Goal: Task Accomplishment & Management: Manage account settings

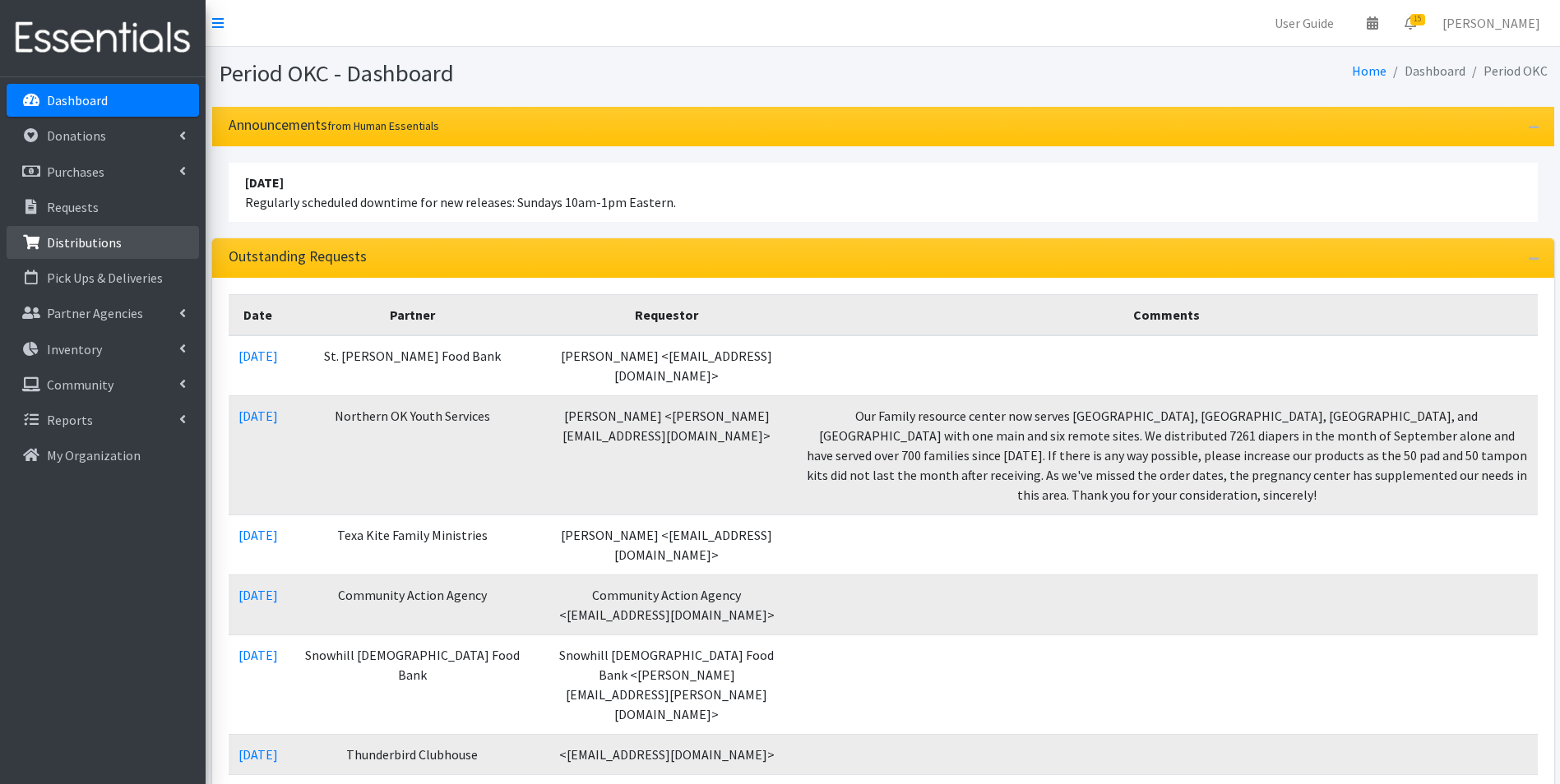
click at [56, 233] on link "Distributions" at bounding box center [103, 242] width 193 height 33
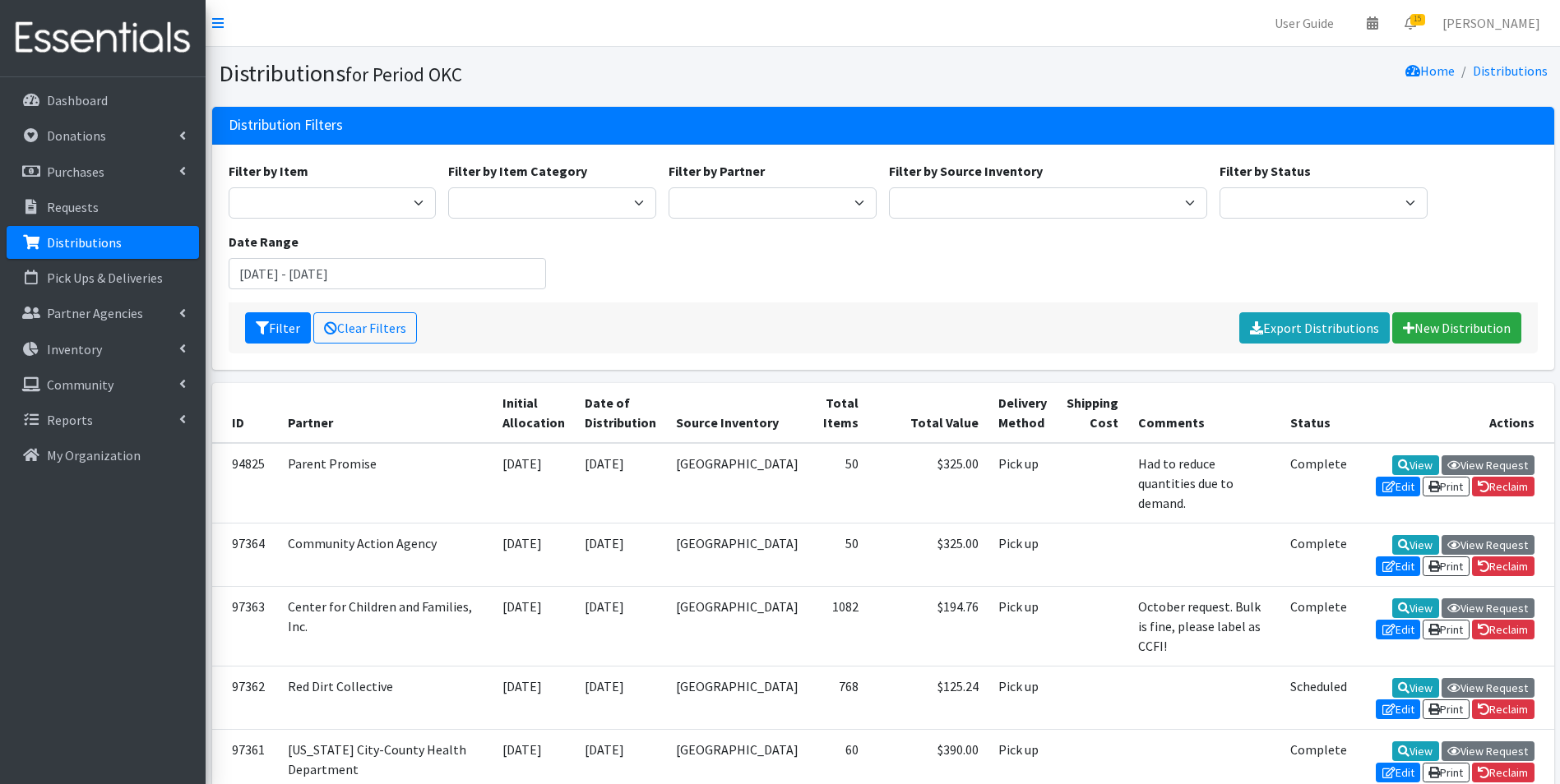
click at [280, 257] on div "Date Range August 10, 2025 - November 10, 2025" at bounding box center [387, 261] width 331 height 58
click at [288, 274] on input "August 10, 2025 - November 10, 2025" at bounding box center [387, 274] width 318 height 32
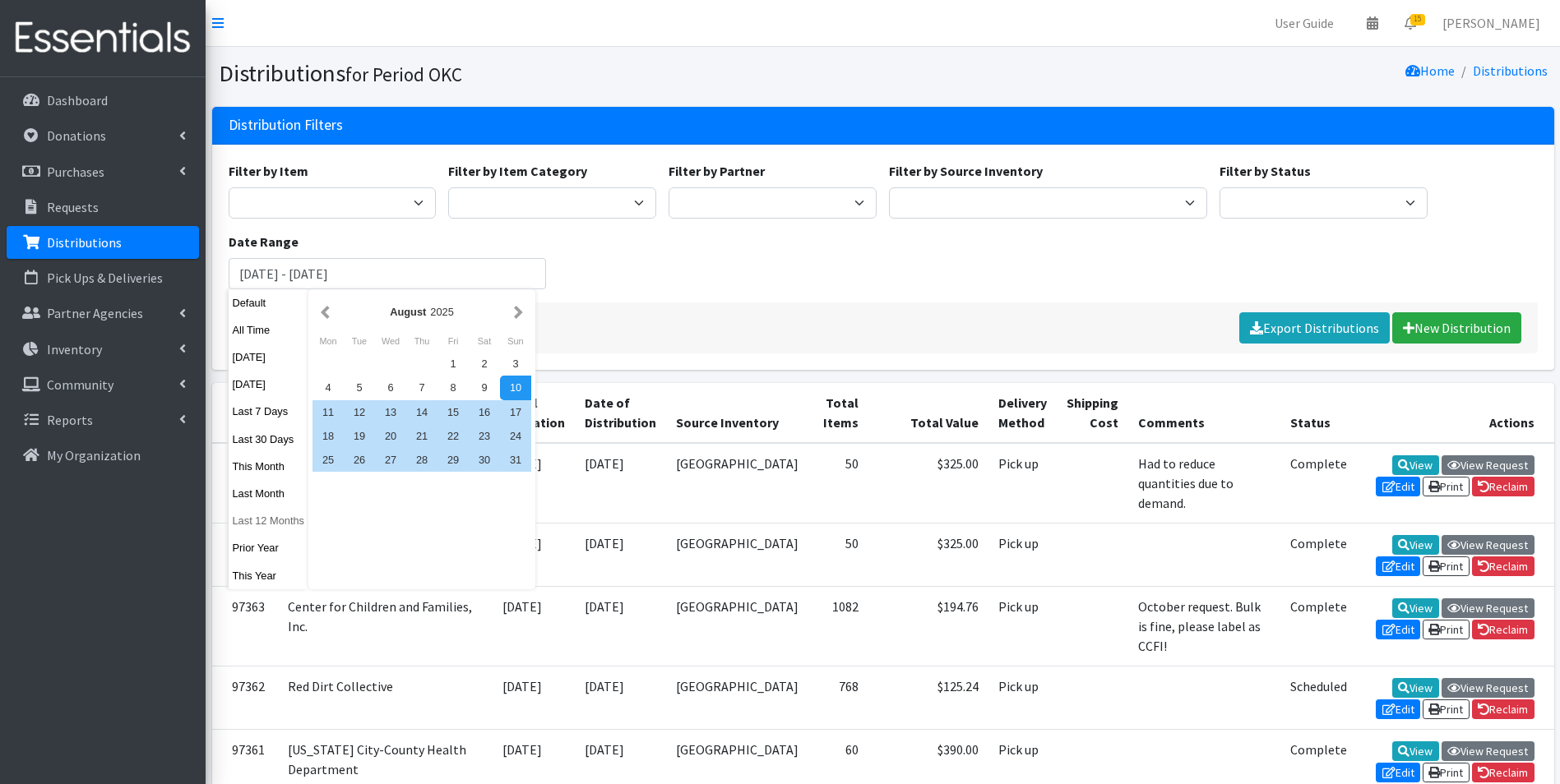
click at [268, 528] on button "Last 12 Months" at bounding box center [269, 521] width 81 height 24
type input "[DATE] - [DATE]"
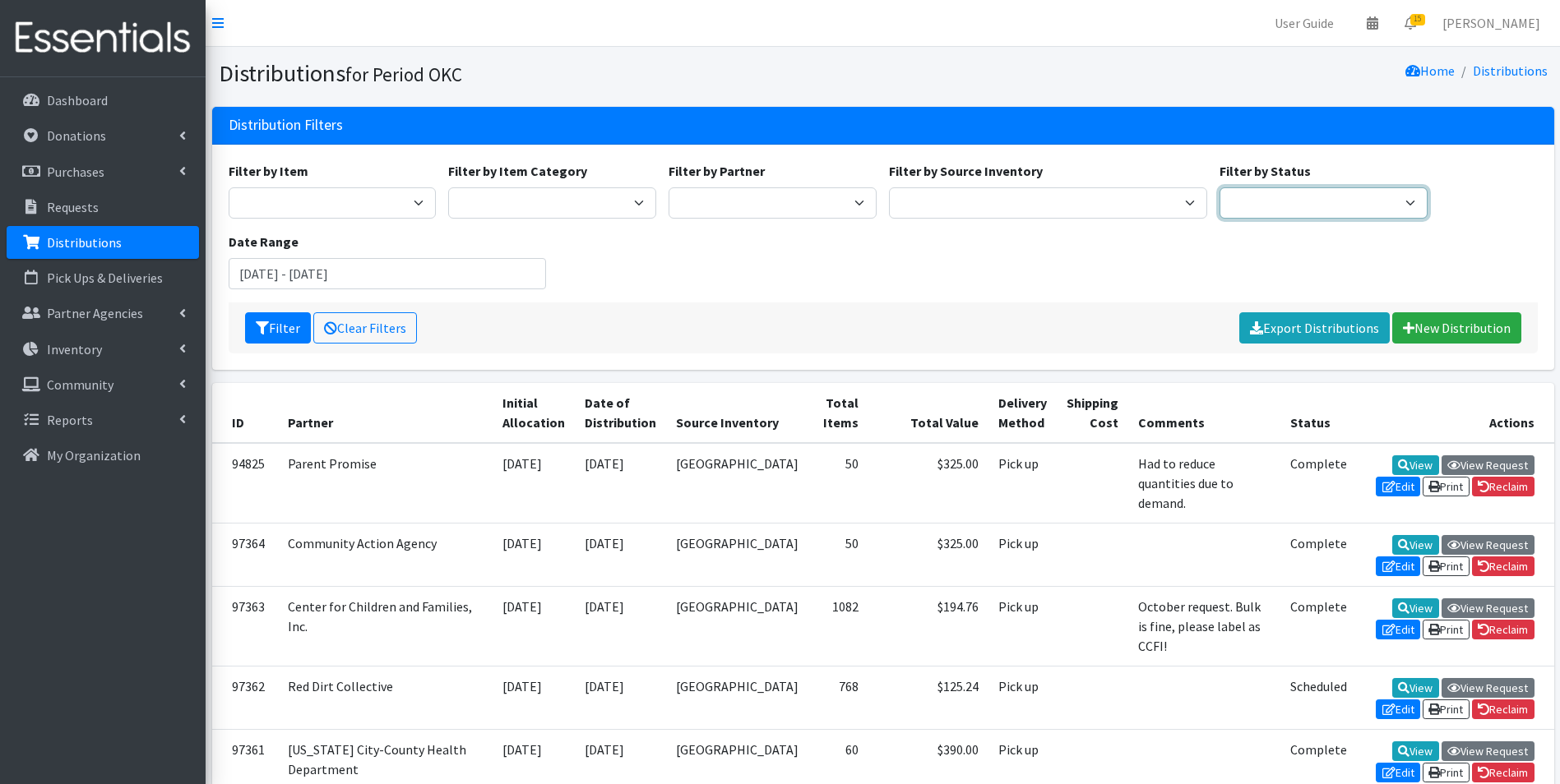
click at [1255, 193] on select "Scheduled Complete" at bounding box center [1324, 203] width 208 height 32
select select "5"
click at [1220, 187] on select "Scheduled Complete" at bounding box center [1324, 203] width 208 height 32
click at [268, 334] on icon "submit" at bounding box center [262, 327] width 13 height 13
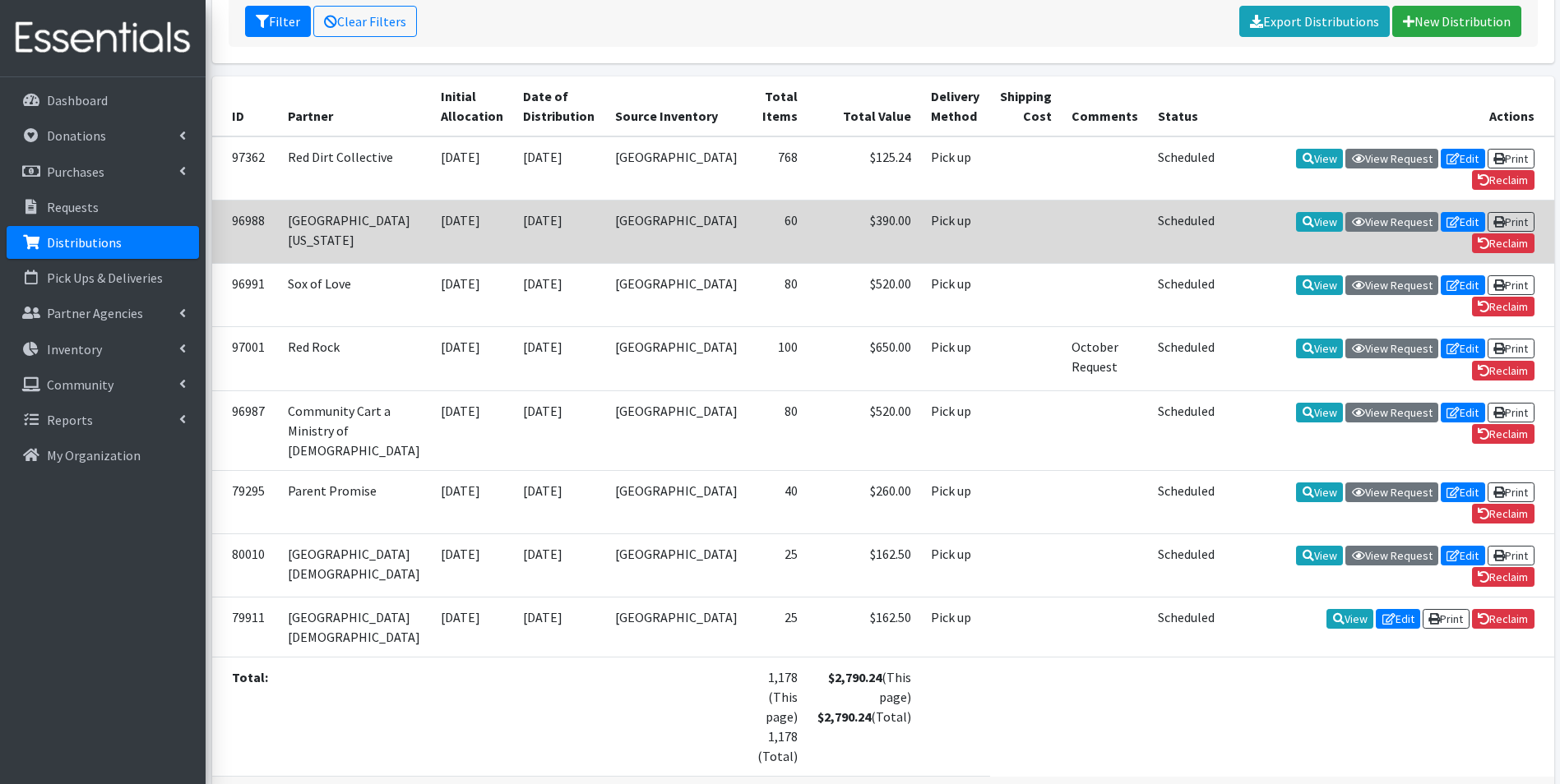
scroll to position [410, 0]
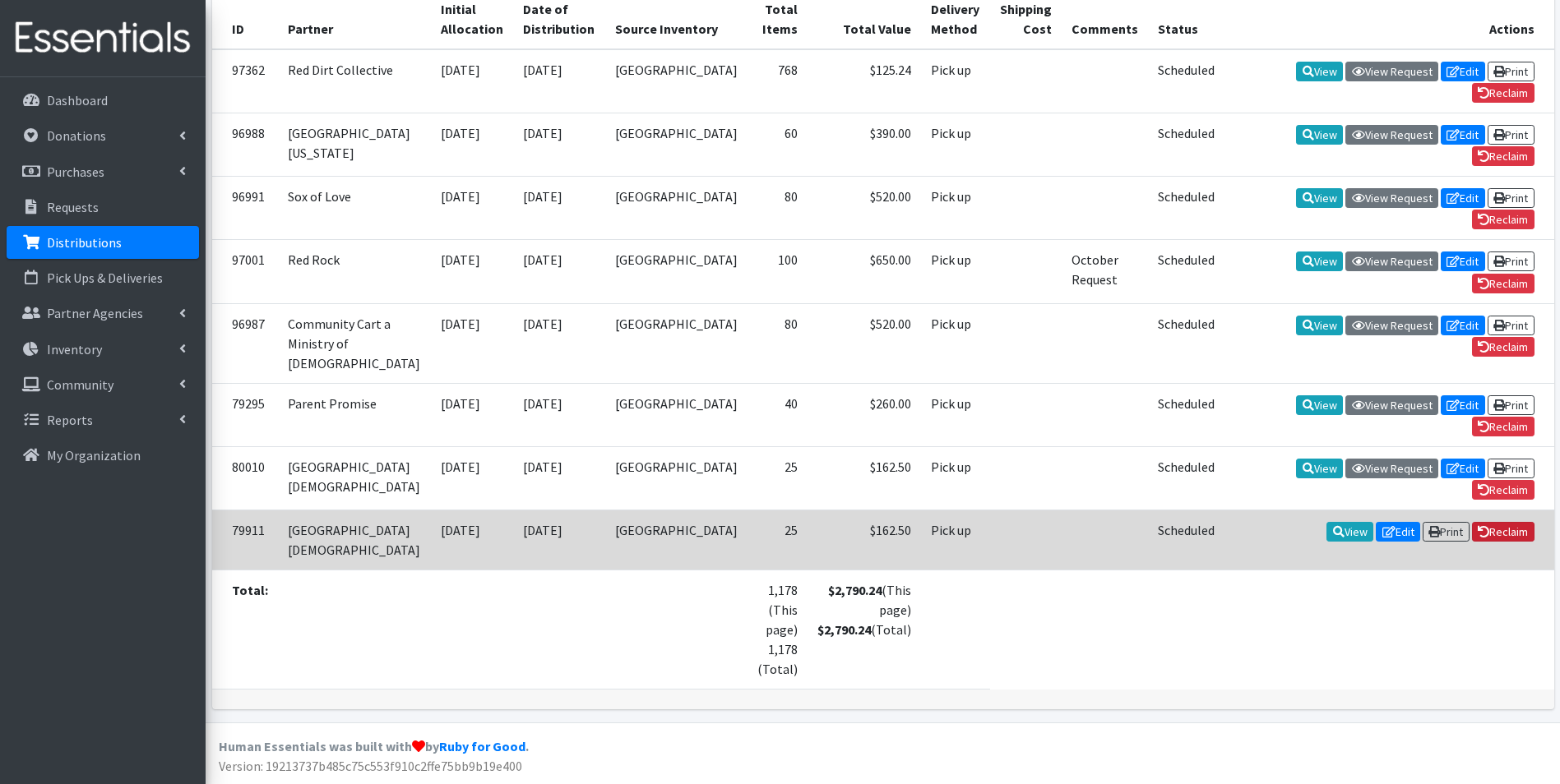
click at [1505, 535] on link "Reclaim" at bounding box center [1503, 532] width 62 height 20
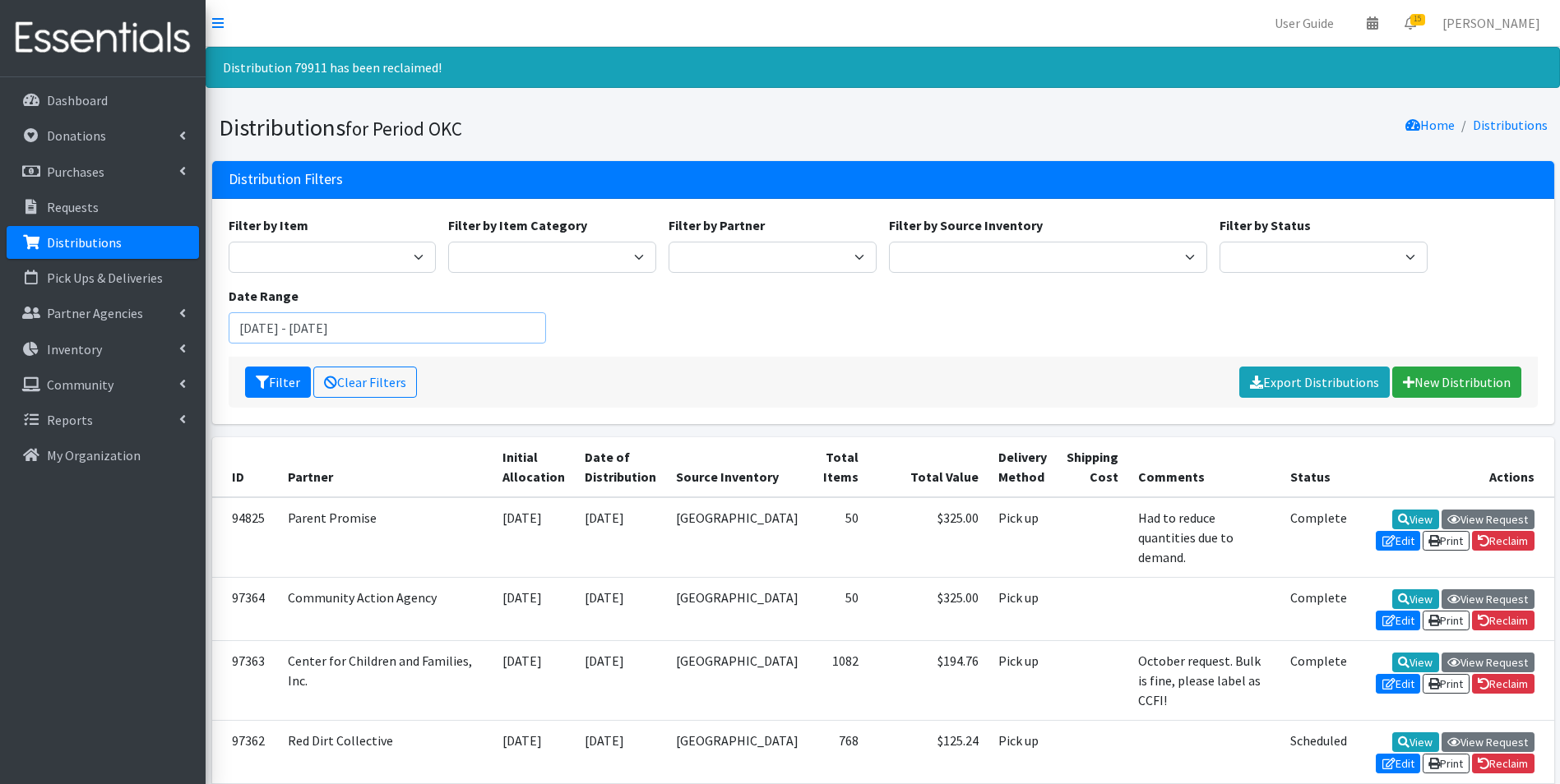
click at [381, 331] on input "[DATE] - [DATE]" at bounding box center [387, 328] width 318 height 32
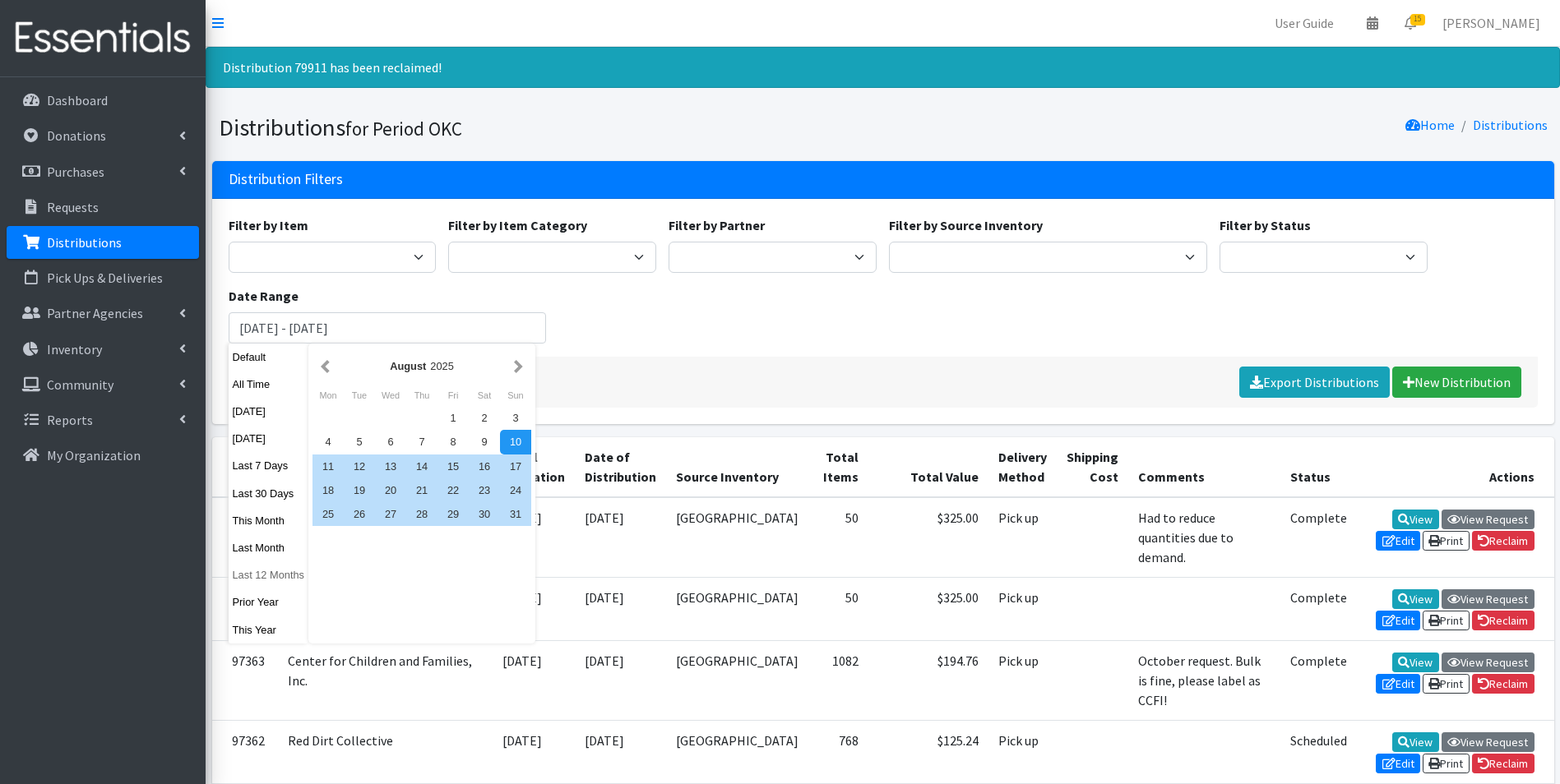
click at [272, 574] on button "Last 12 Months" at bounding box center [269, 575] width 81 height 24
type input "[DATE] - [DATE]"
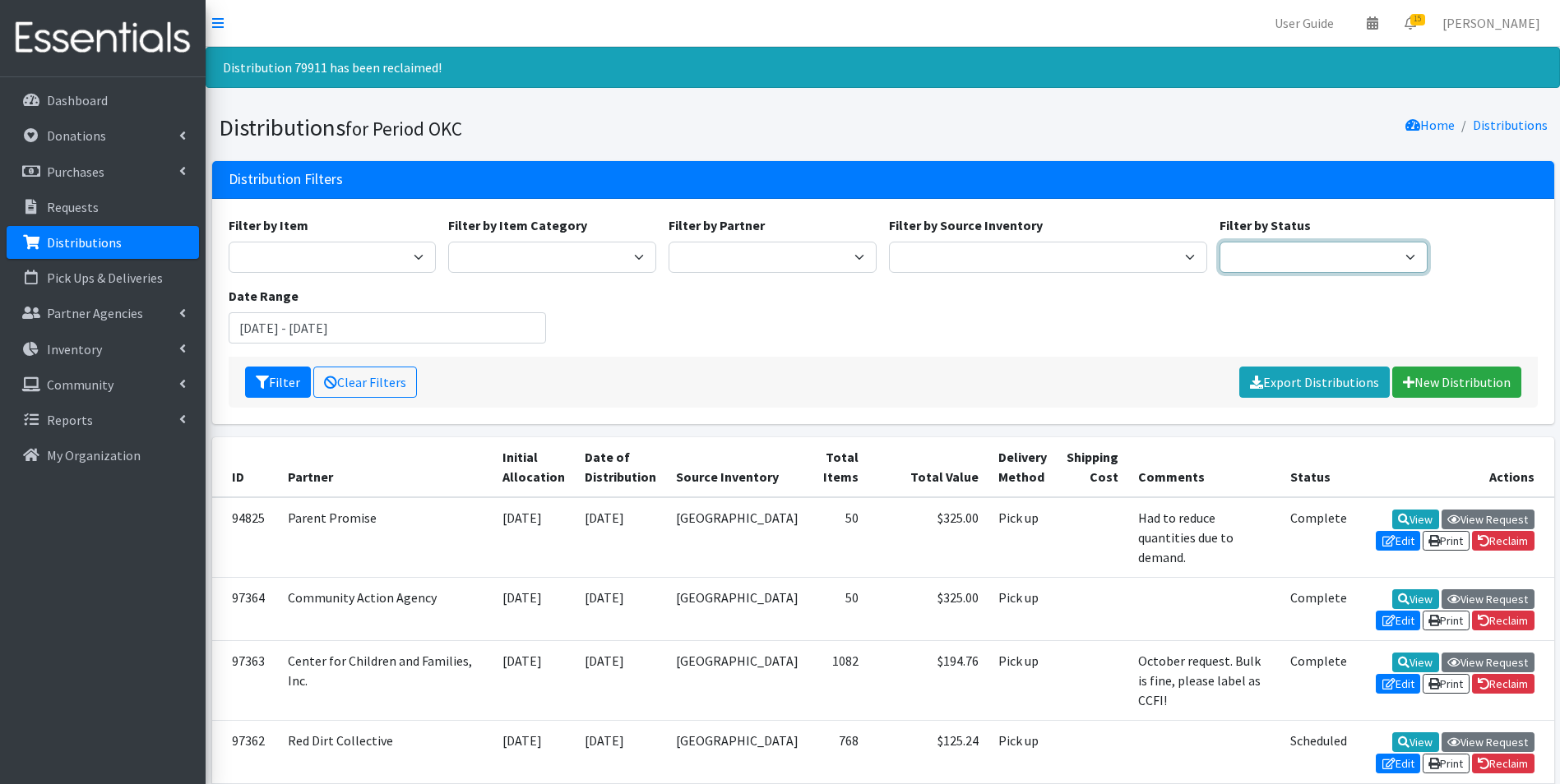
click at [1288, 255] on select "Scheduled Complete" at bounding box center [1324, 257] width 208 height 32
select select "5"
click at [1220, 242] on select "Scheduled Complete" at bounding box center [1324, 257] width 208 height 32
click at [258, 377] on icon "submit" at bounding box center [262, 382] width 13 height 13
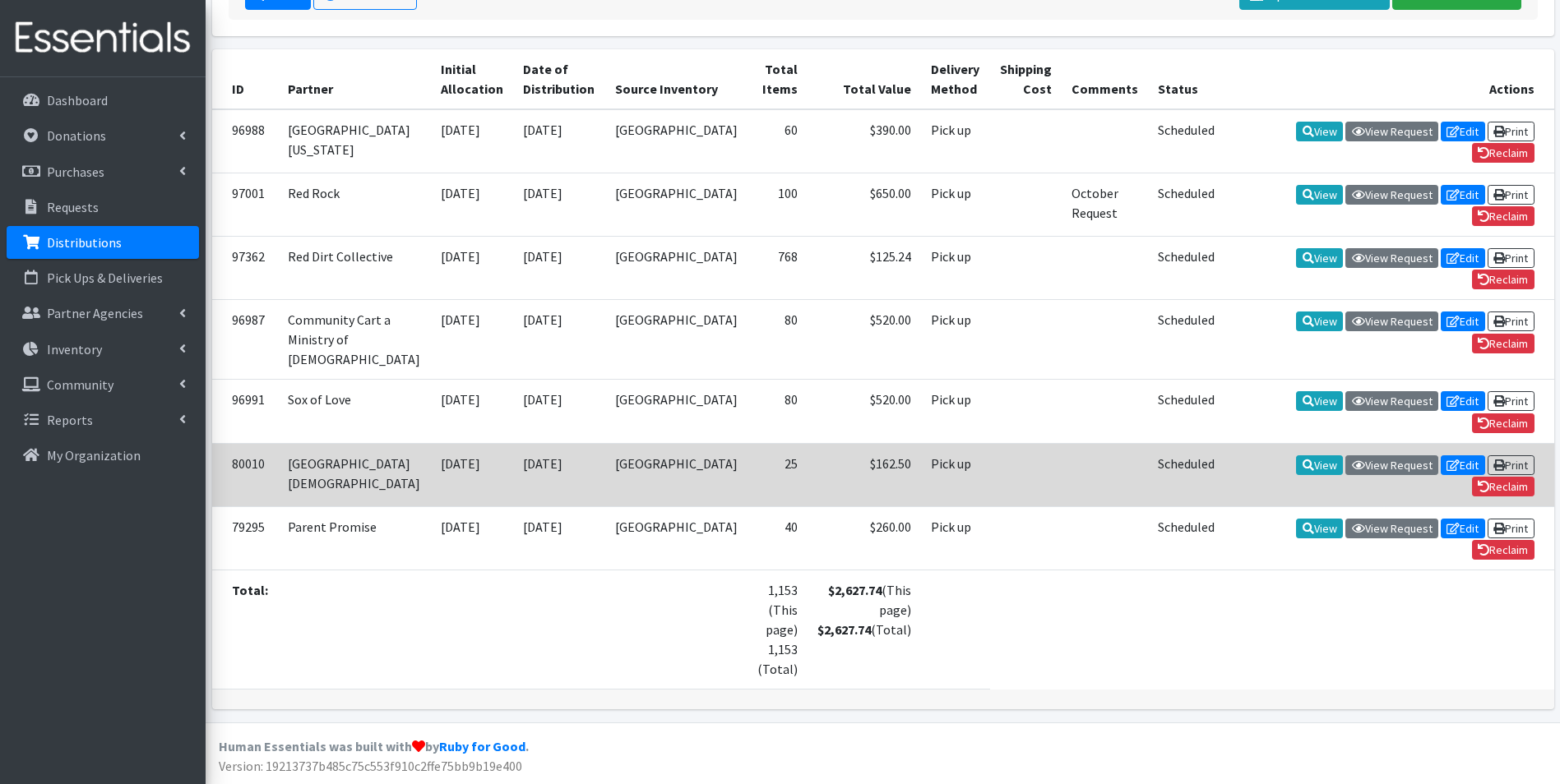
scroll to position [350, 0]
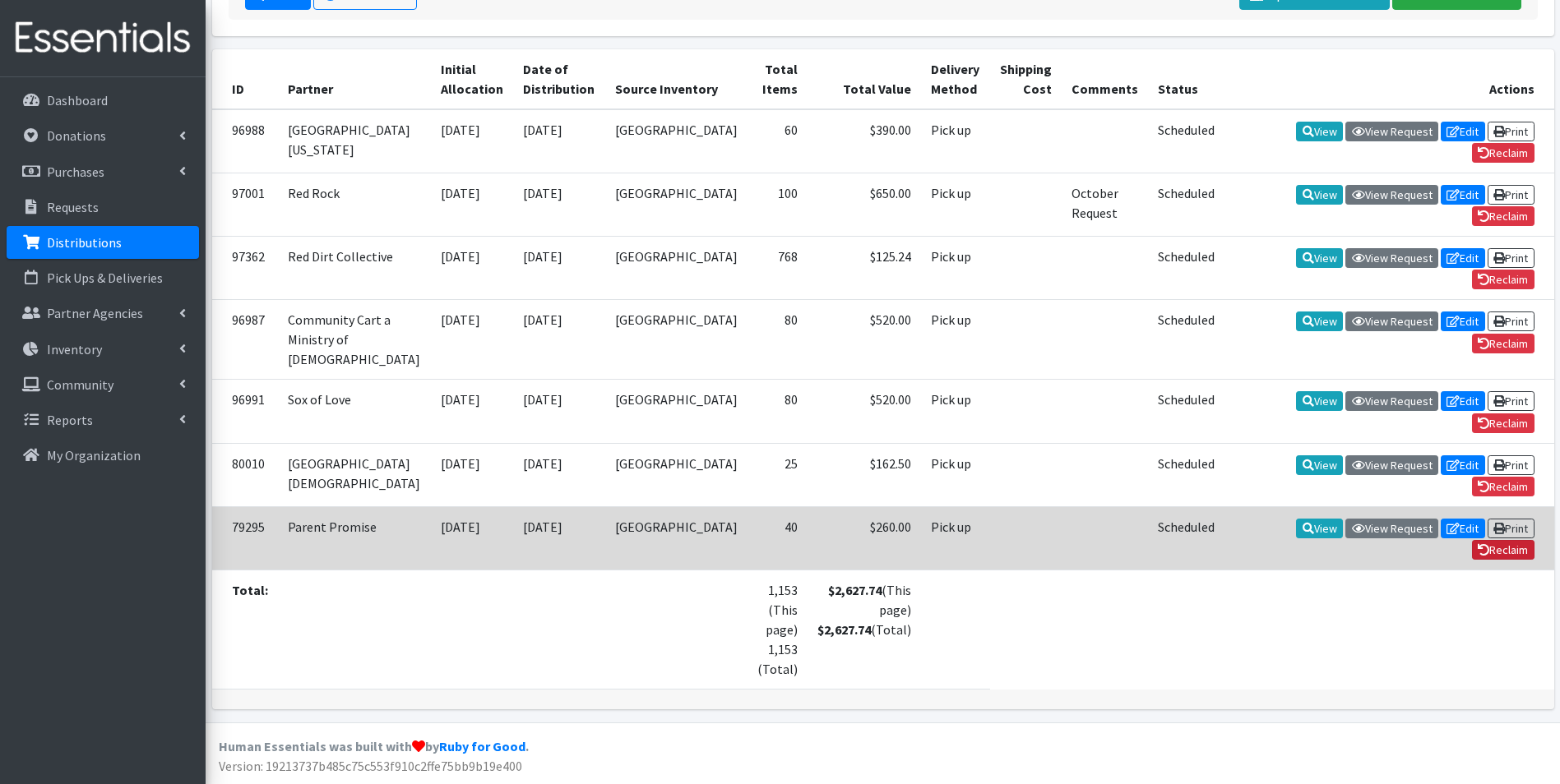
click at [1494, 554] on link "Reclaim" at bounding box center [1503, 550] width 62 height 20
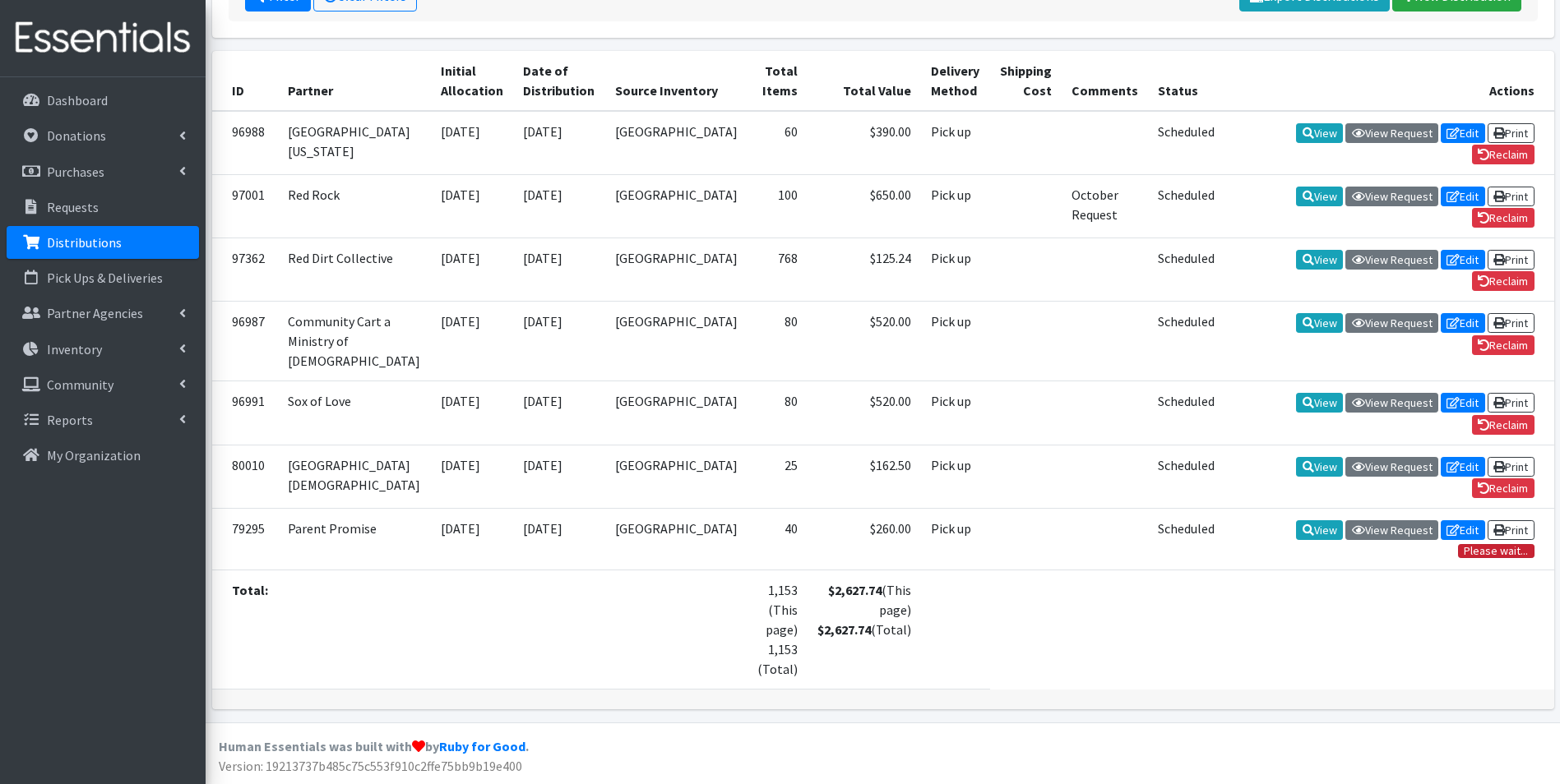
scroll to position [349, 0]
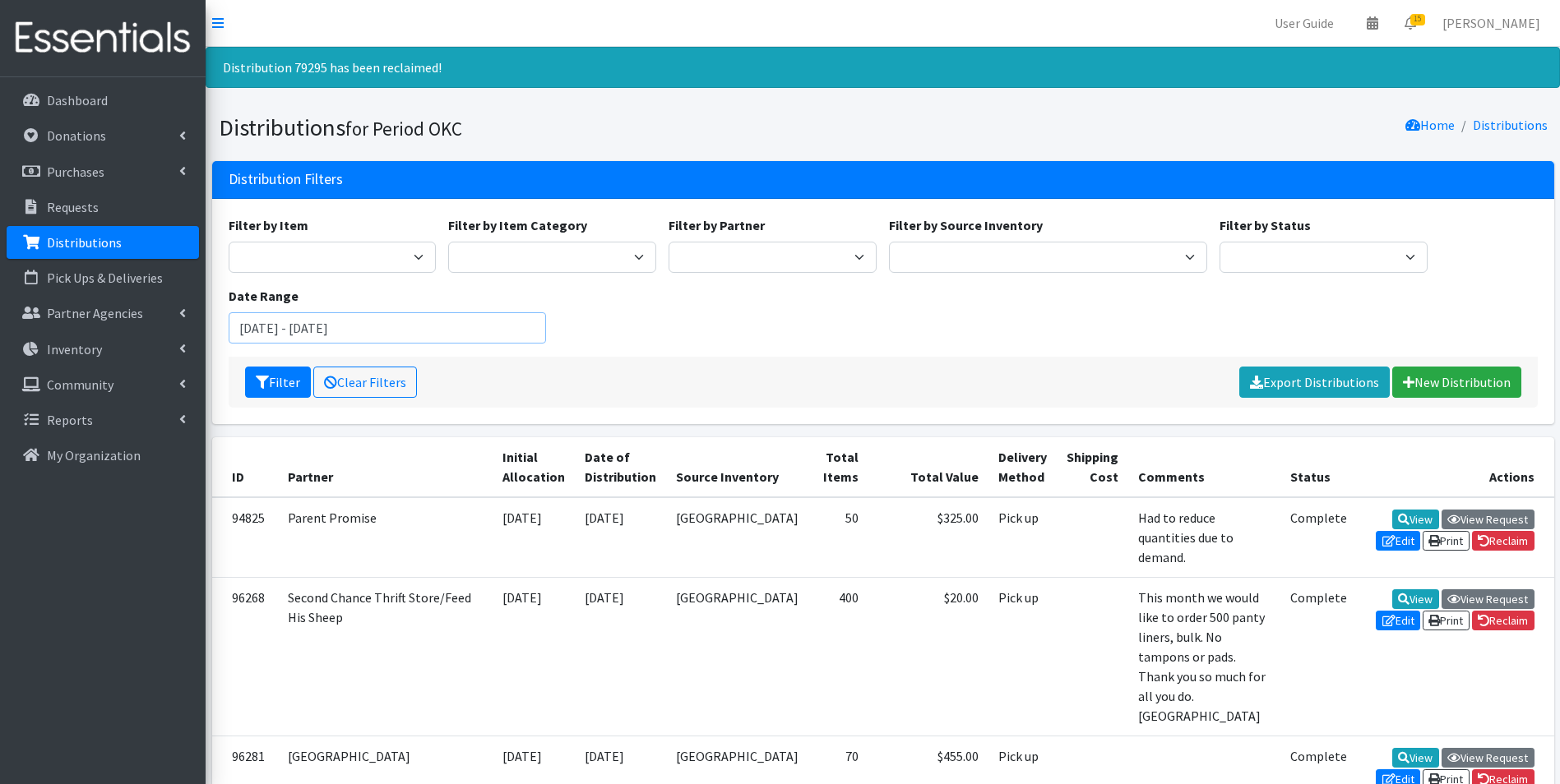
click at [390, 329] on input "[DATE] - [DATE]" at bounding box center [387, 328] width 318 height 32
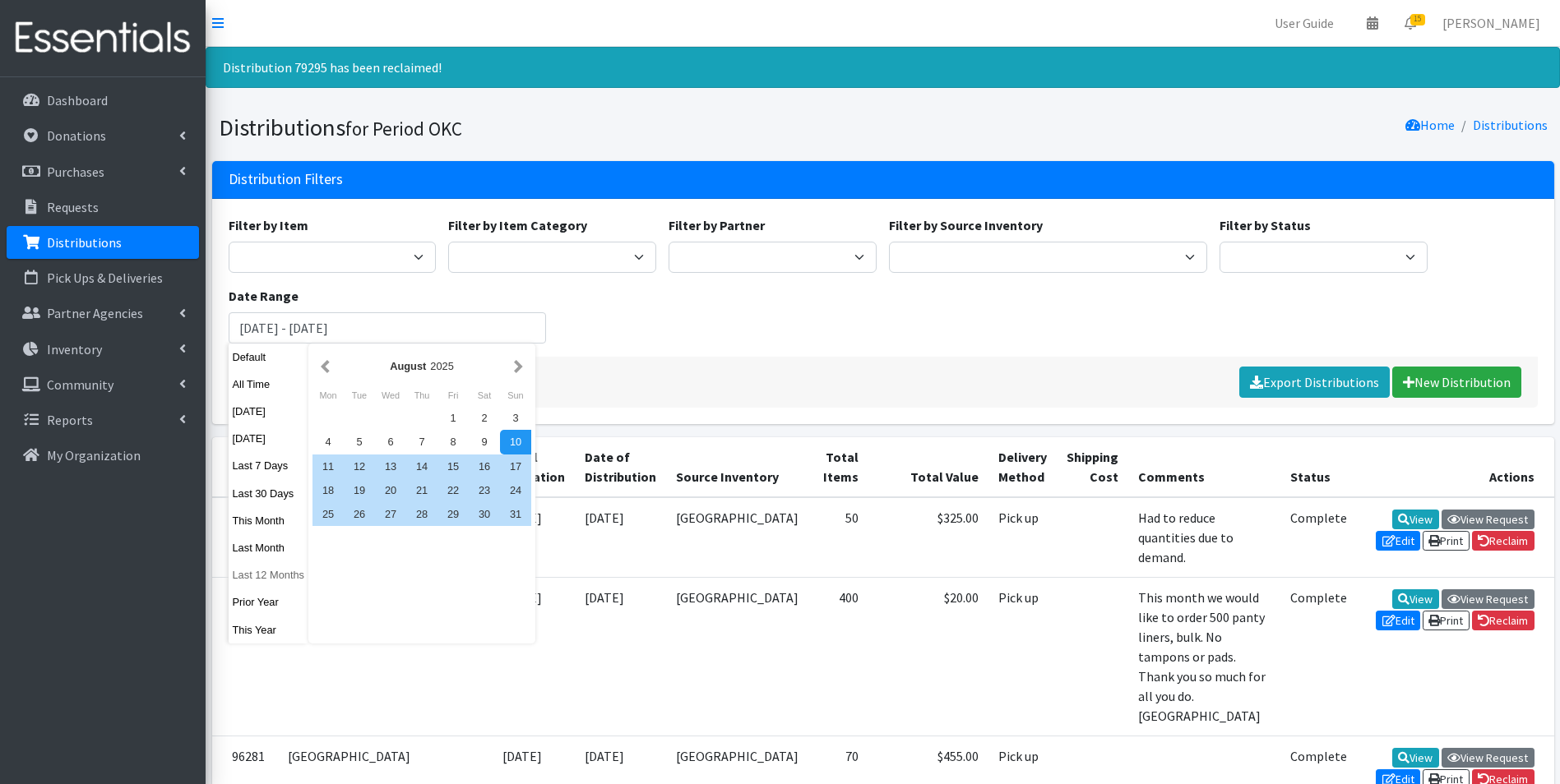
click at [283, 583] on button "Last 12 Months" at bounding box center [269, 575] width 81 height 24
type input "[DATE] - [DATE]"
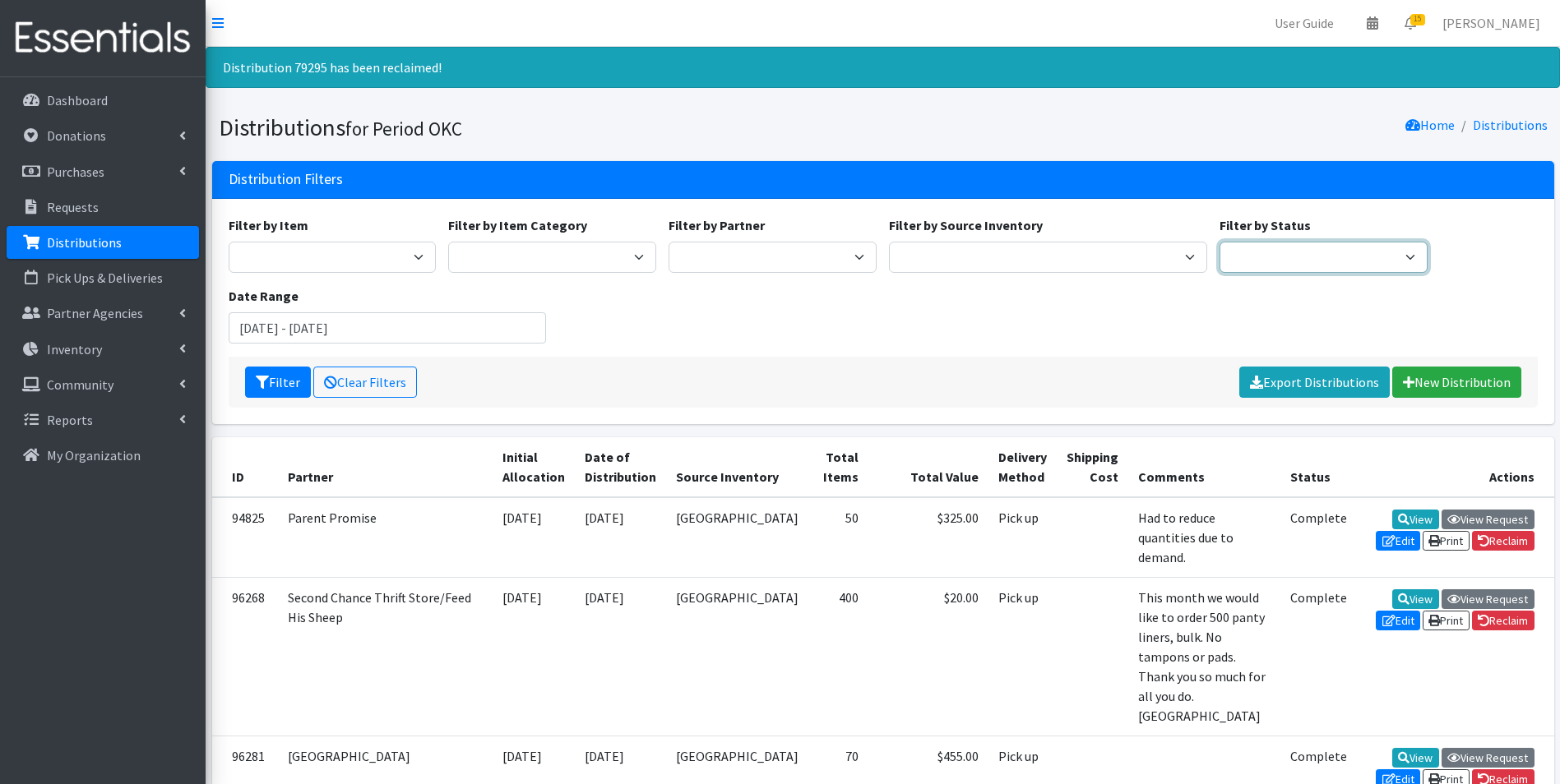
click at [1356, 255] on select "Scheduled Complete" at bounding box center [1324, 257] width 208 height 32
select select "5"
click at [1220, 242] on select "Scheduled Complete" at bounding box center [1324, 257] width 208 height 32
click at [260, 374] on button "Filter" at bounding box center [277, 382] width 66 height 32
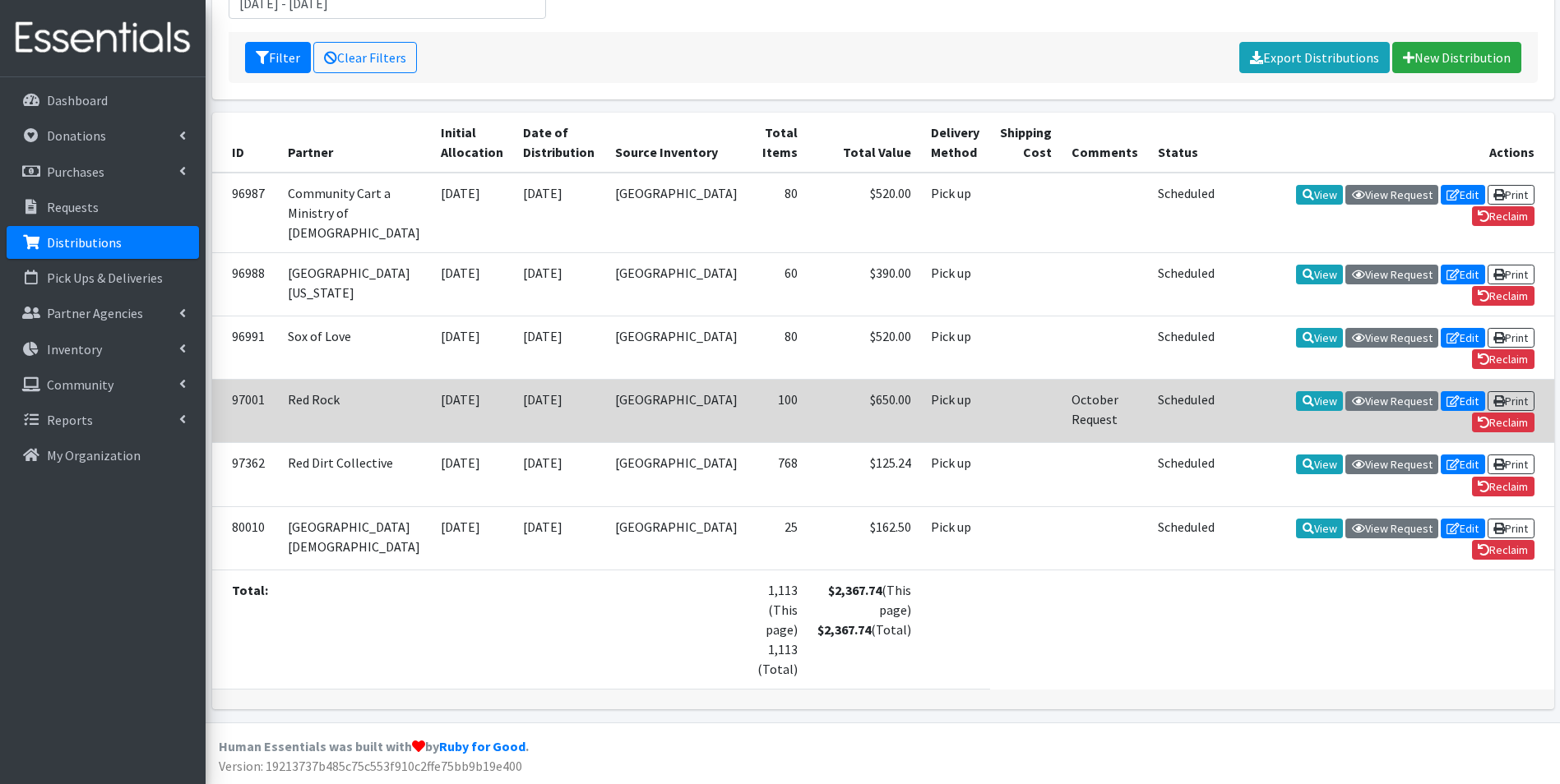
scroll to position [287, 0]
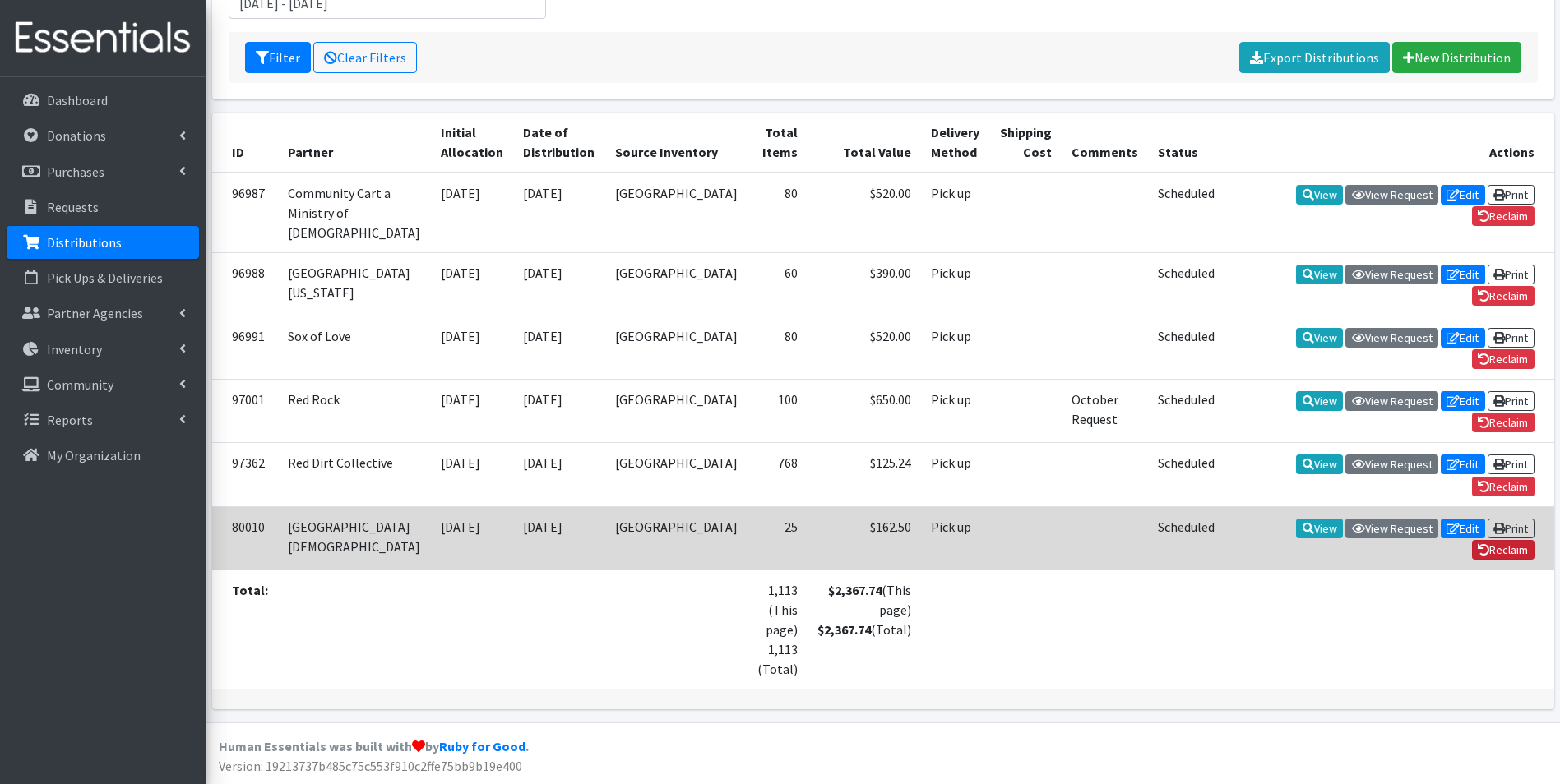
click at [1510, 548] on link "Reclaim" at bounding box center [1503, 550] width 62 height 20
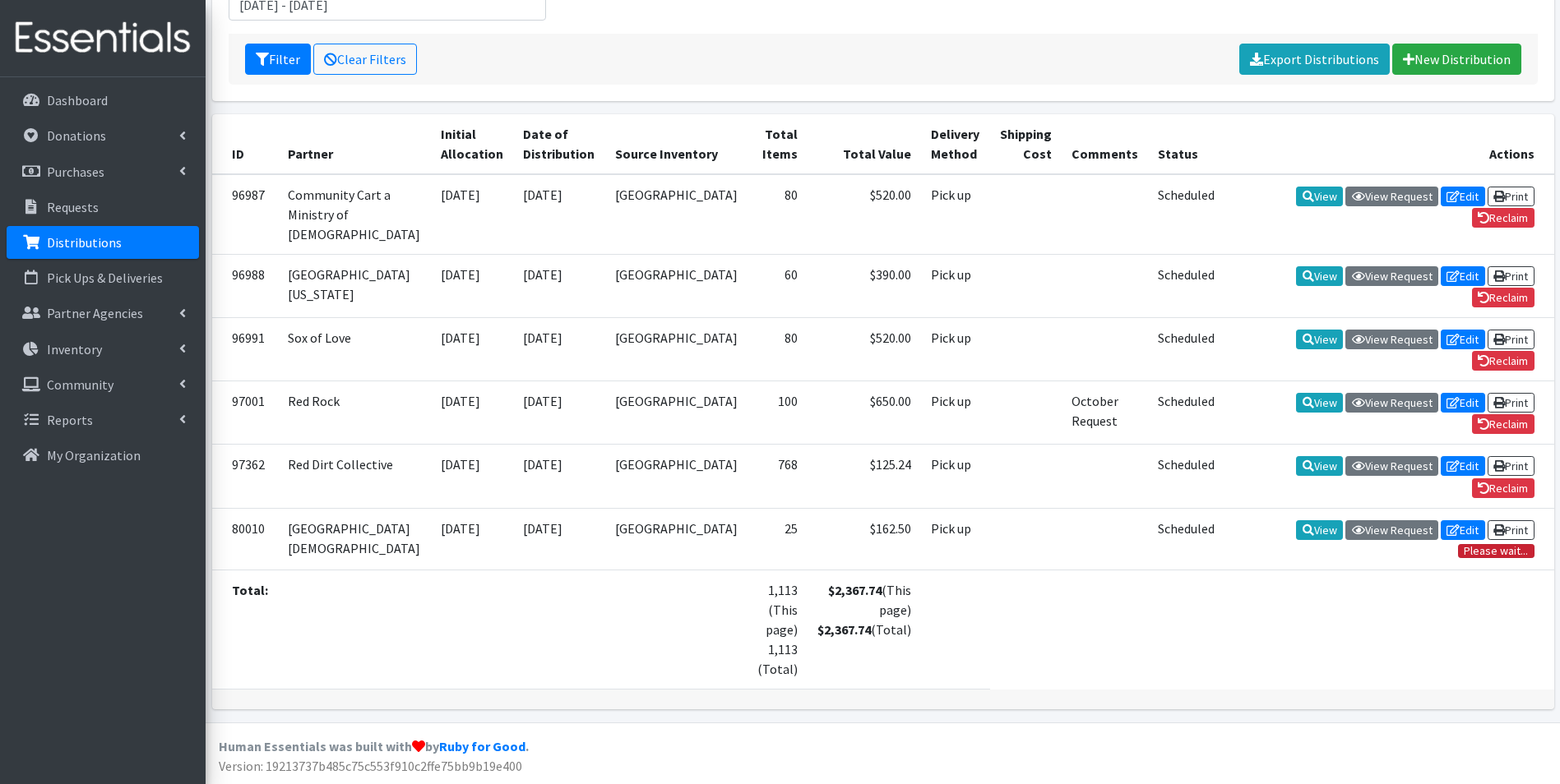
scroll to position [285, 0]
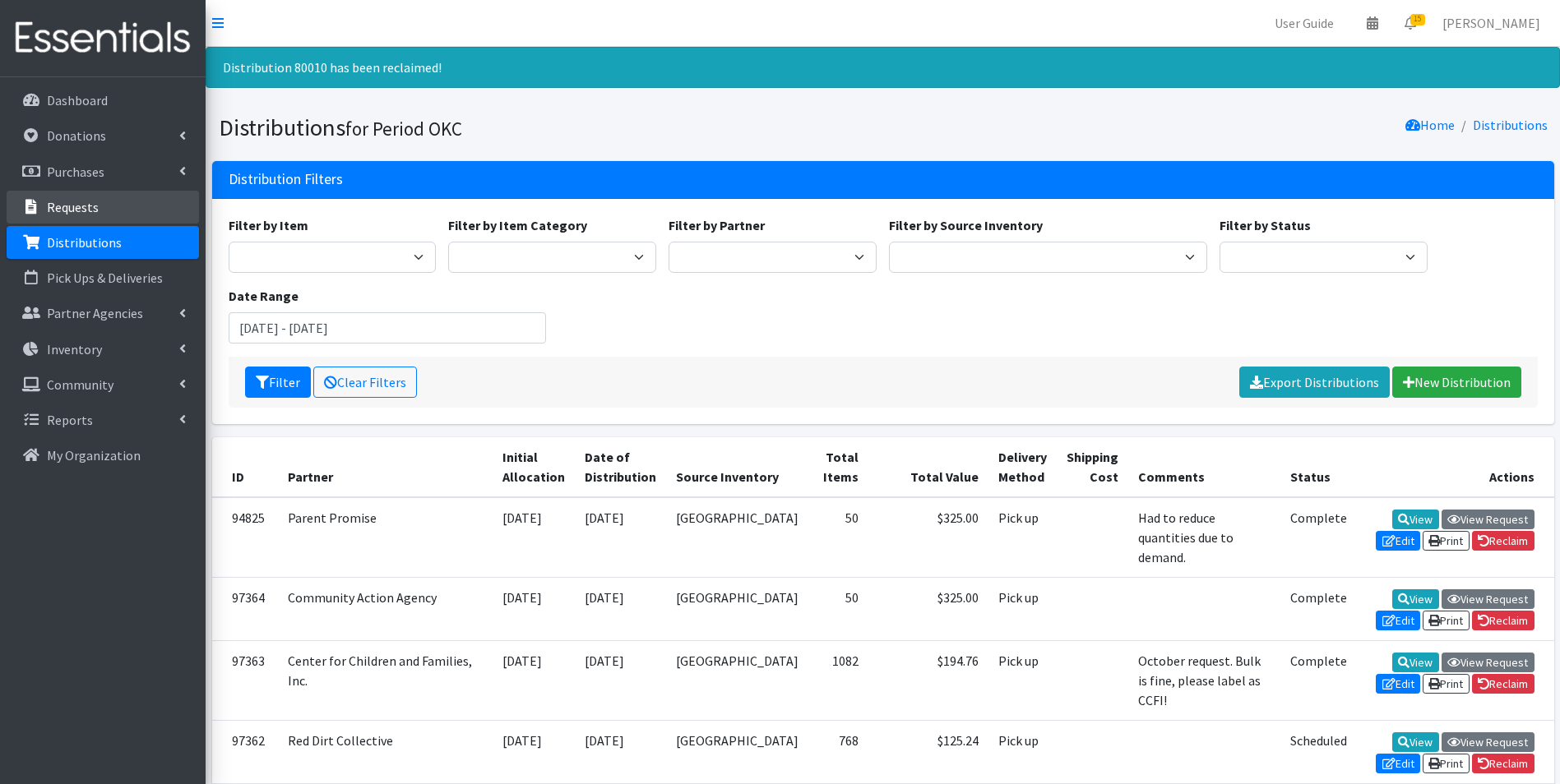
click at [82, 199] on p "Requests" at bounding box center [72, 206] width 52 height 16
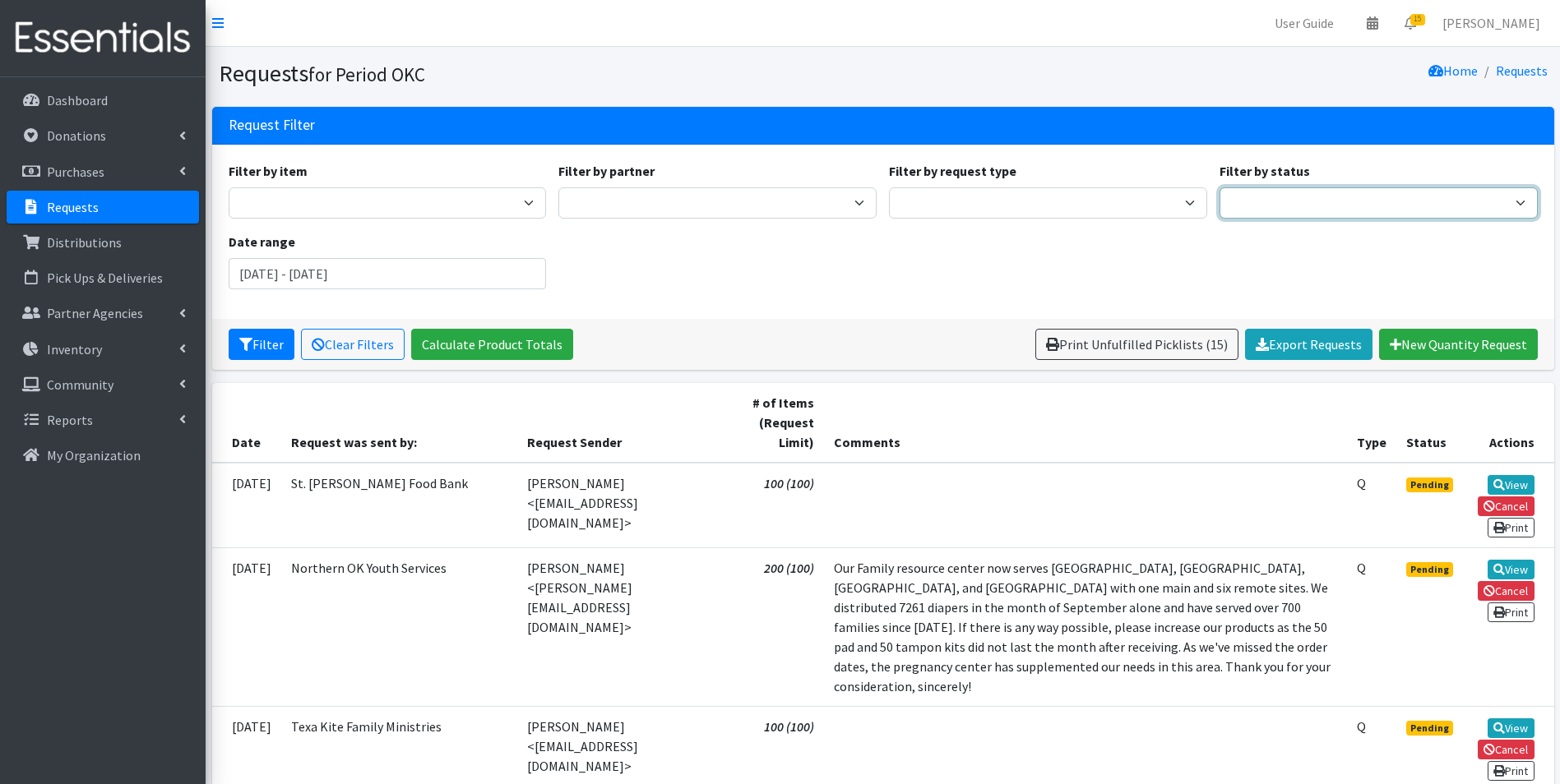
click at [1257, 188] on select "Pending Started Fulfilled Discarded" at bounding box center [1378, 203] width 318 height 32
select select "0"
click at [1220, 187] on select "Pending Started Fulfilled Discarded" at bounding box center [1378, 203] width 318 height 32
click at [240, 342] on icon "submit" at bounding box center [246, 343] width 13 height 13
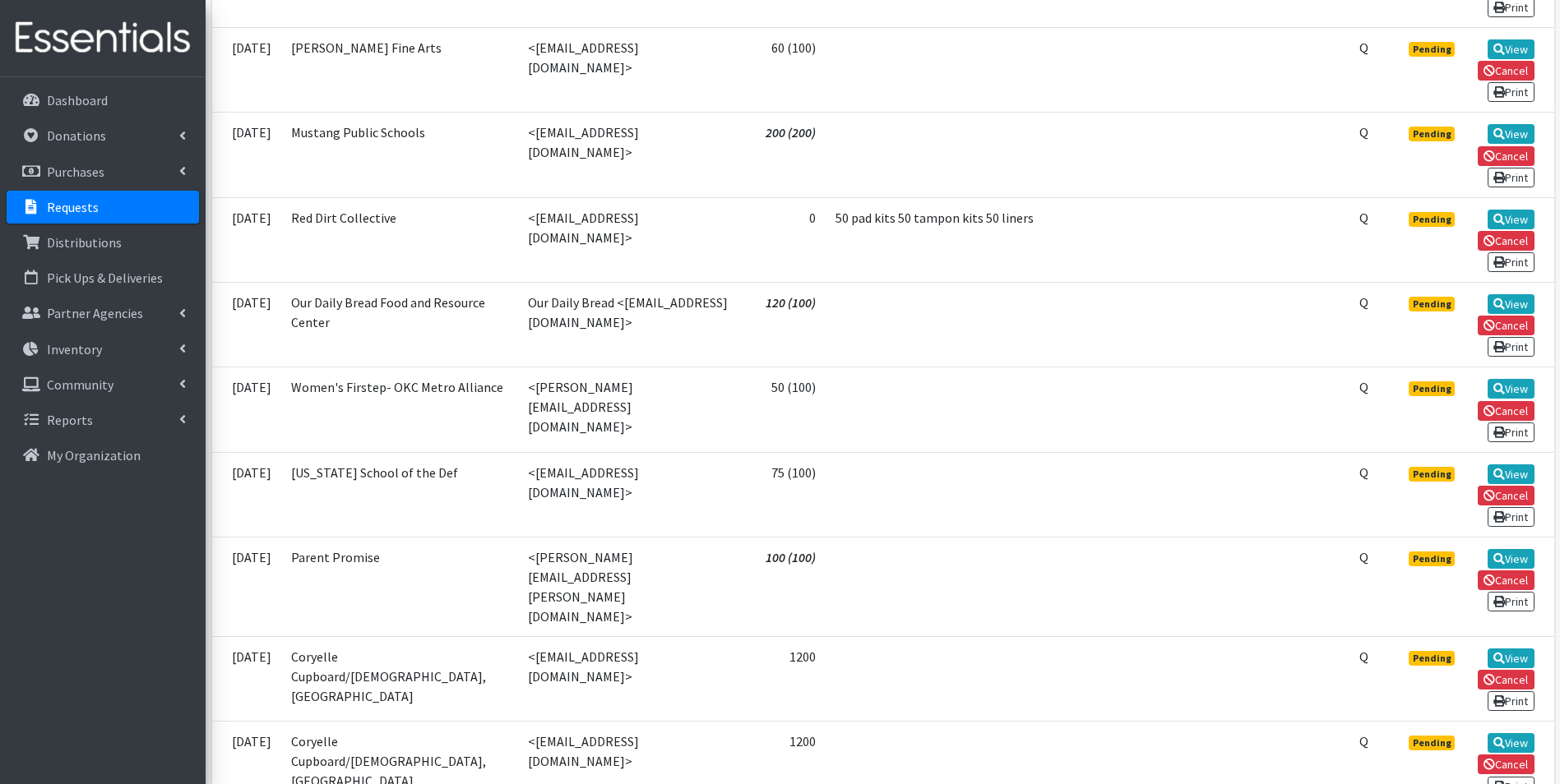
scroll to position [1069, 0]
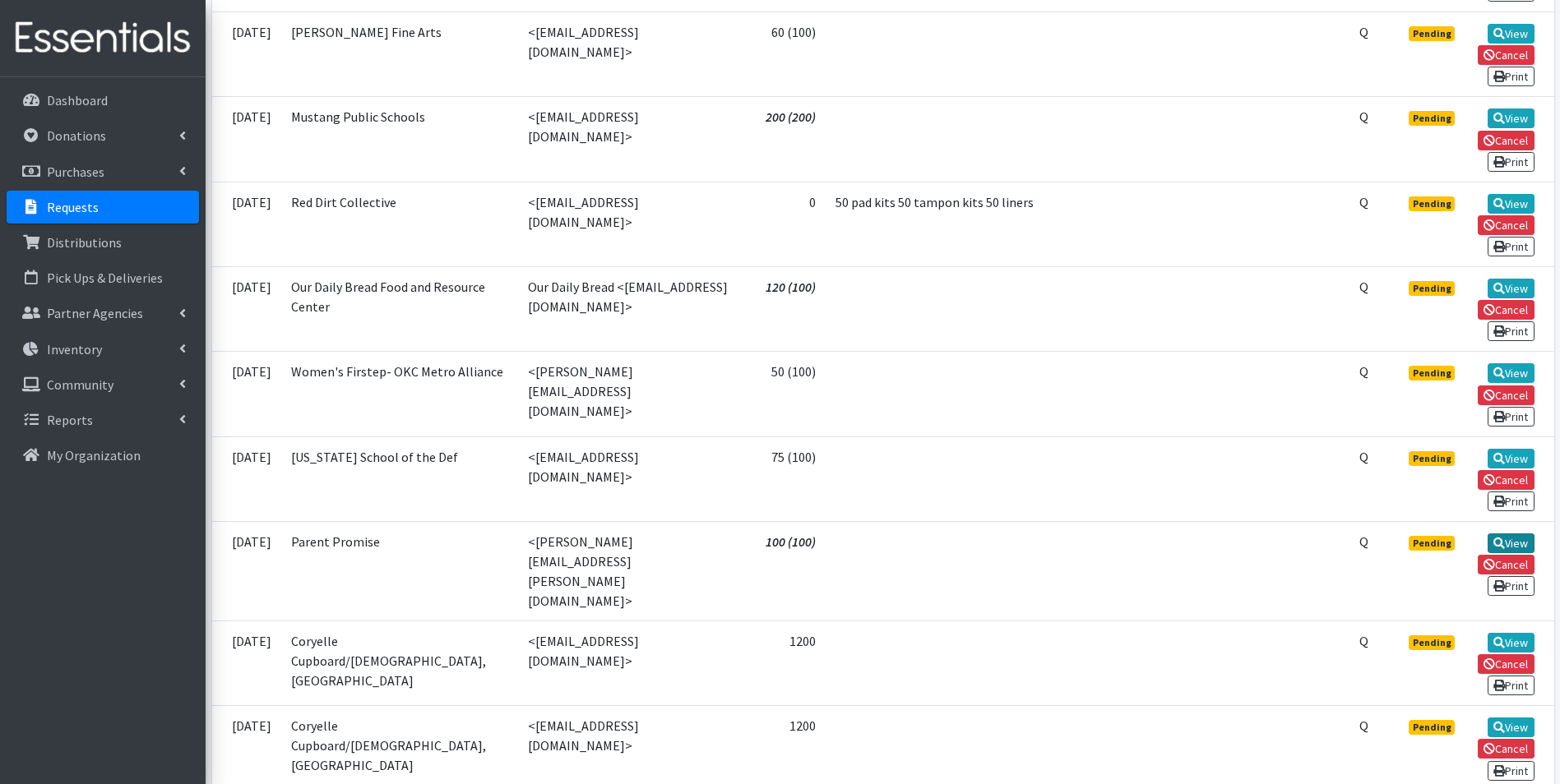
click at [1502, 538] on icon at bounding box center [1499, 544] width 12 height 12
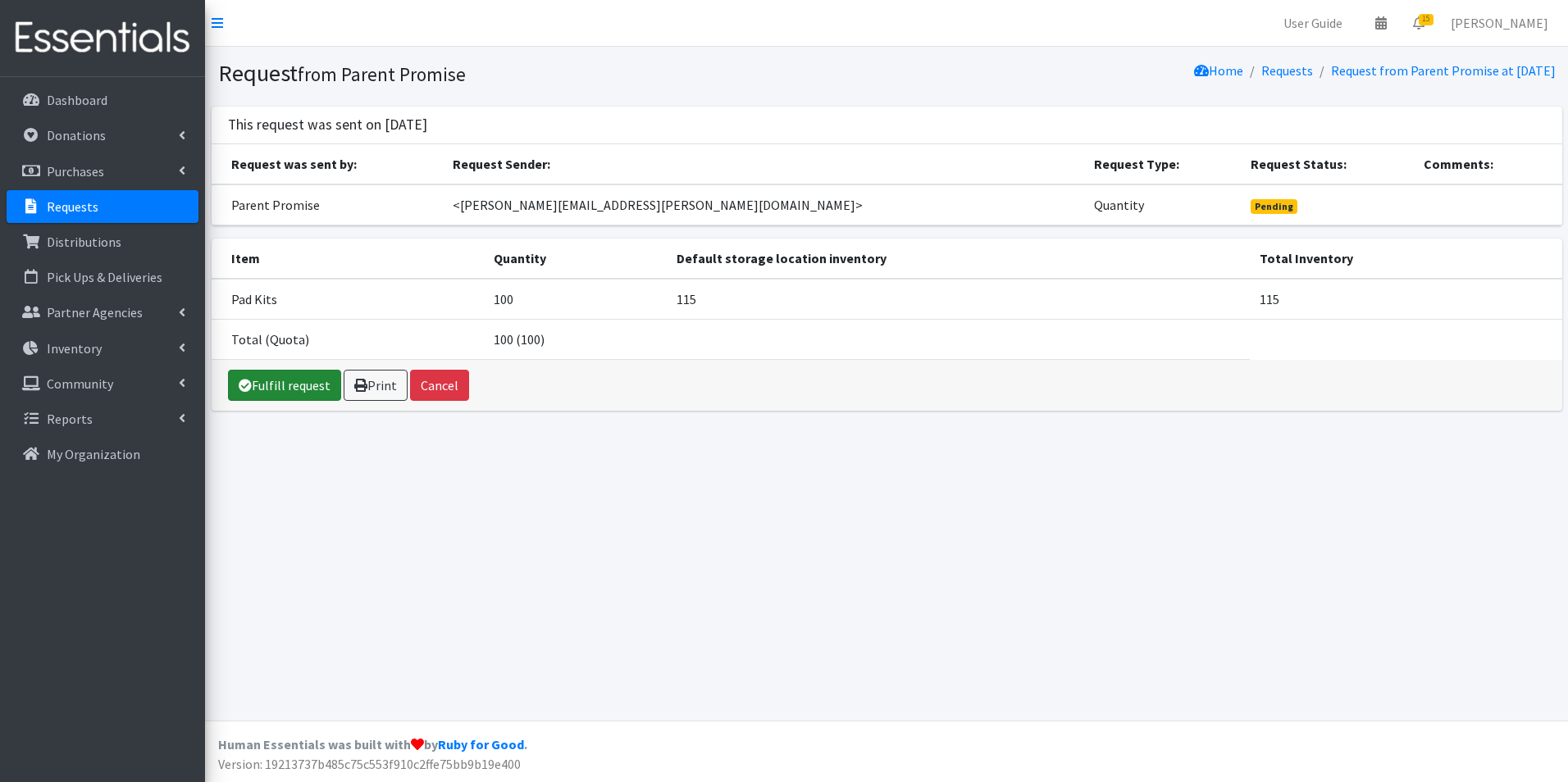
click at [298, 391] on link "Fulfill request" at bounding box center [284, 385] width 113 height 31
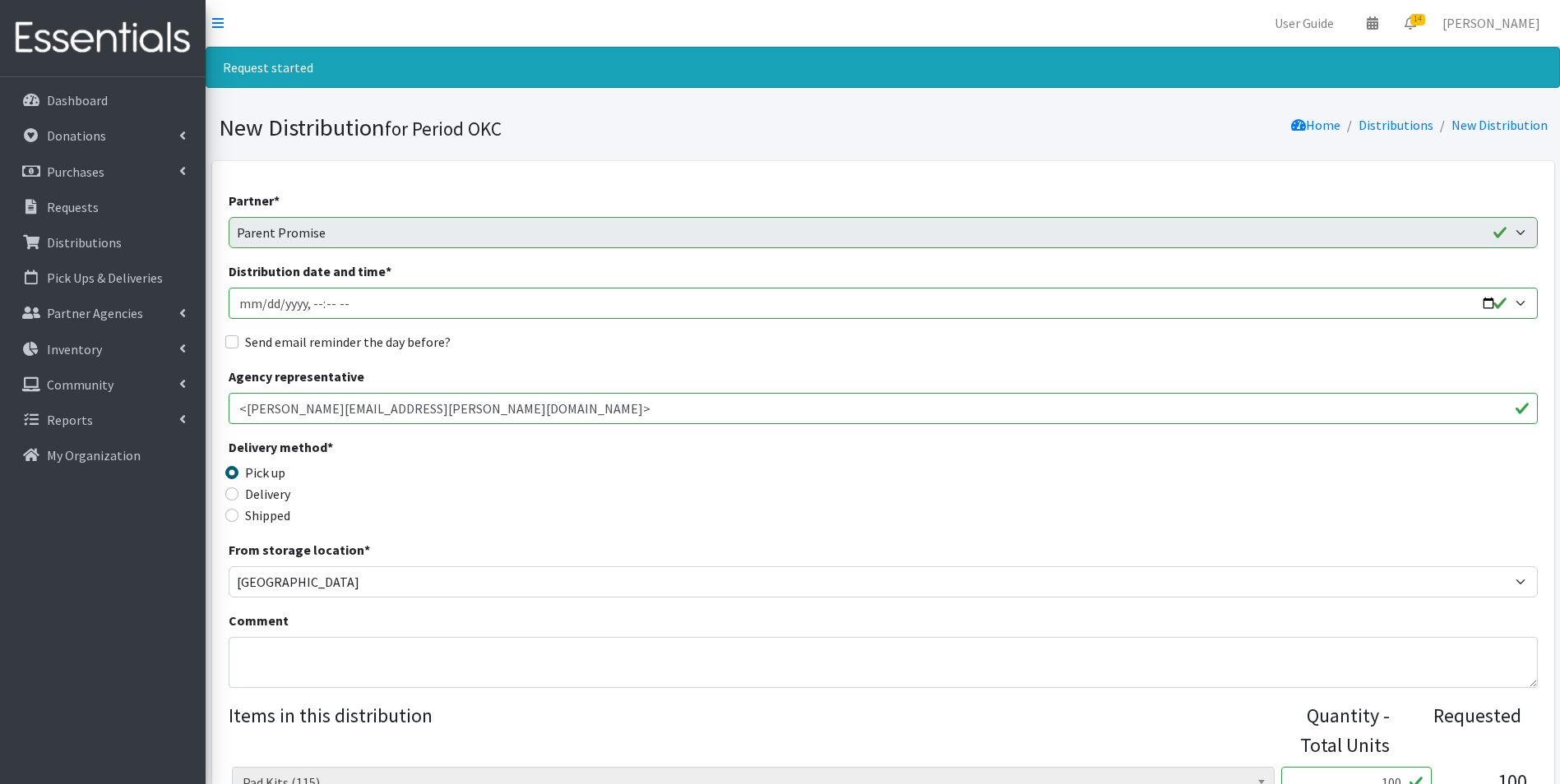
click at [244, 309] on input "Distribution date and time *" at bounding box center [883, 303] width 1309 height 32
type input "2025-11-13T23:59"
type input "2025-11-13T15:30"
click at [266, 349] on label "Send email reminder the day before?" at bounding box center [347, 342] width 205 height 20
click at [239, 349] on input "Send email reminder the day before?" at bounding box center [231, 342] width 13 height 13
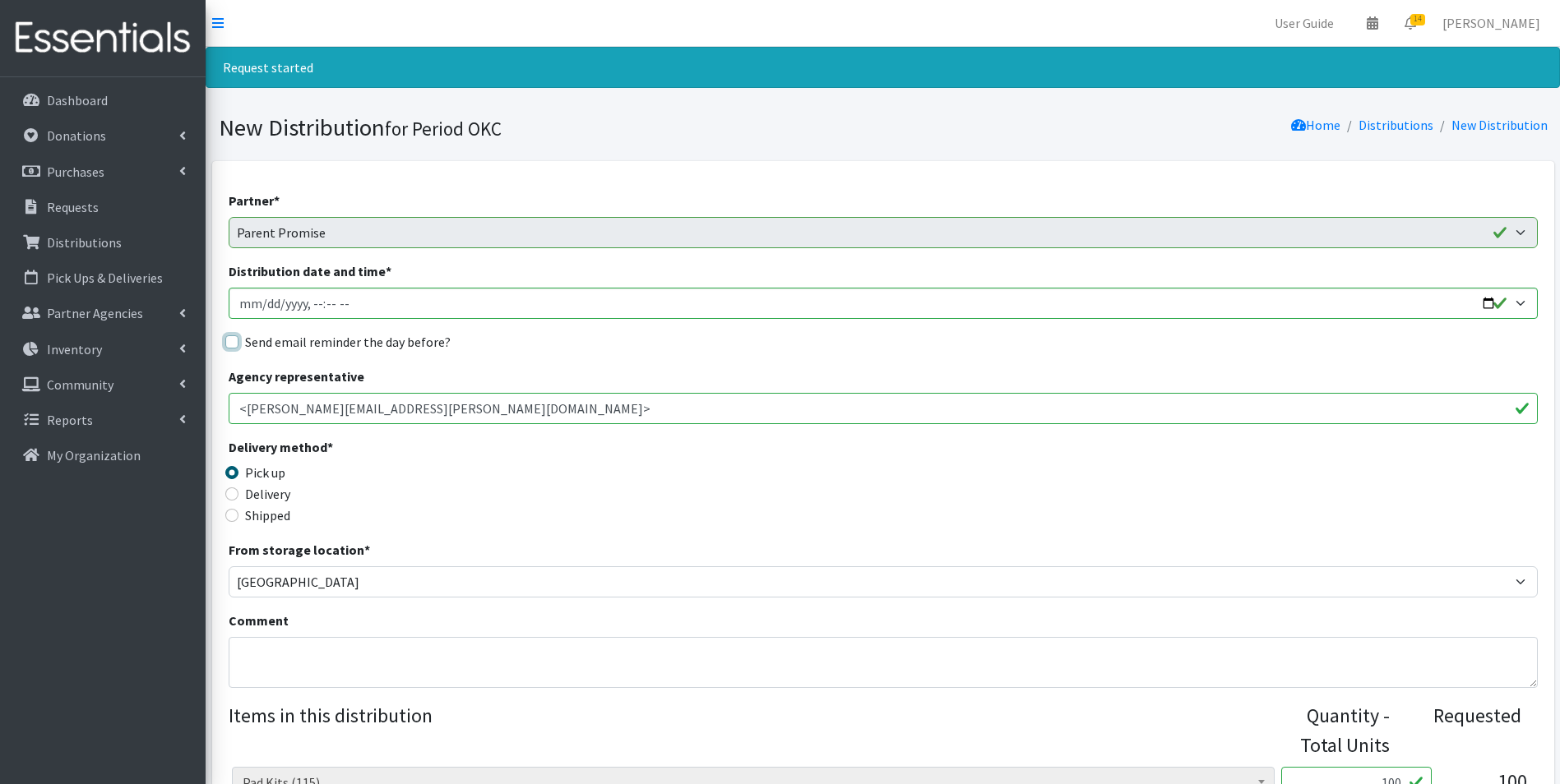
checkbox input "true"
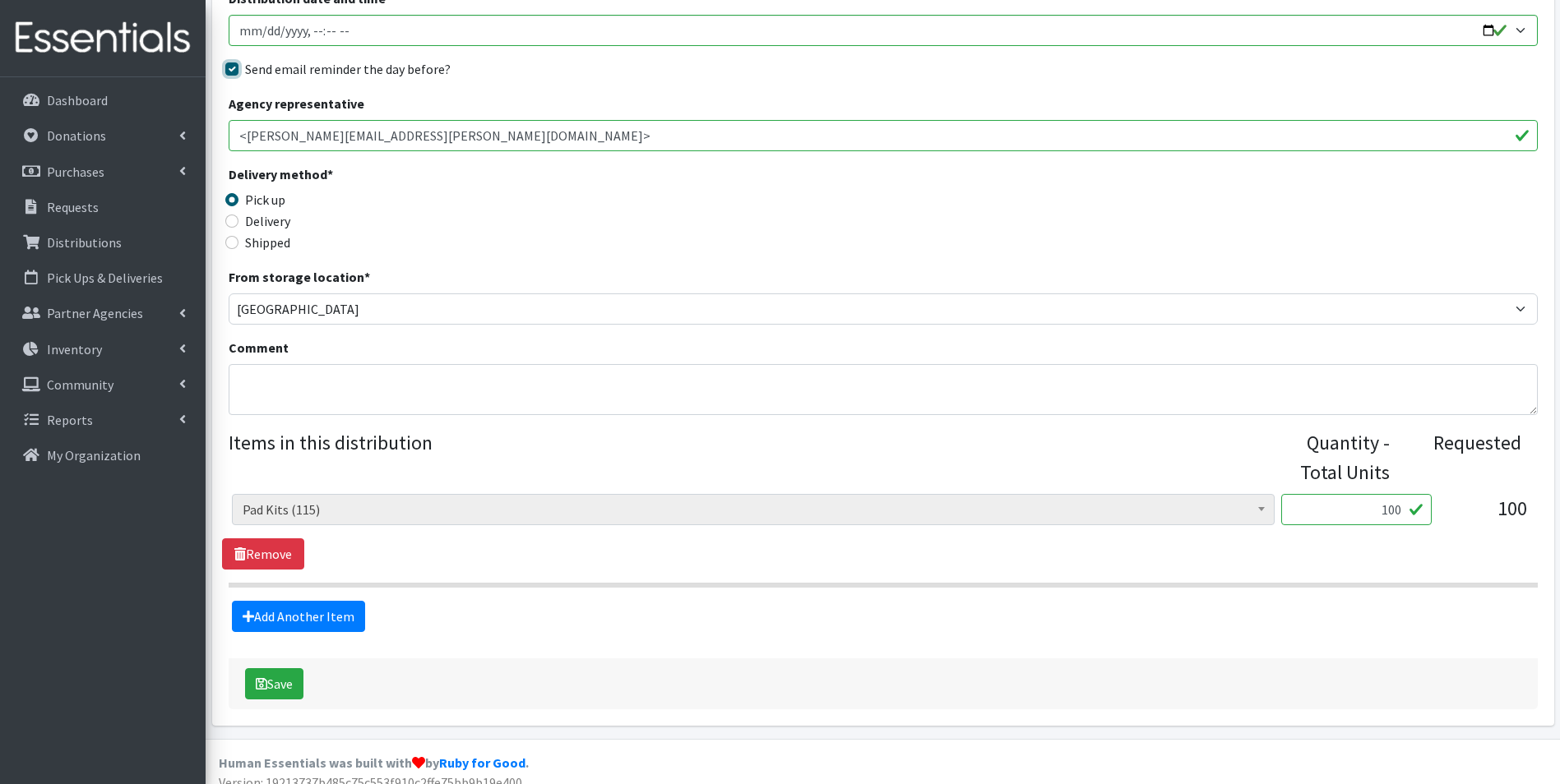
scroll to position [290, 0]
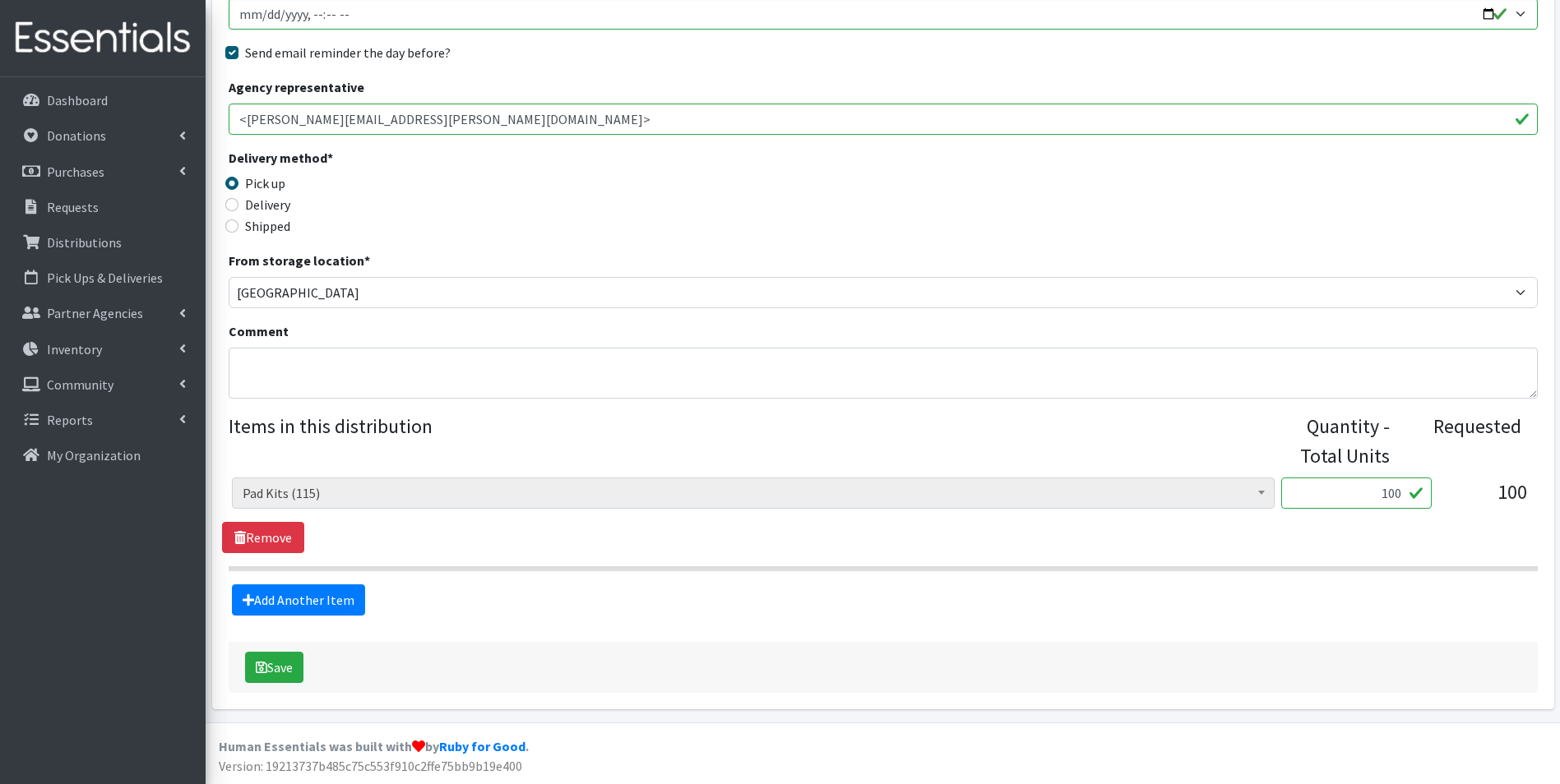
drag, startPoint x: 1381, startPoint y: 488, endPoint x: 1401, endPoint y: 494, distance: 20.9
click at [1401, 494] on input "100" at bounding box center [1356, 493] width 151 height 32
type input "50"
click at [1197, 606] on div "Add Another Item" at bounding box center [882, 600] width 1321 height 32
click at [266, 661] on icon "submit" at bounding box center [262, 667] width 12 height 13
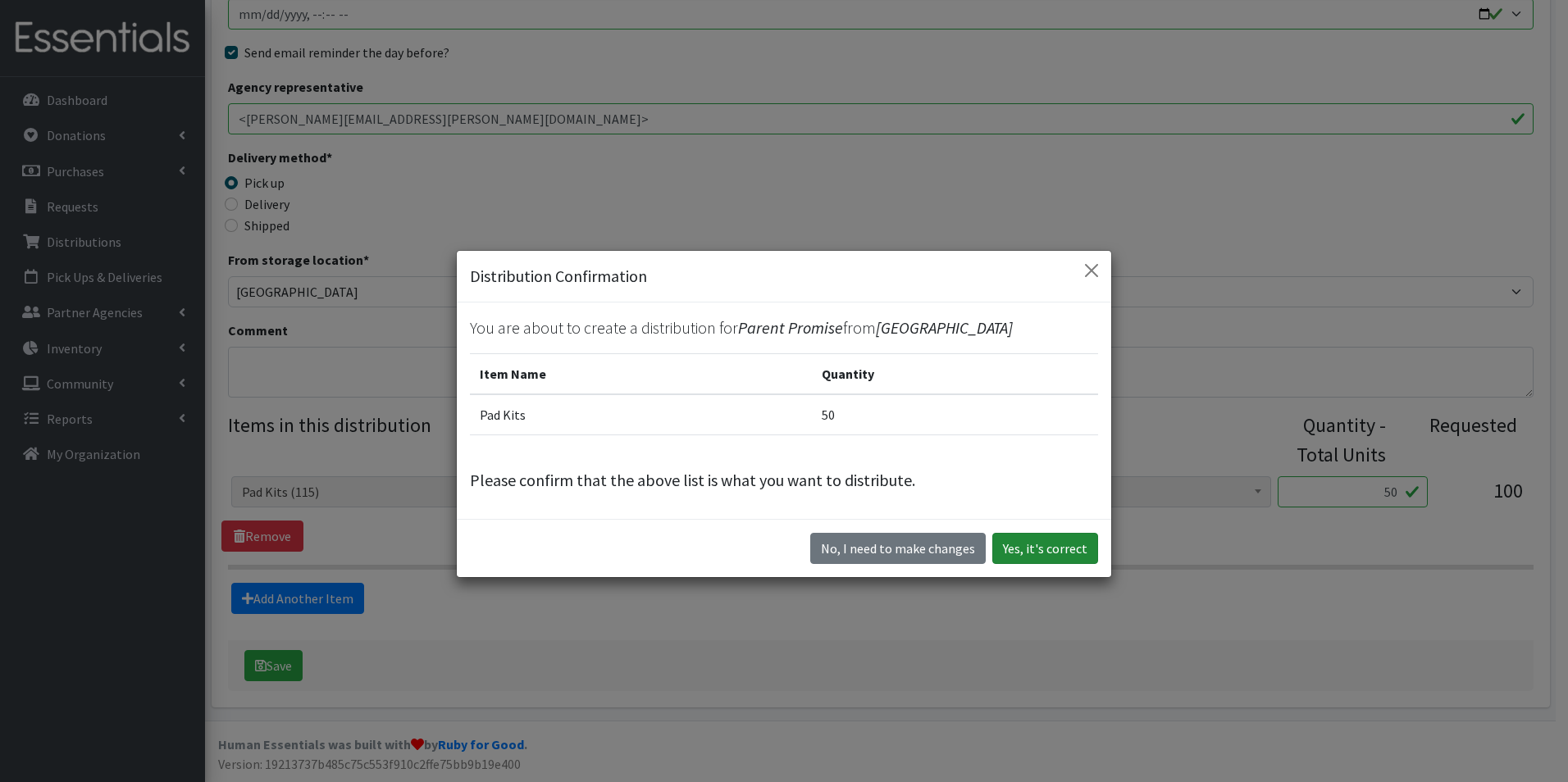
click at [1013, 546] on button "Yes, it's correct" at bounding box center [1045, 548] width 105 height 31
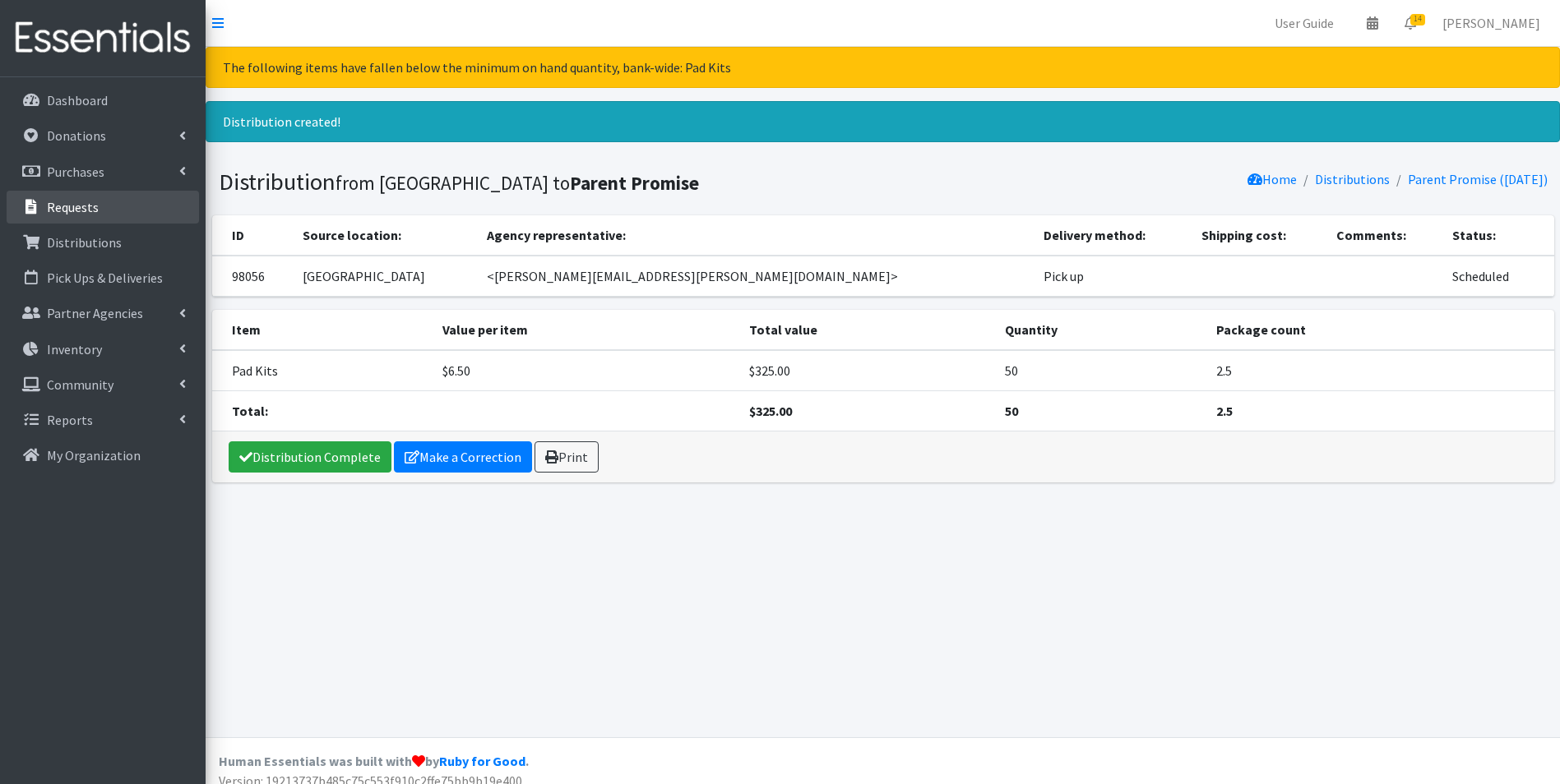
click at [82, 209] on p "Requests" at bounding box center [72, 206] width 52 height 16
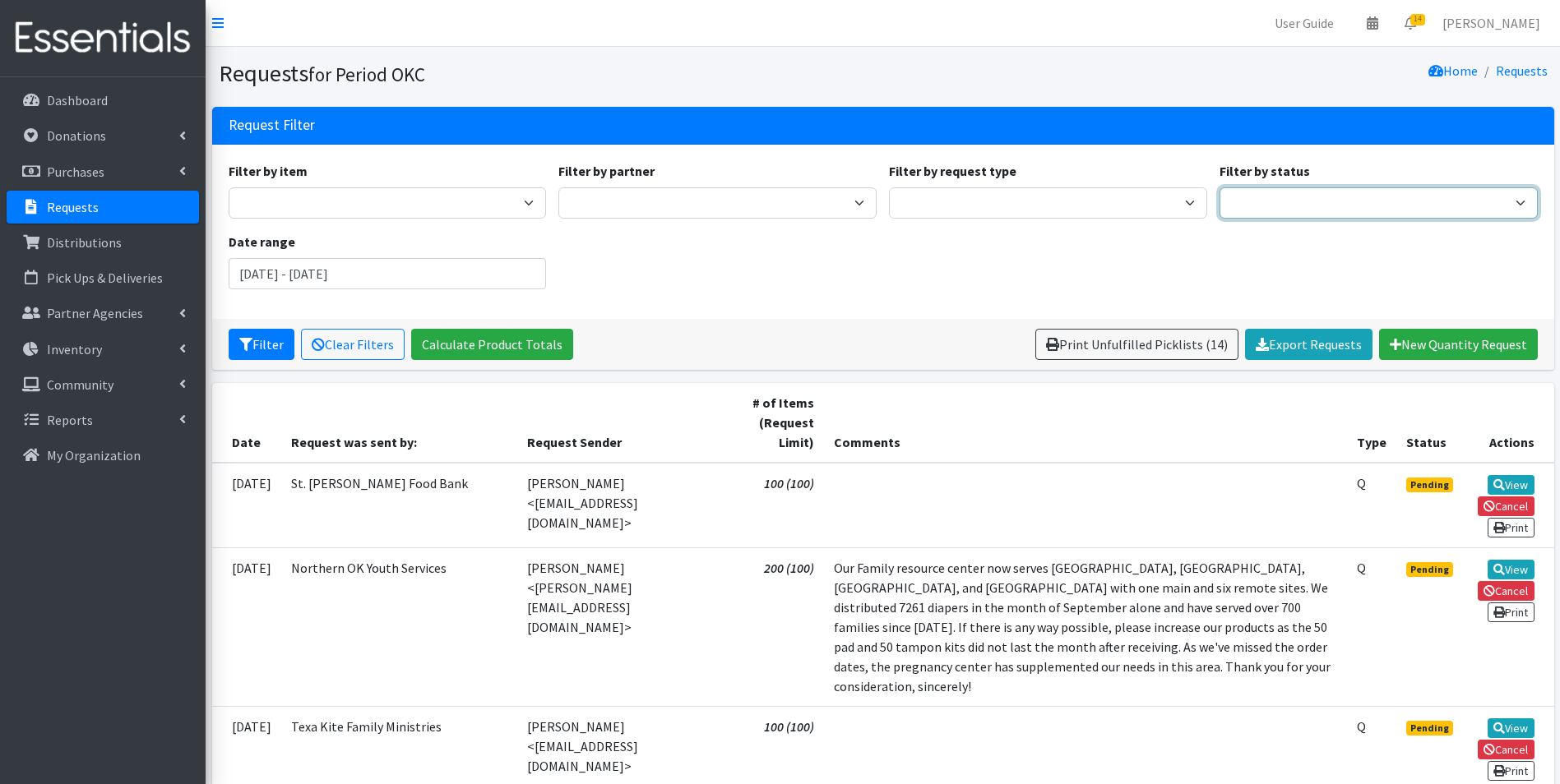
click at [1238, 195] on select "Pending Started Fulfilled Discarded" at bounding box center [1378, 203] width 318 height 32
select select "0"
click at [1220, 187] on select "Pending Started Fulfilled Discarded" at bounding box center [1378, 203] width 318 height 32
click at [252, 329] on button "Filter" at bounding box center [261, 344] width 66 height 32
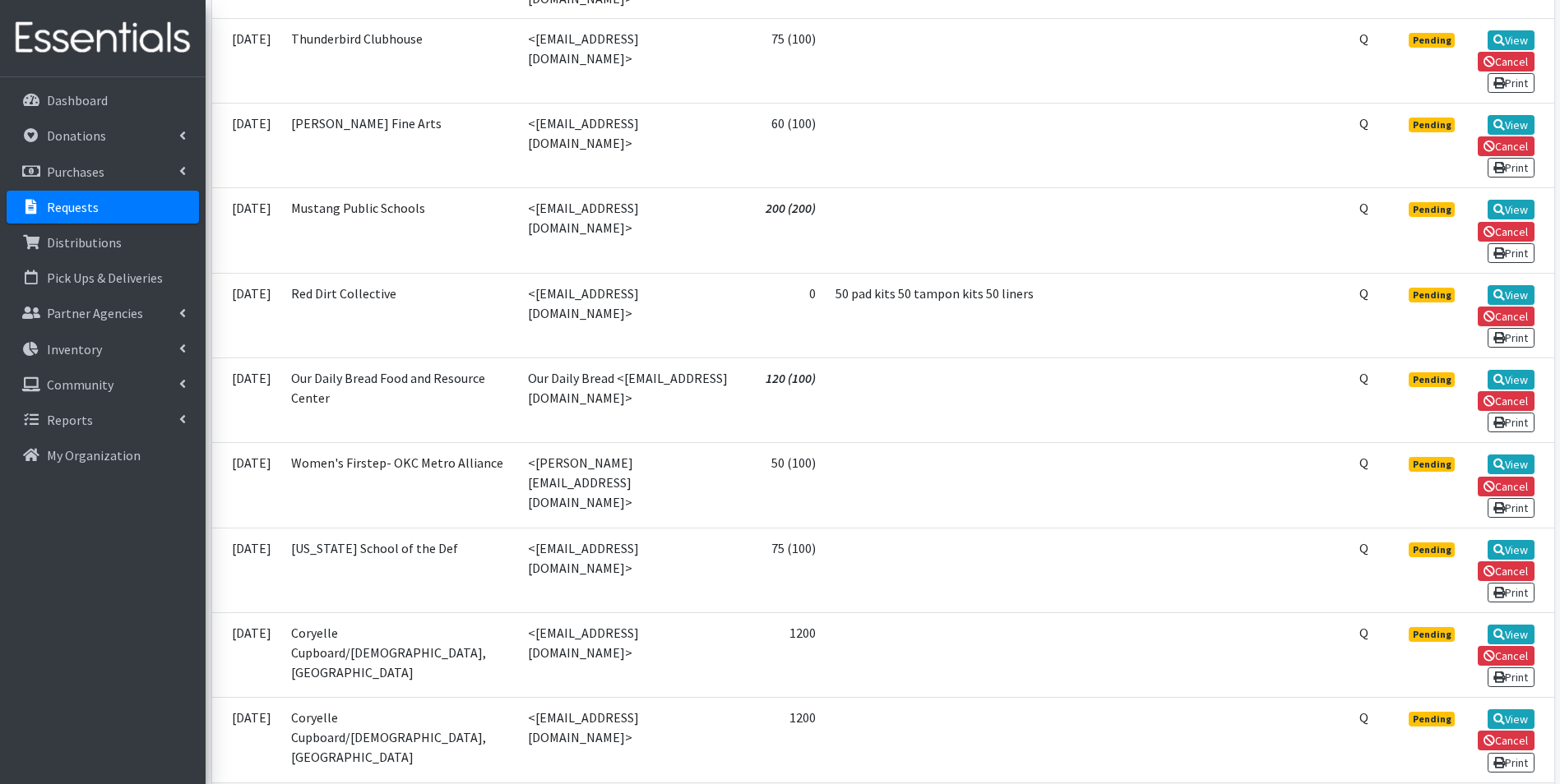
scroll to position [987, 0]
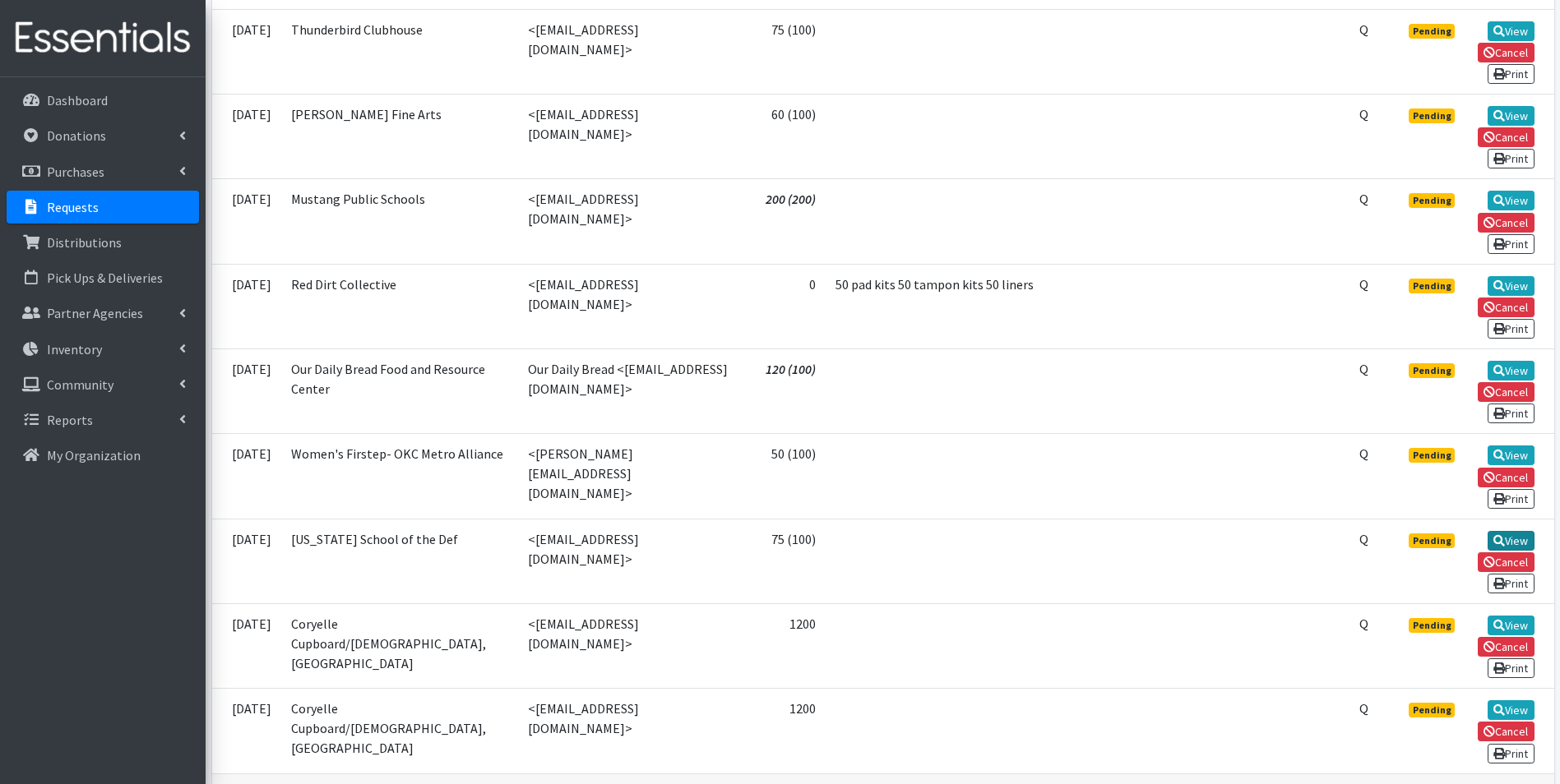
click at [1501, 535] on icon at bounding box center [1499, 541] width 12 height 12
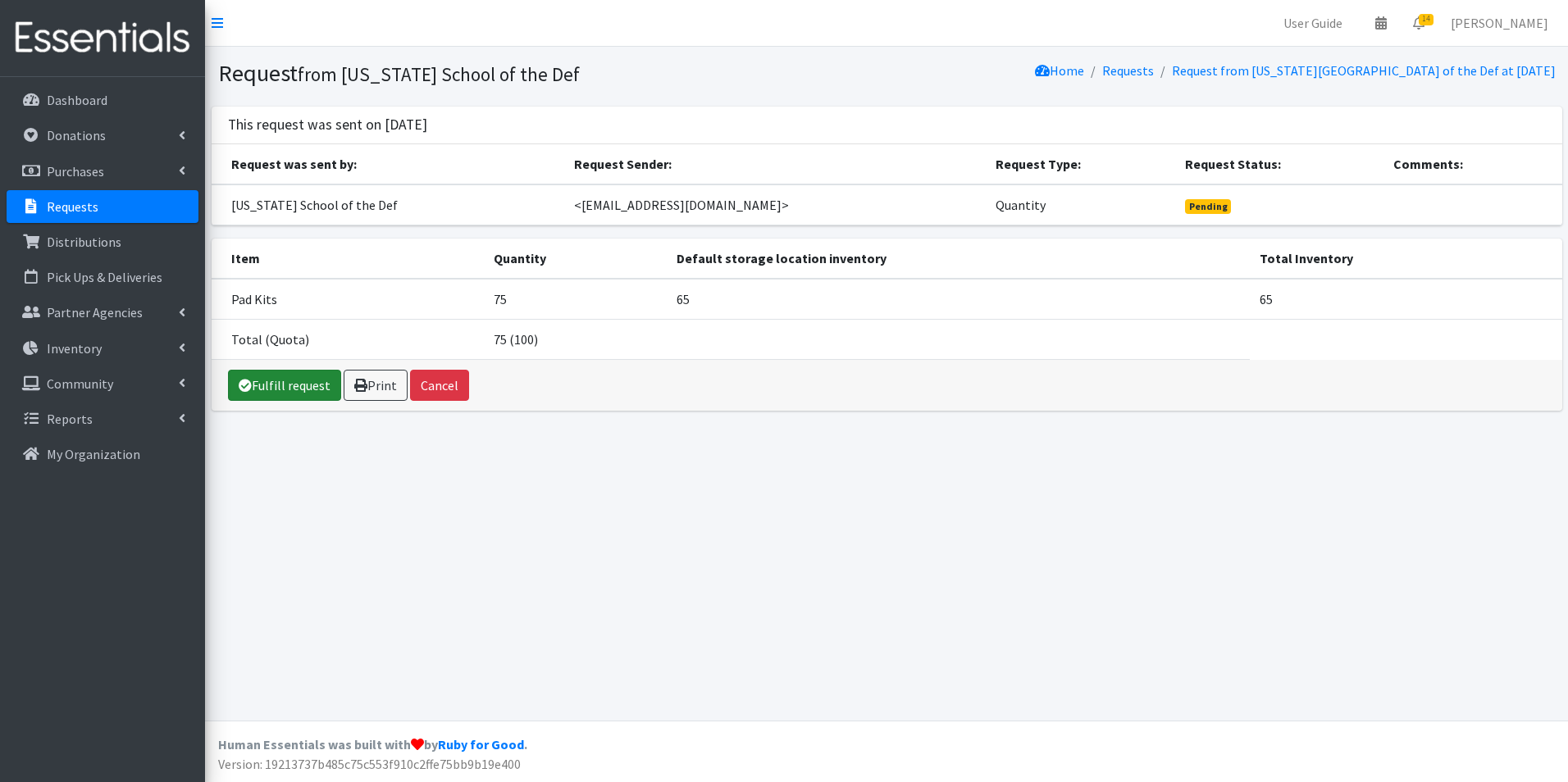
click at [305, 385] on link "Fulfill request" at bounding box center [284, 385] width 113 height 31
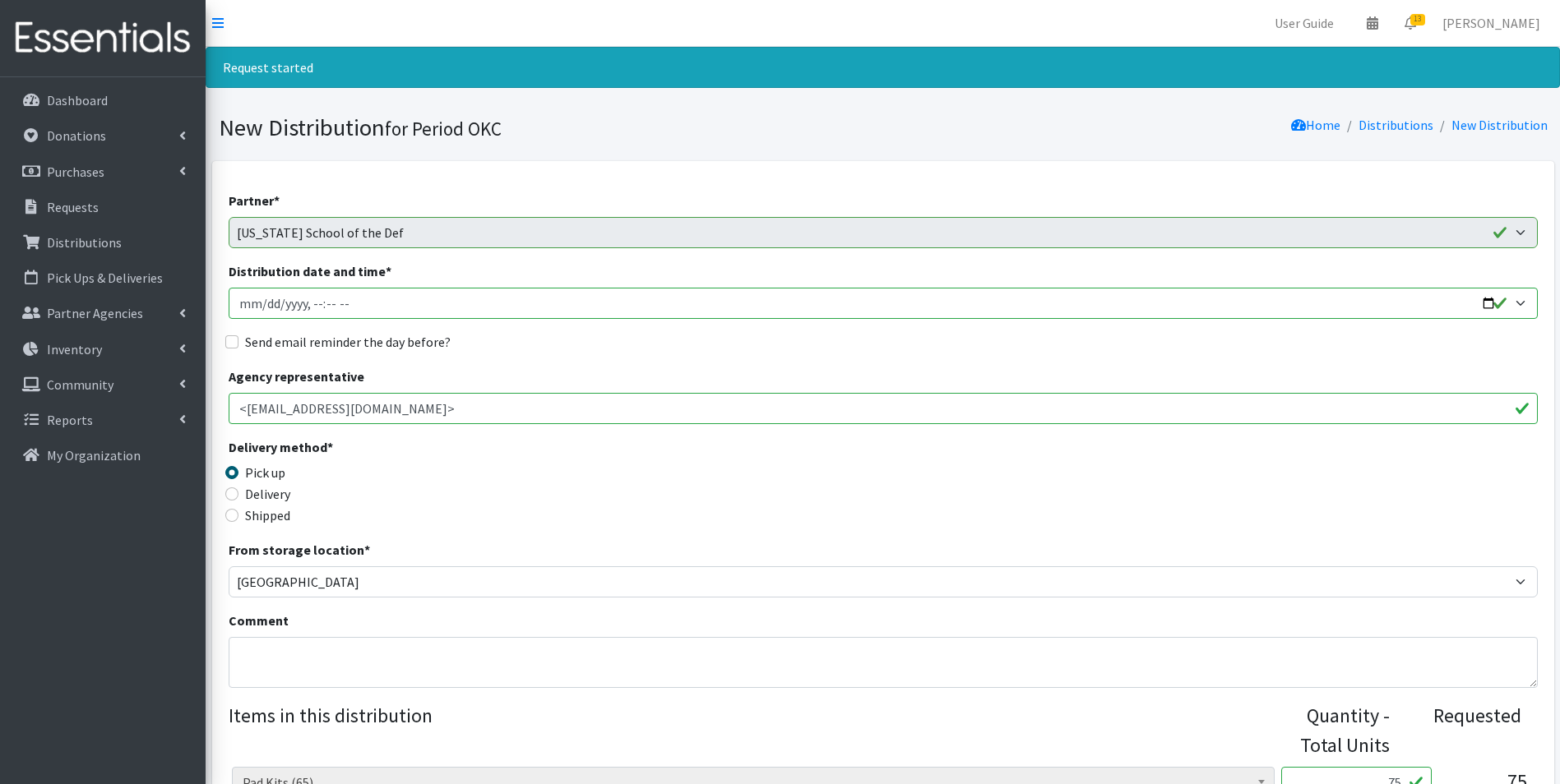
click at [242, 303] on input "Distribution date and time *" at bounding box center [883, 303] width 1309 height 32
type input "2025-11-13T23:59"
type input "2025-11-13T15:30"
click at [262, 340] on label "Send email reminder the day before?" at bounding box center [347, 342] width 205 height 20
click at [239, 340] on input "Send email reminder the day before?" at bounding box center [231, 342] width 13 height 13
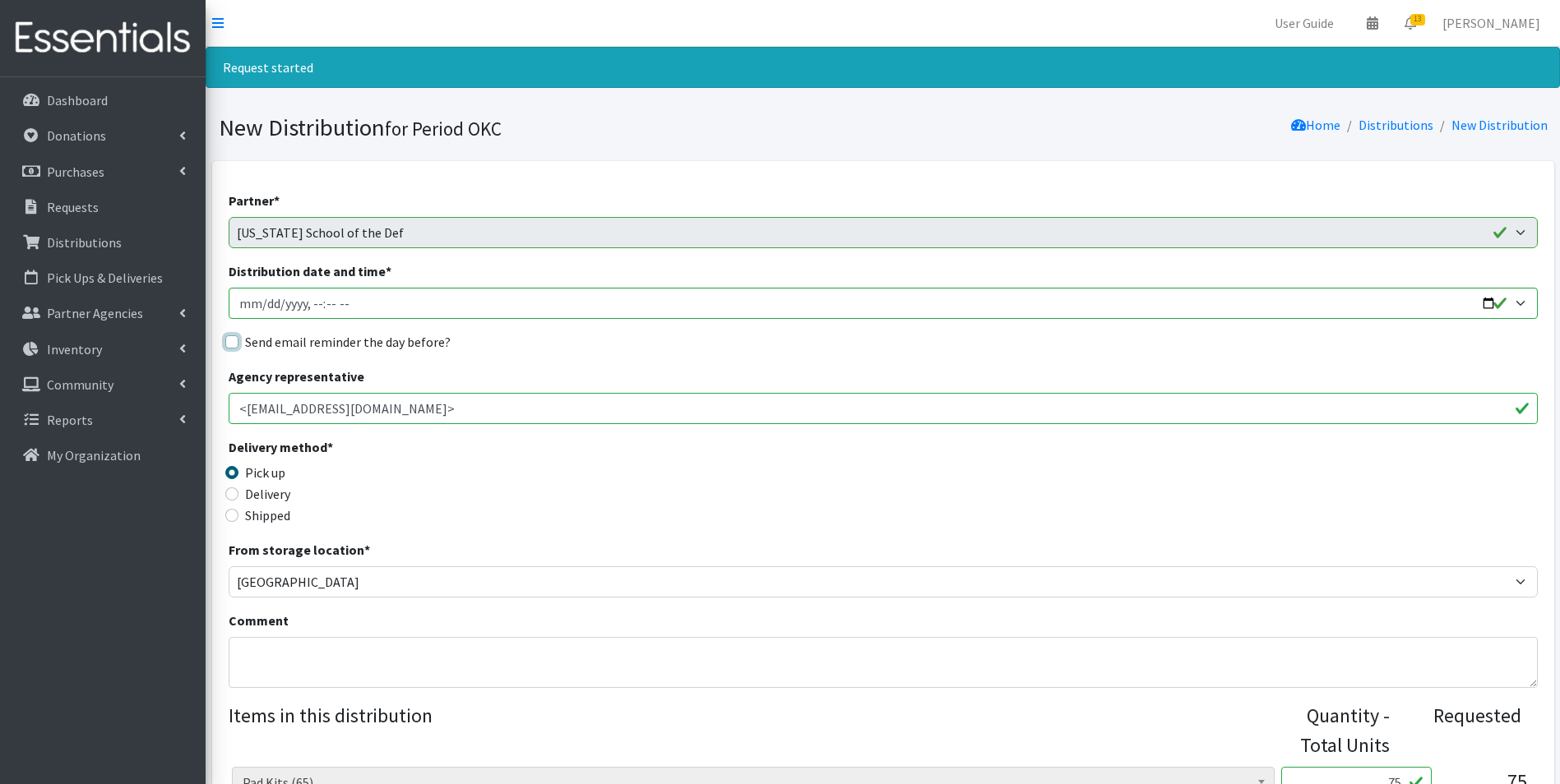
checkbox input "true"
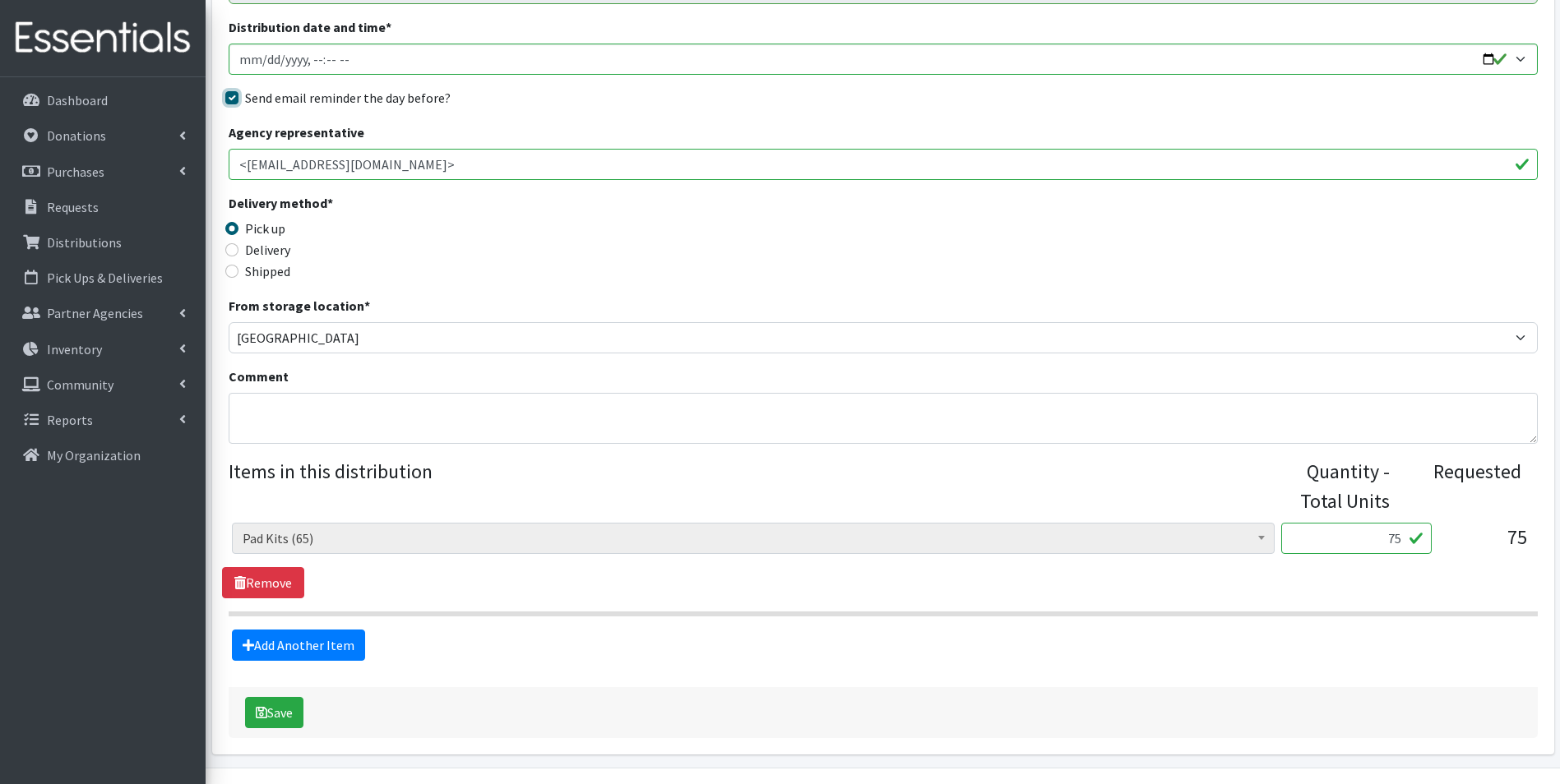
scroll to position [290, 0]
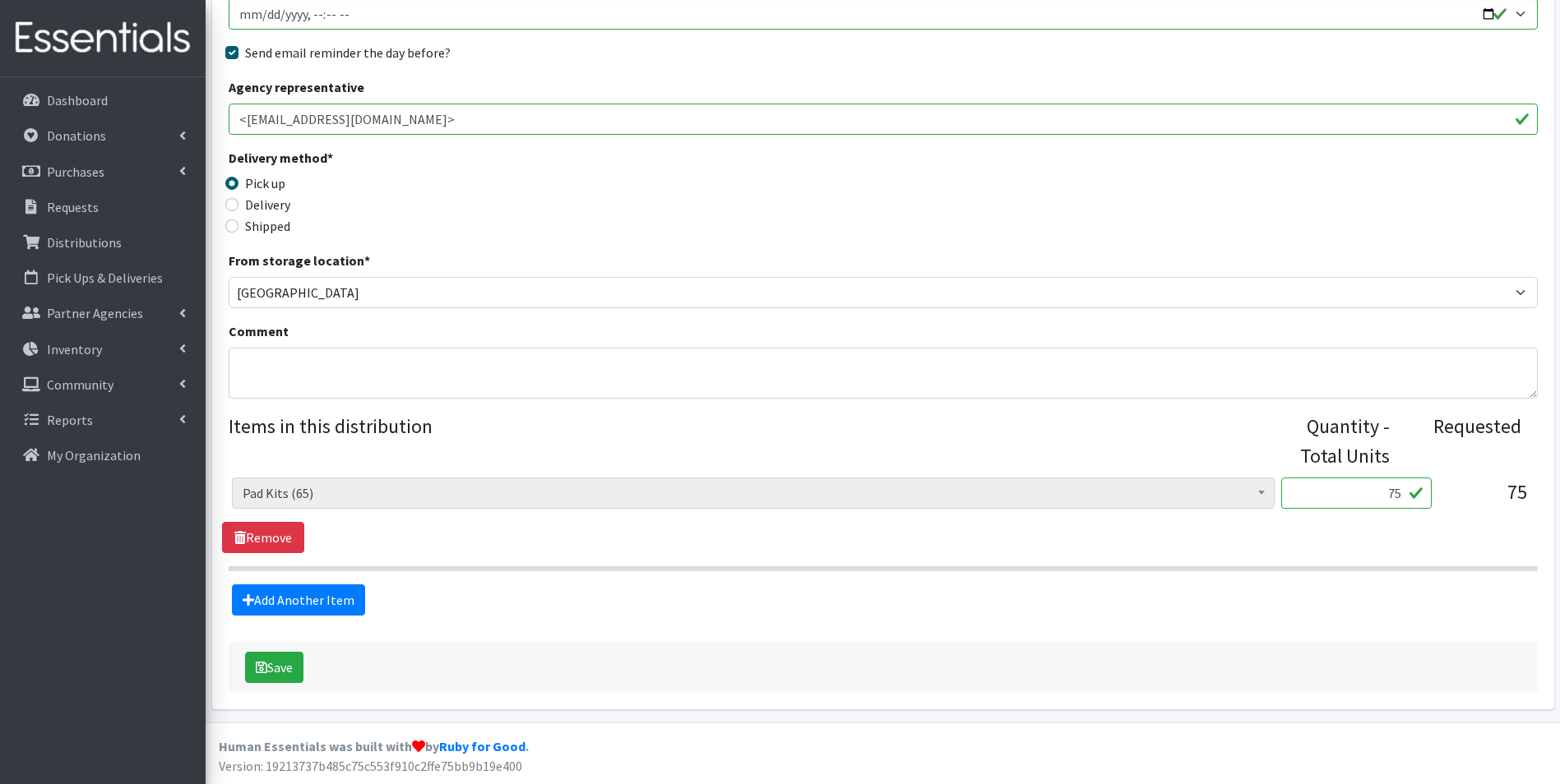
drag, startPoint x: 1389, startPoint y: 486, endPoint x: 1404, endPoint y: 487, distance: 15.0
click at [1404, 487] on input "75" at bounding box center [1356, 493] width 151 height 32
type input "50"
click at [267, 680] on button "Save" at bounding box center [274, 667] width 58 height 32
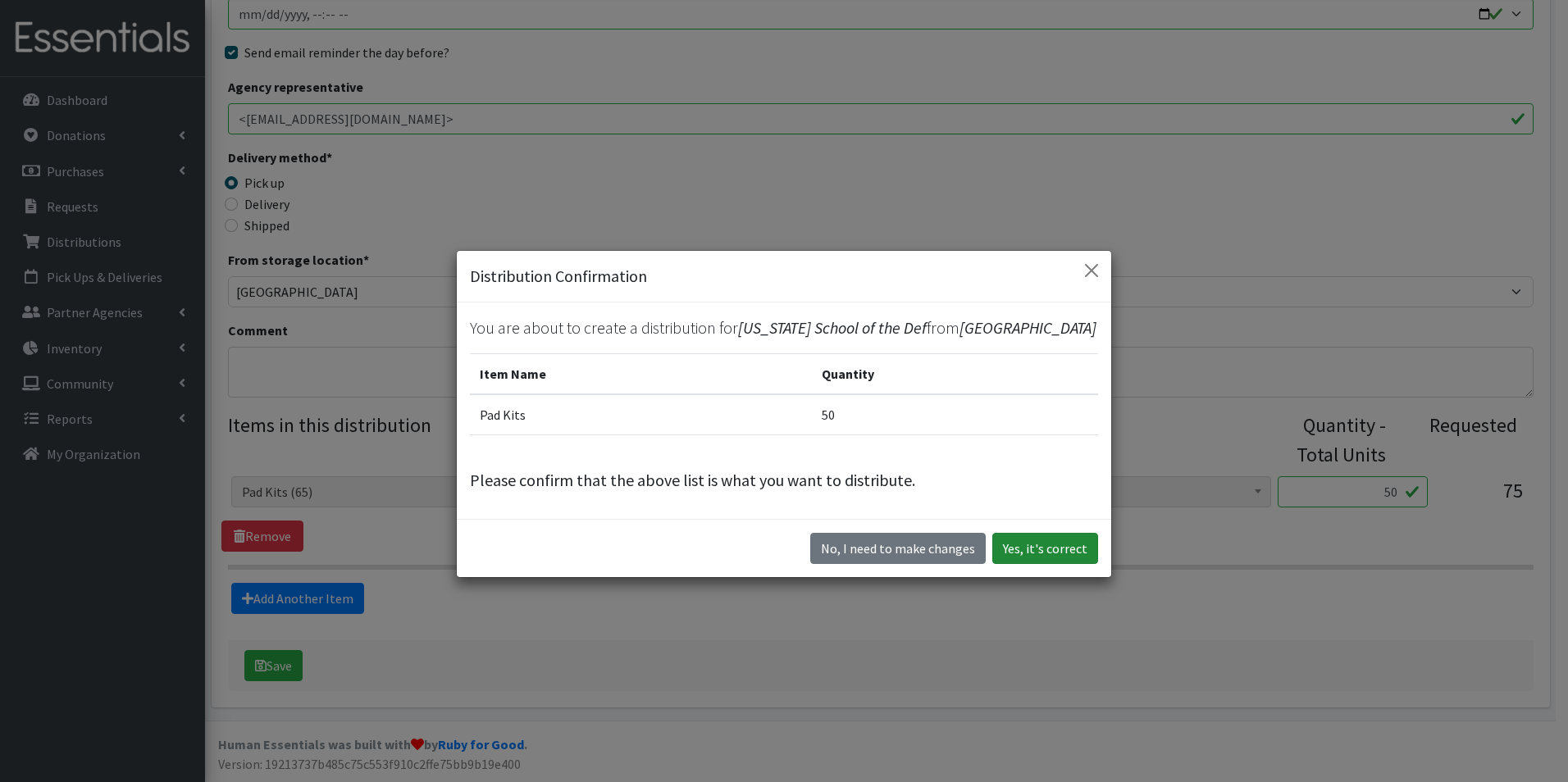
click at [1025, 548] on button "Yes, it's correct" at bounding box center [1045, 548] width 105 height 31
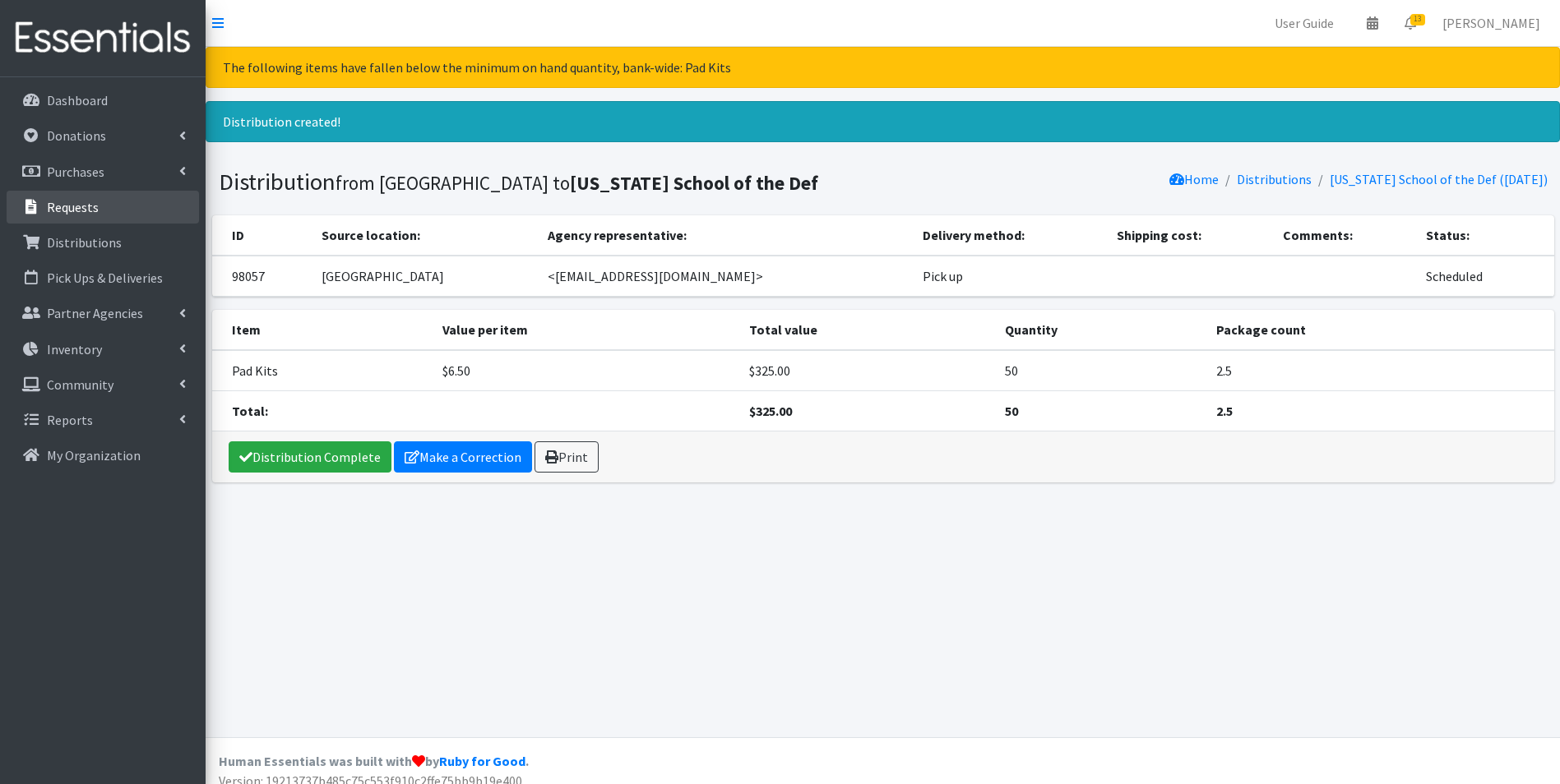
click at [97, 206] on link "Requests" at bounding box center [103, 207] width 193 height 33
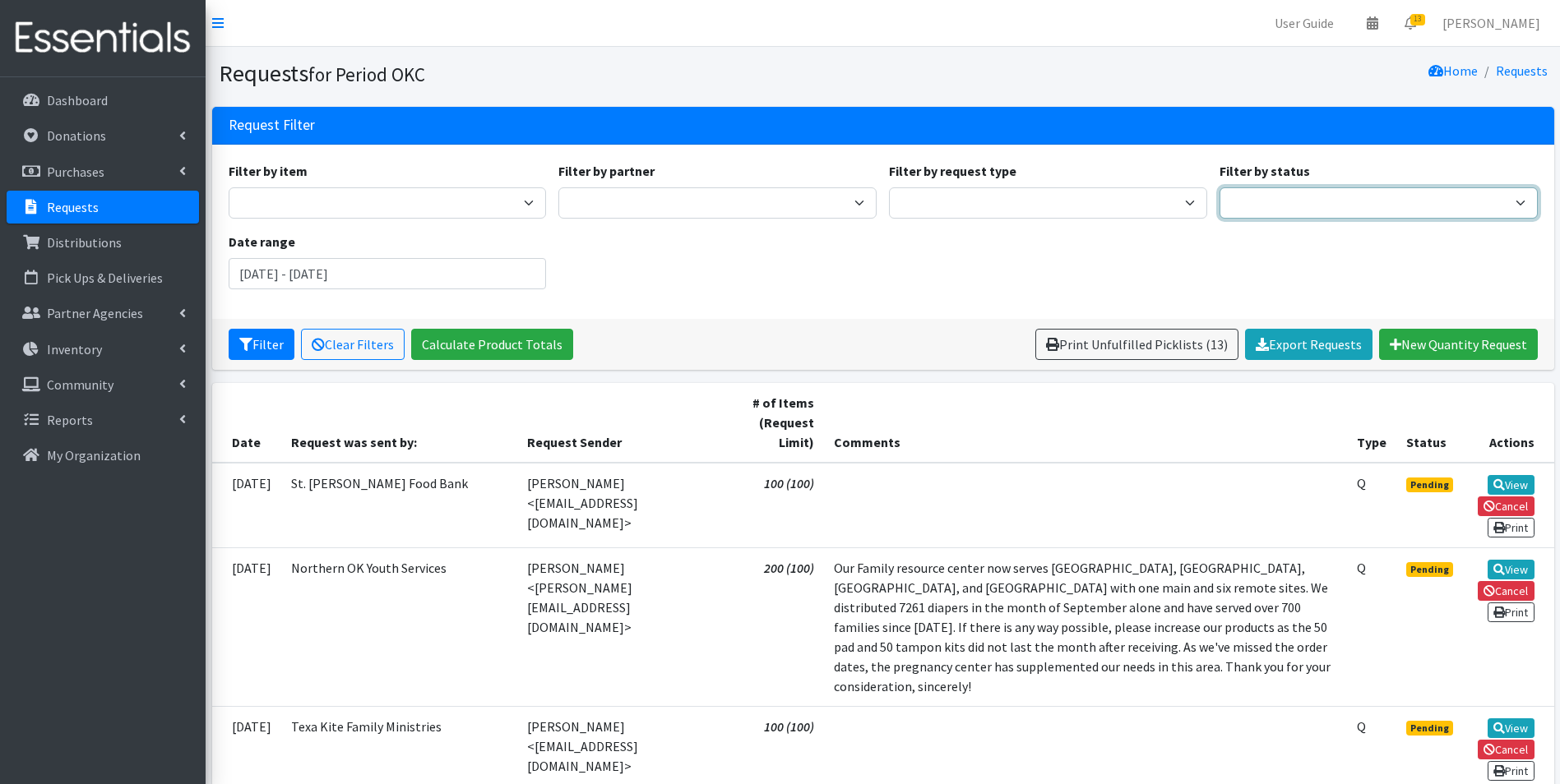
click at [1326, 201] on select "Pending Started Fulfilled Discarded" at bounding box center [1378, 203] width 318 height 32
select select "0"
click at [1220, 187] on select "Pending Started Fulfilled Discarded" at bounding box center [1378, 203] width 318 height 32
click at [249, 348] on icon "submit" at bounding box center [246, 343] width 13 height 13
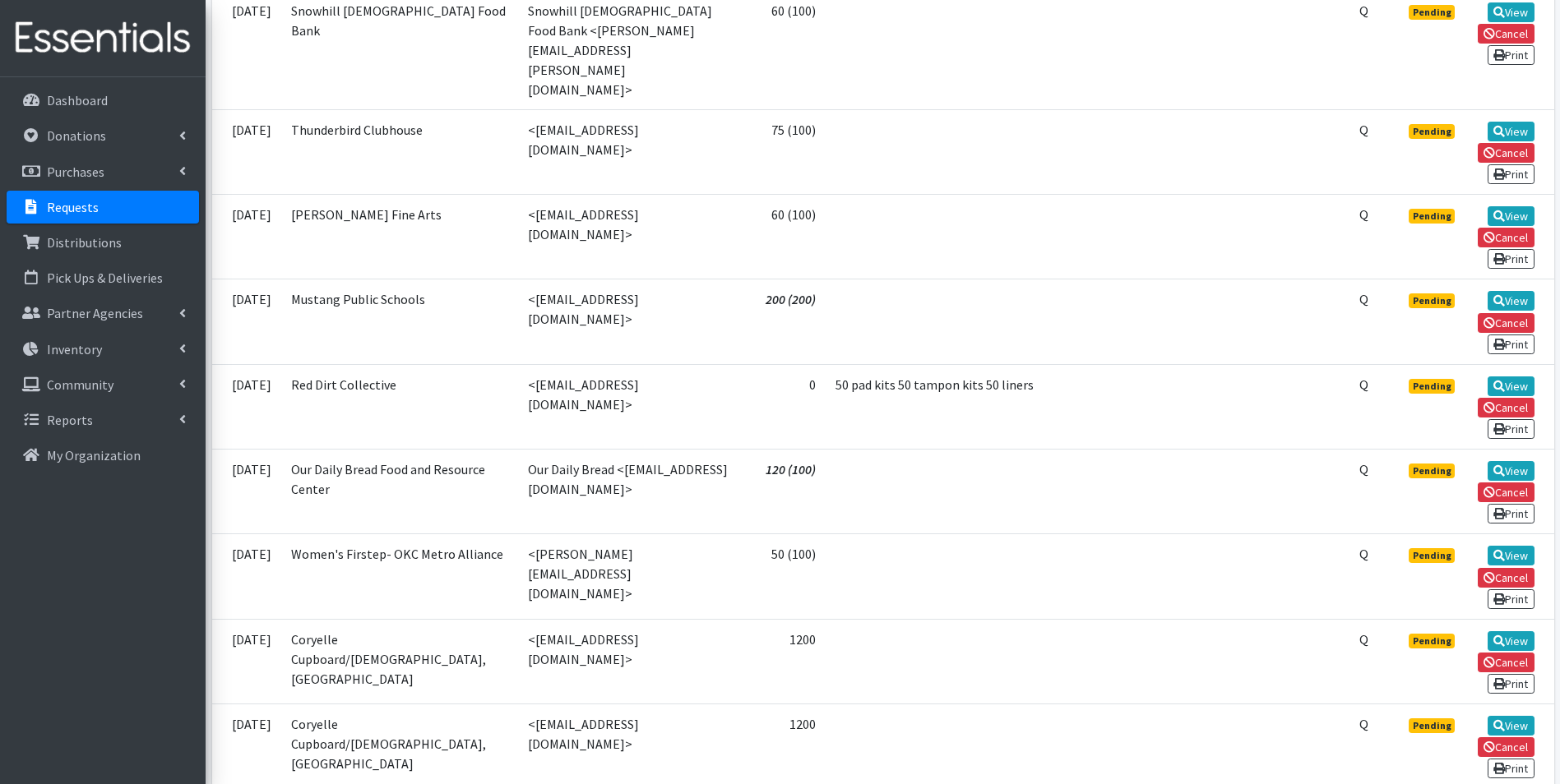
scroll to position [961, 0]
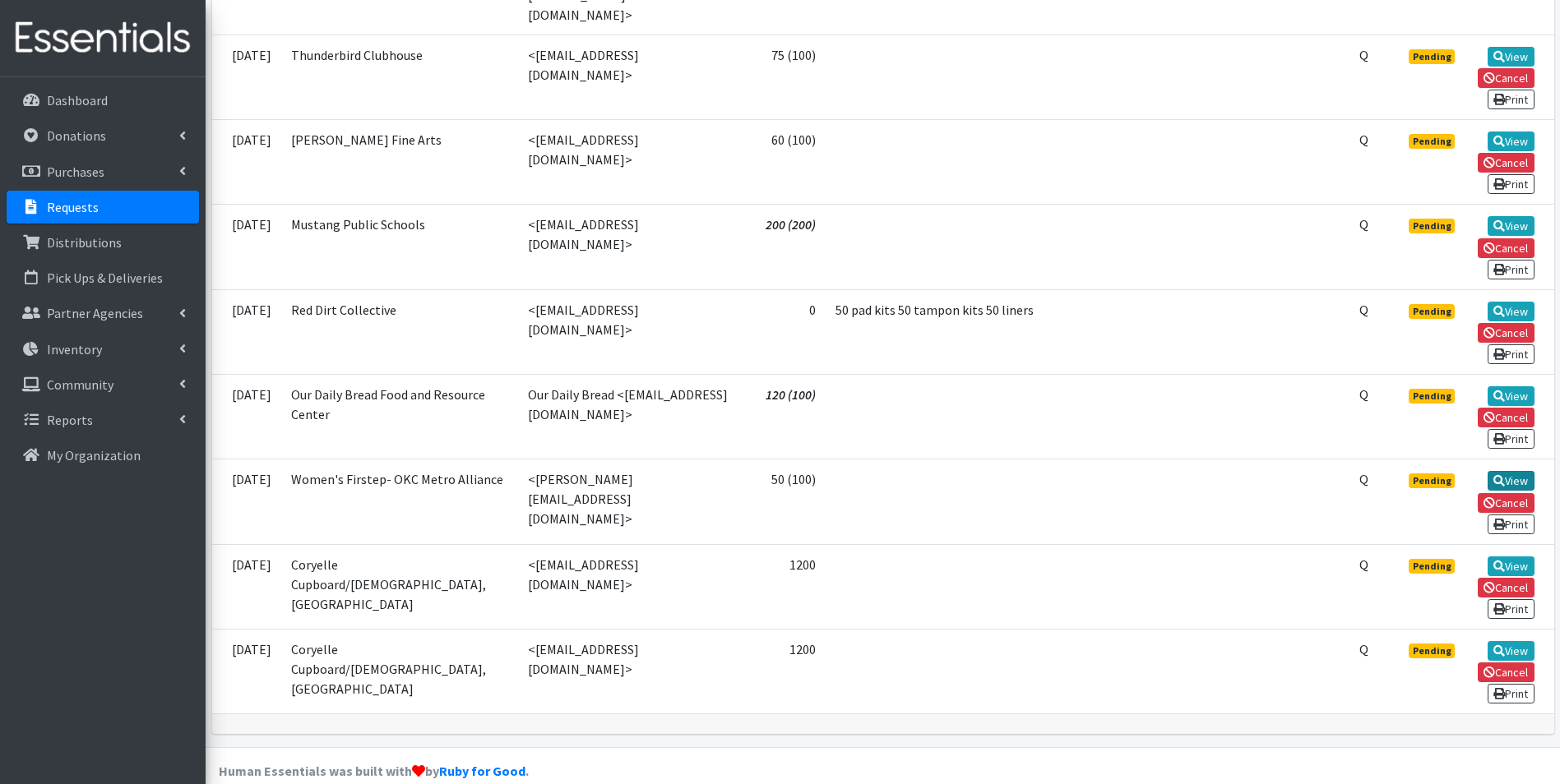
click at [1502, 476] on icon at bounding box center [1499, 481] width 12 height 12
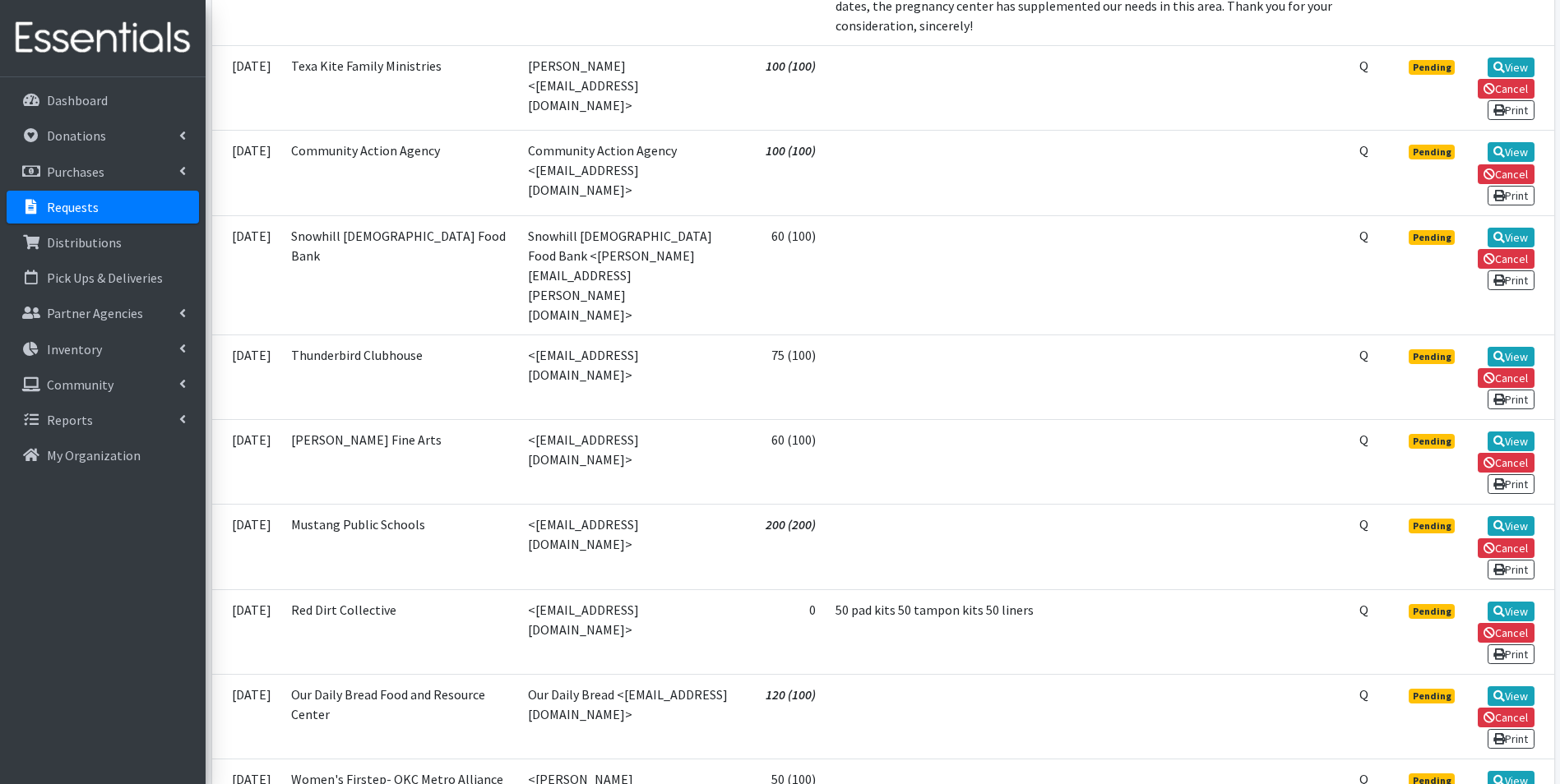
scroll to position [632, 0]
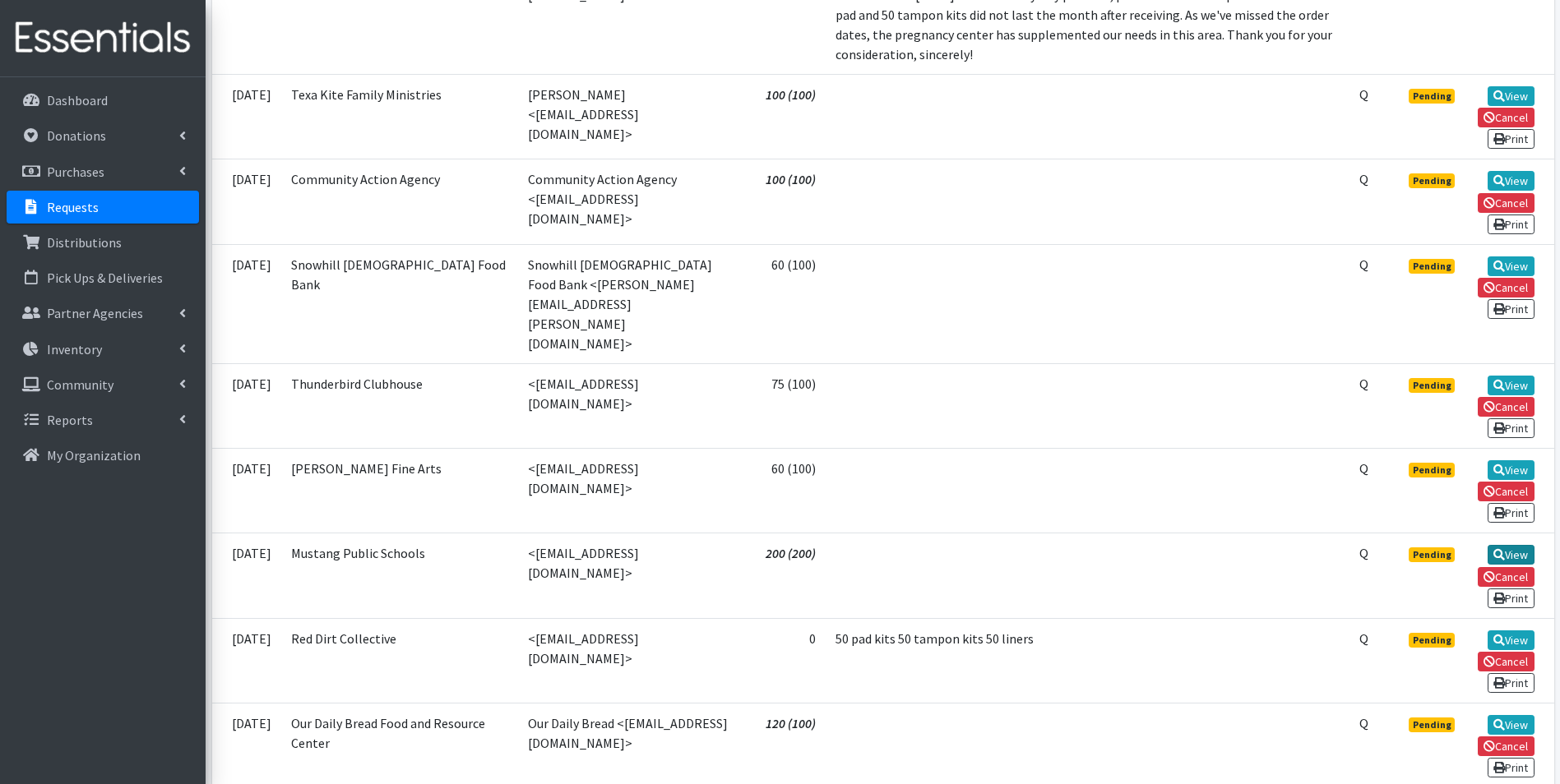
click at [1497, 549] on icon at bounding box center [1499, 555] width 12 height 12
click at [1495, 460] on link "View" at bounding box center [1511, 470] width 47 height 20
click at [1494, 380] on icon at bounding box center [1499, 386] width 12 height 12
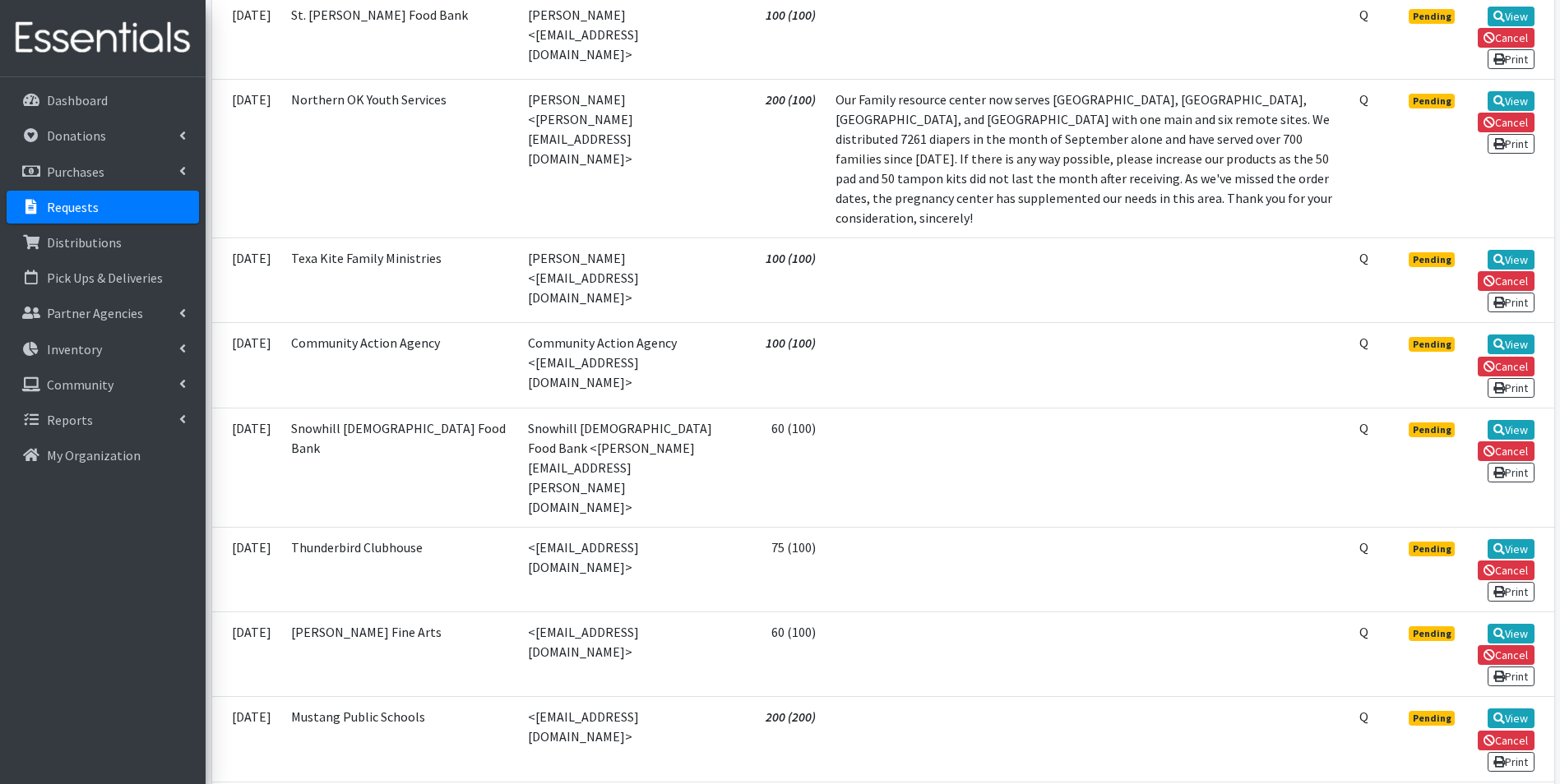
scroll to position [468, 0]
click at [1499, 425] on icon at bounding box center [1499, 431] width 12 height 12
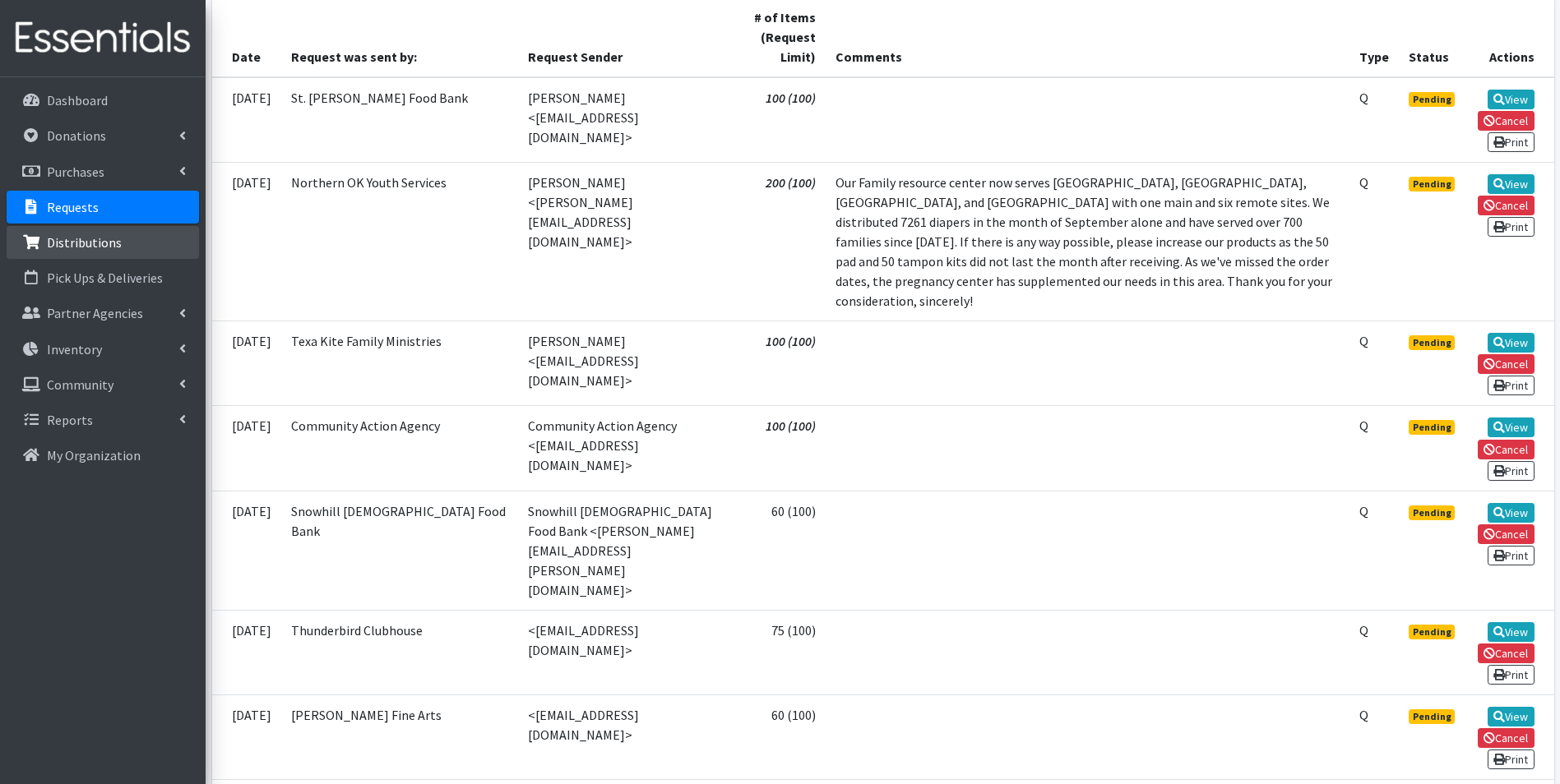
click at [75, 245] on p "Distributions" at bounding box center [84, 242] width 75 height 16
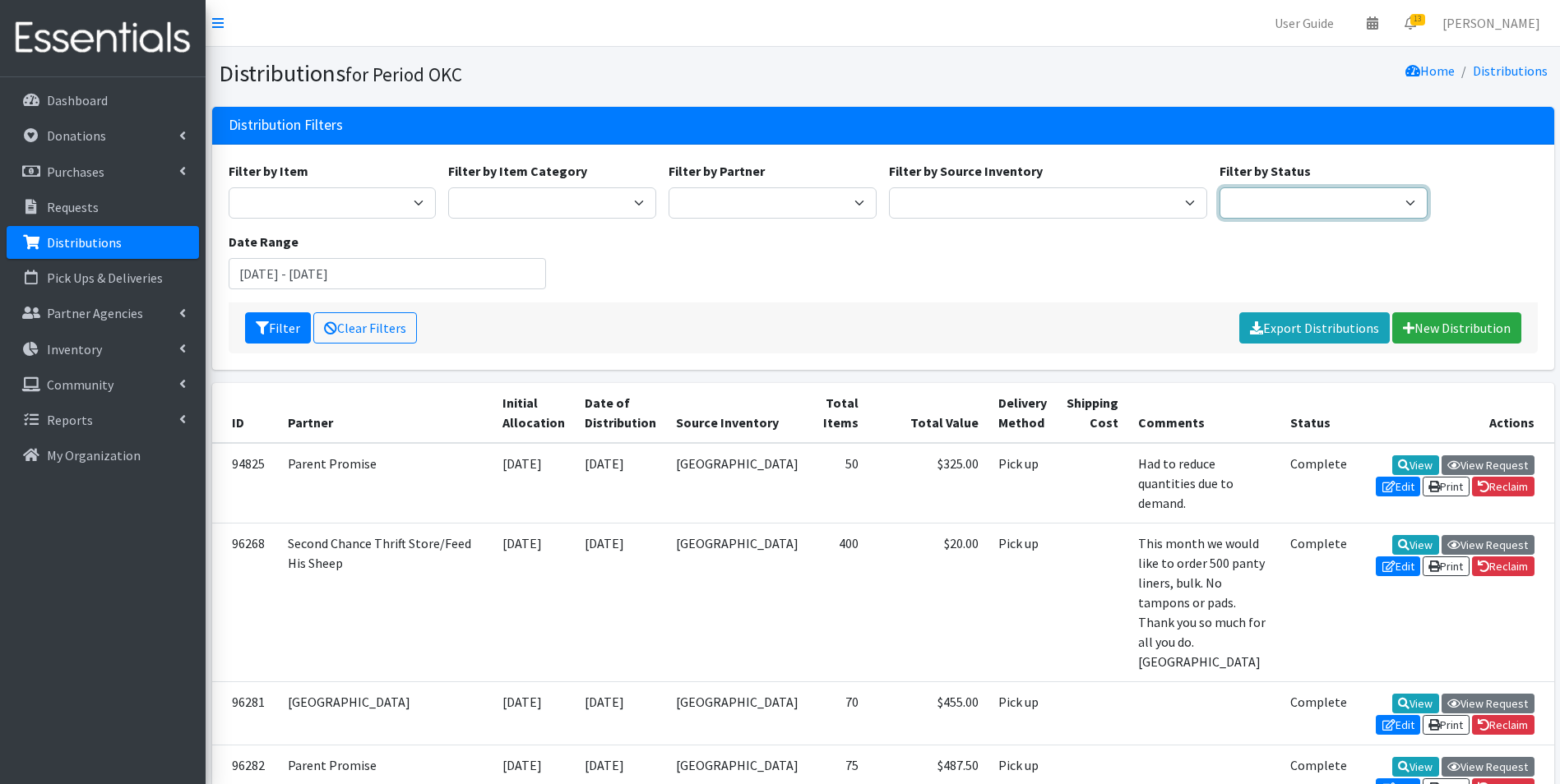
click at [1258, 210] on select "Scheduled Complete" at bounding box center [1324, 203] width 208 height 32
select select "5"
click at [1220, 187] on select "Scheduled Complete" at bounding box center [1324, 203] width 208 height 32
click at [276, 322] on button "Filter" at bounding box center [277, 328] width 66 height 32
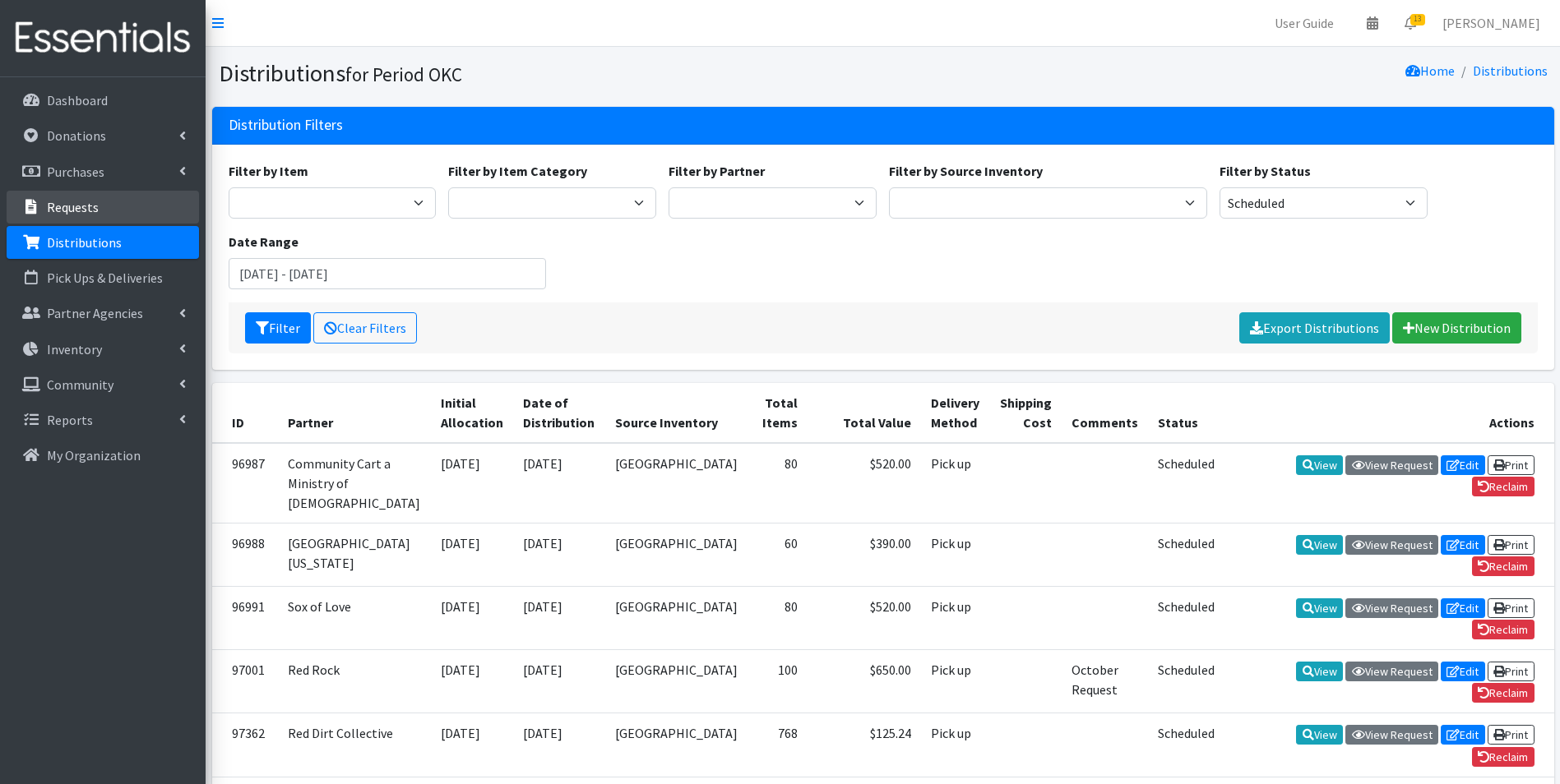
click at [75, 205] on p "Requests" at bounding box center [72, 206] width 52 height 16
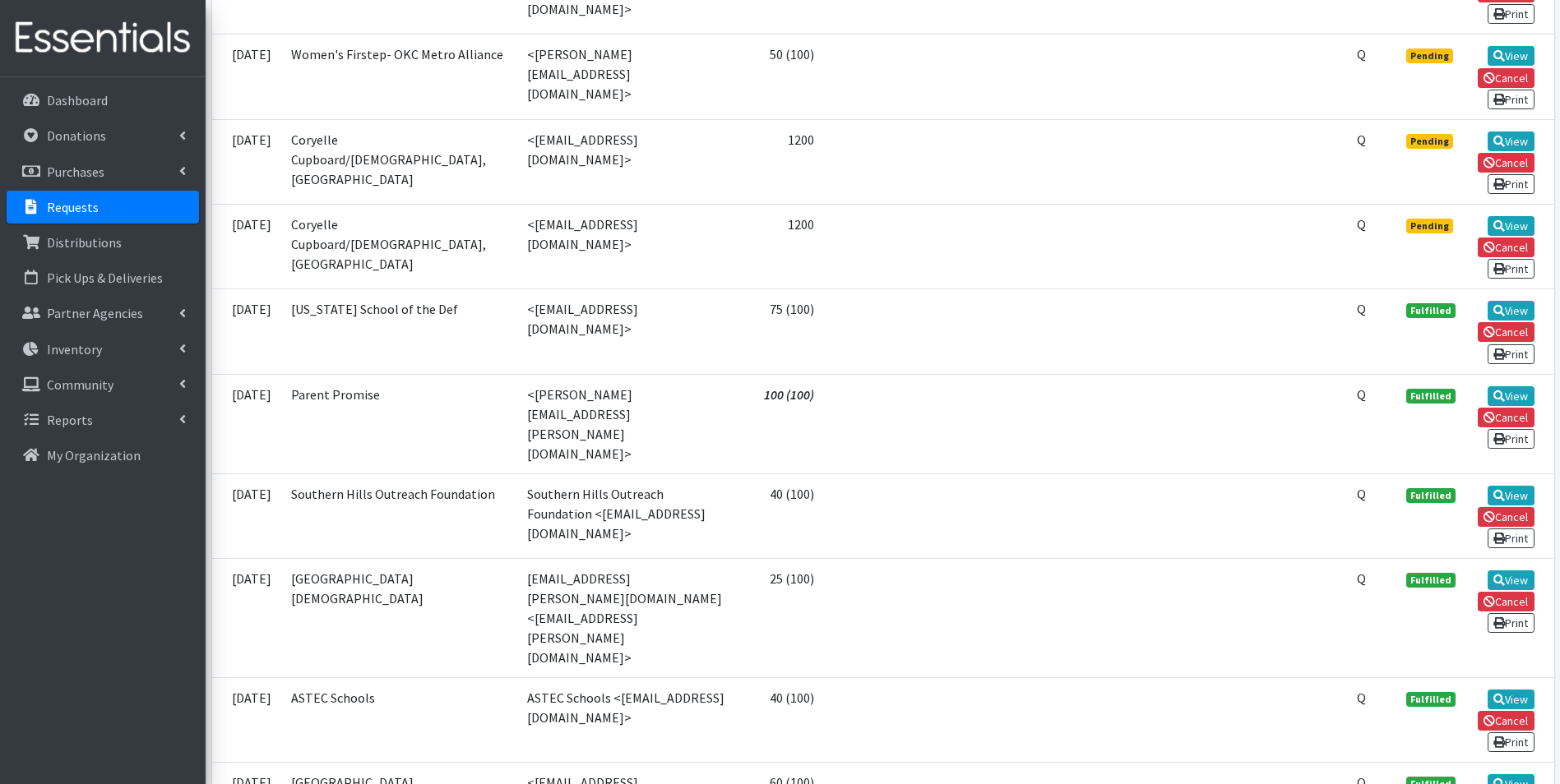
scroll to position [1398, 0]
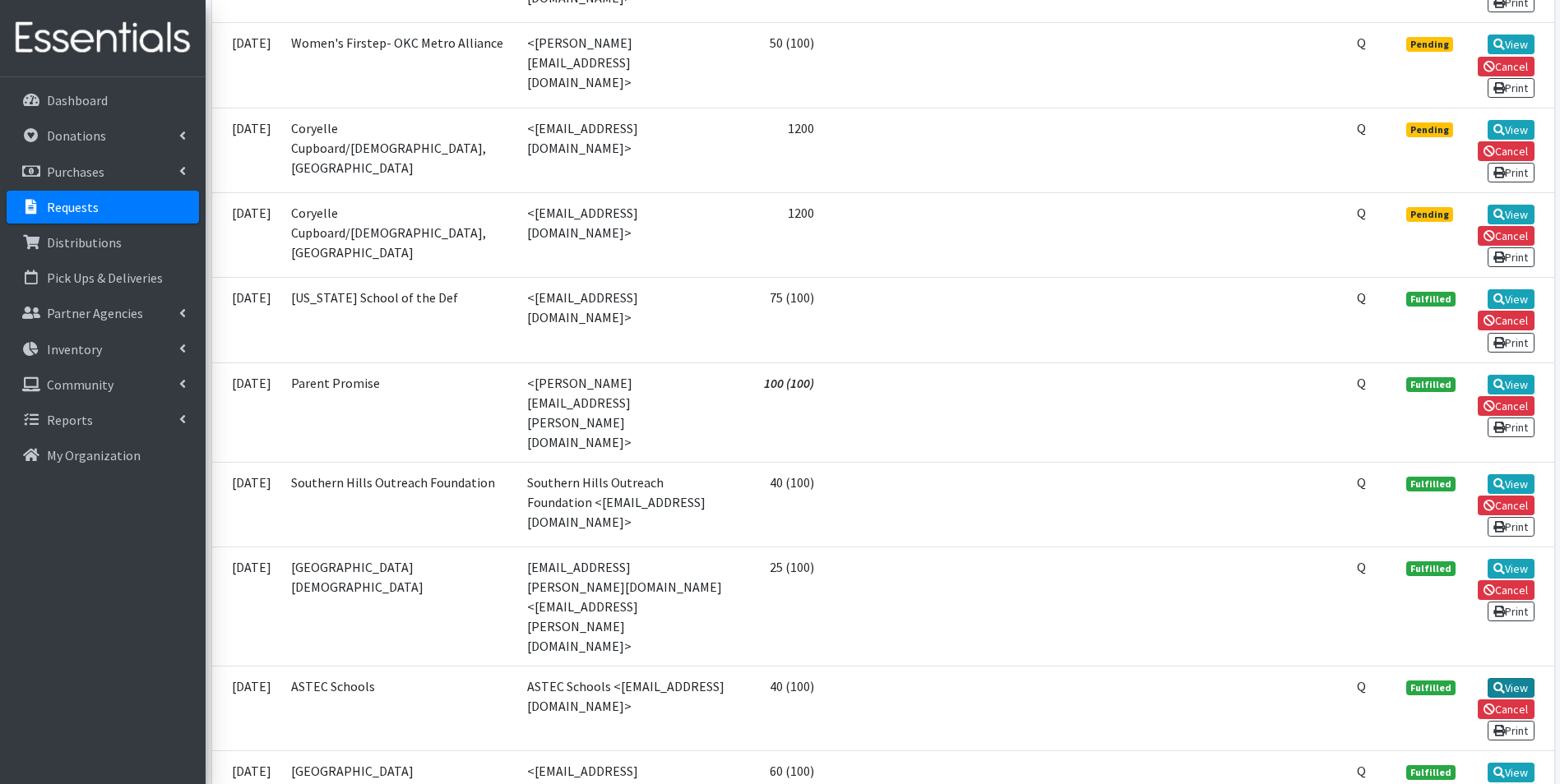
click at [1505, 678] on link "View" at bounding box center [1511, 688] width 47 height 20
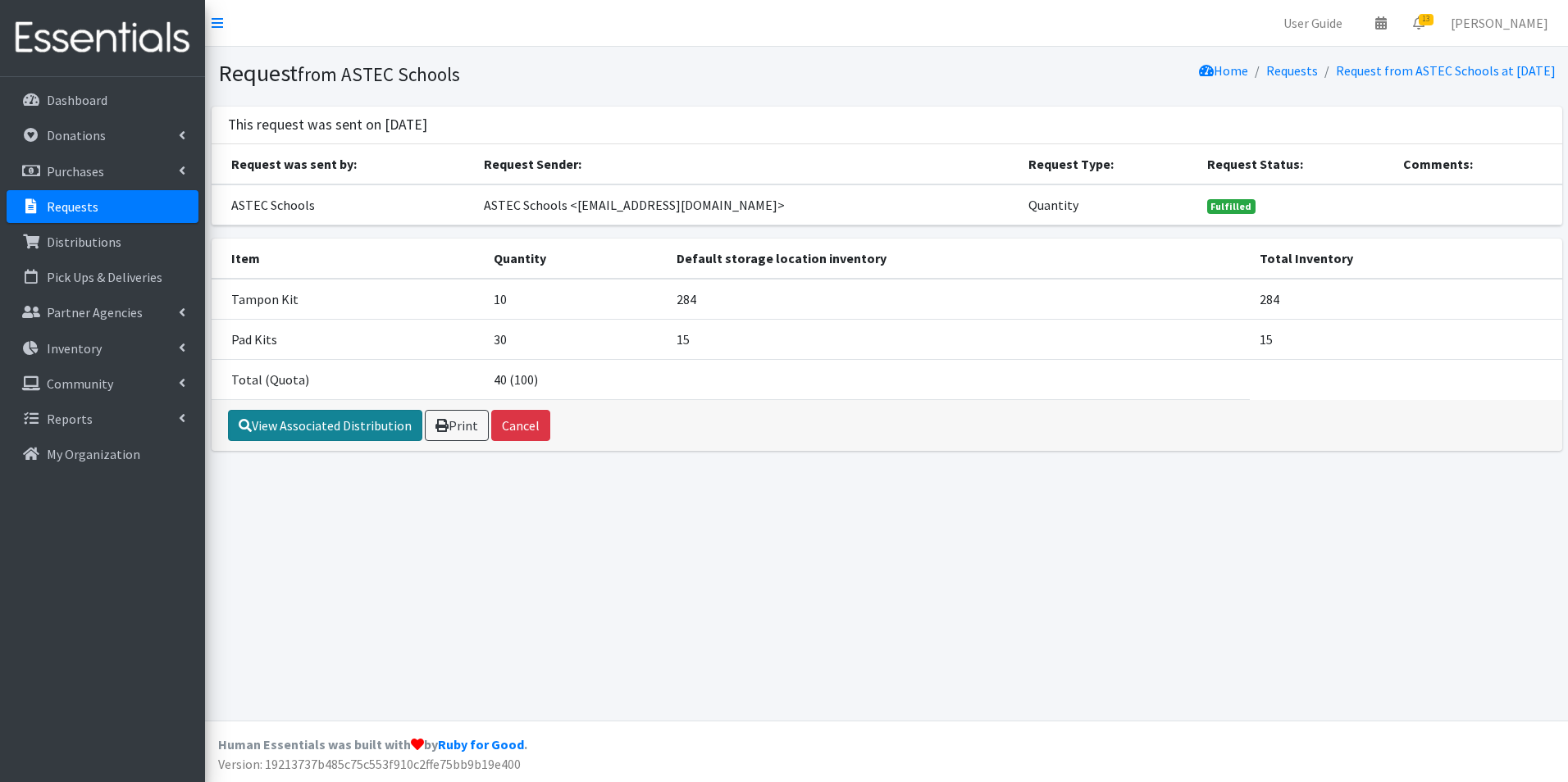
click at [384, 414] on link "View Associated Distribution" at bounding box center [325, 425] width 195 height 31
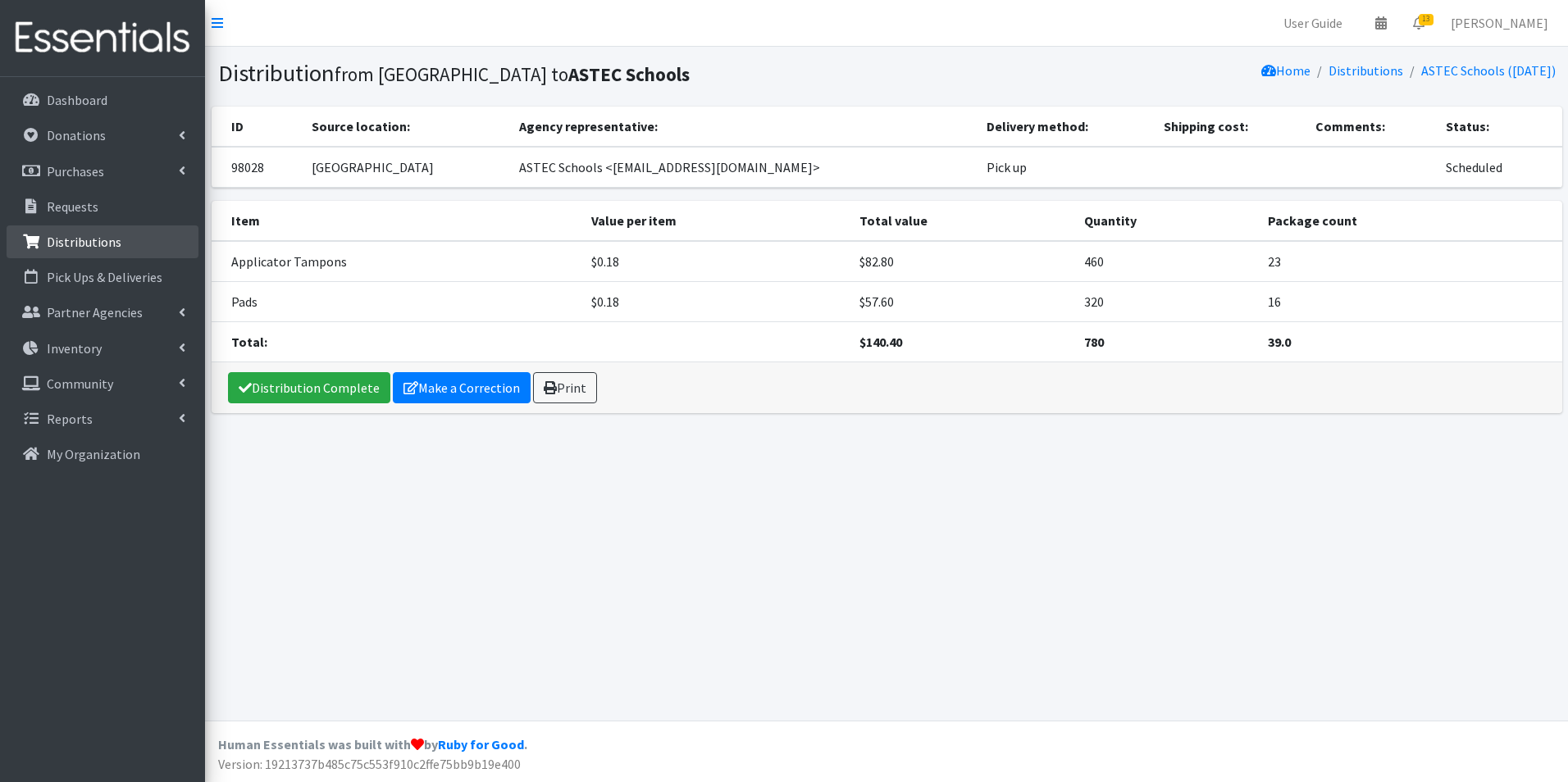
click at [61, 241] on p "Distributions" at bounding box center [84, 241] width 75 height 16
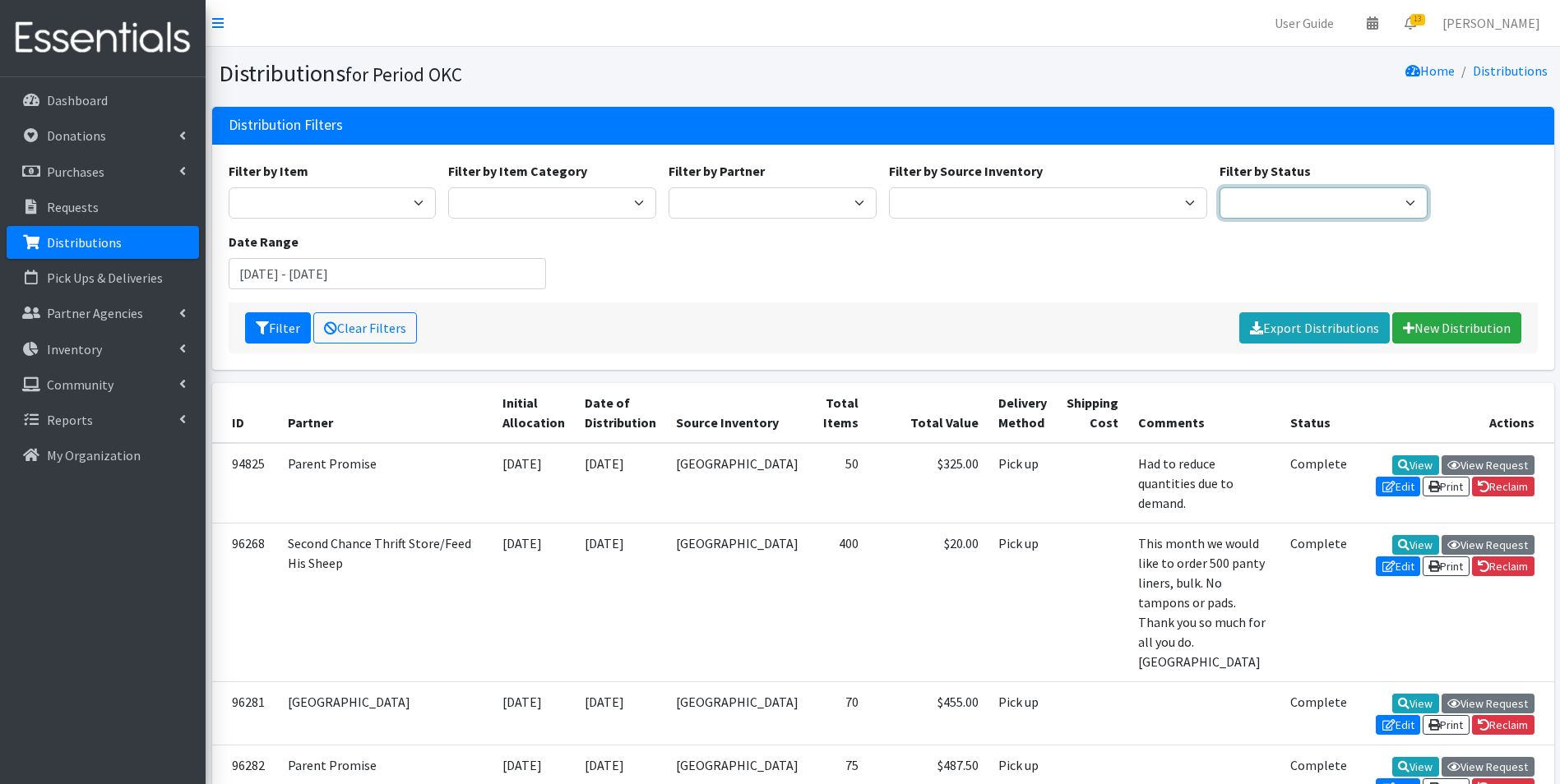
click at [1276, 197] on select "Scheduled Complete" at bounding box center [1324, 203] width 208 height 32
select select "5"
click at [1220, 187] on select "Scheduled Complete" at bounding box center [1324, 203] width 208 height 32
click at [402, 280] on input "[DATE] - [DATE]" at bounding box center [387, 274] width 318 height 32
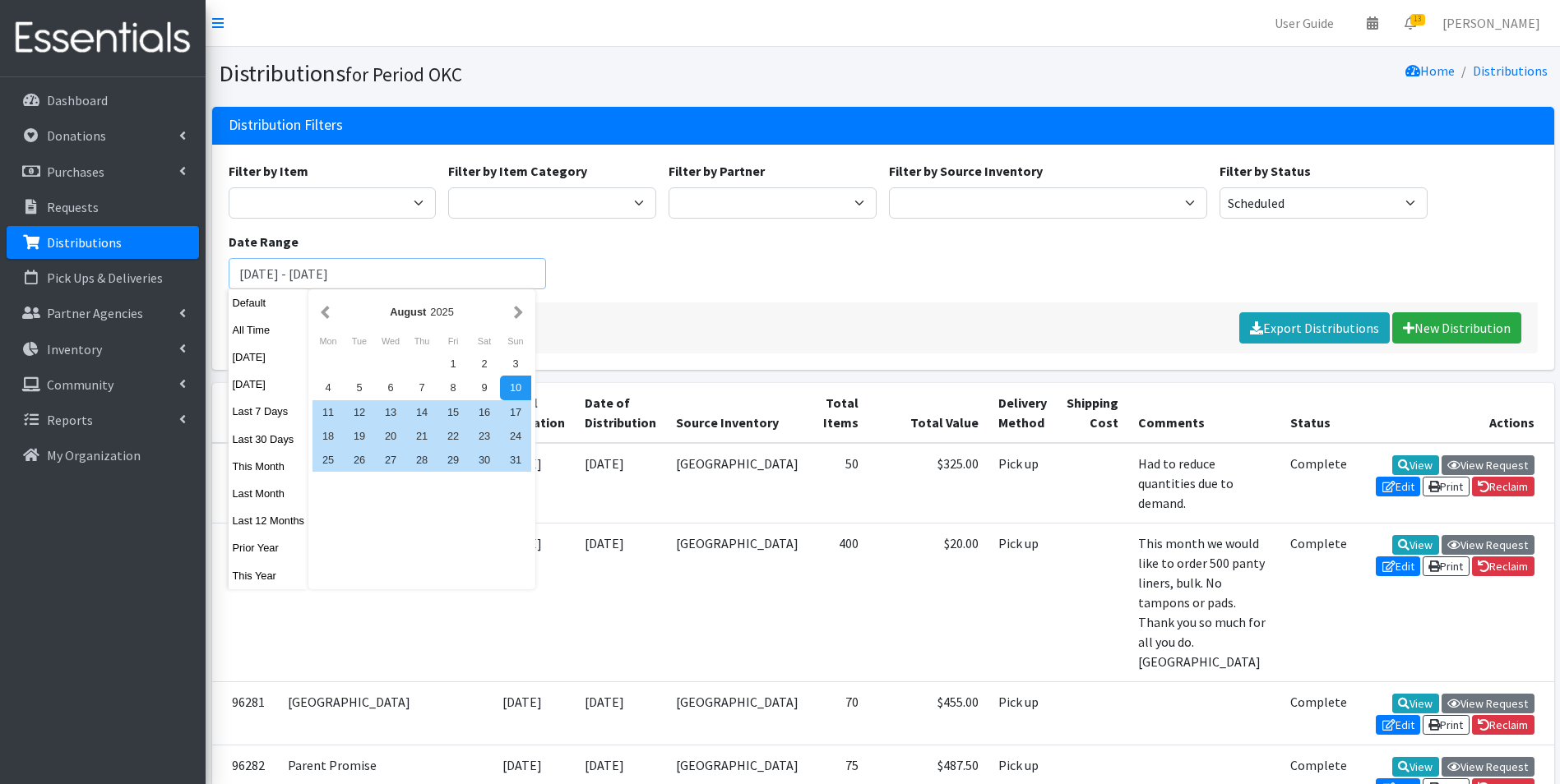
click at [402, 274] on input "[DATE] - [DATE]" at bounding box center [387, 274] width 318 height 32
type input "August 10, 2025 - November 15, 2025"
click at [589, 270] on div "Filter by Item Adult Incontinence Pads Applicator Tampons Bag Stickers Cloth Pa…" at bounding box center [882, 232] width 1321 height 141
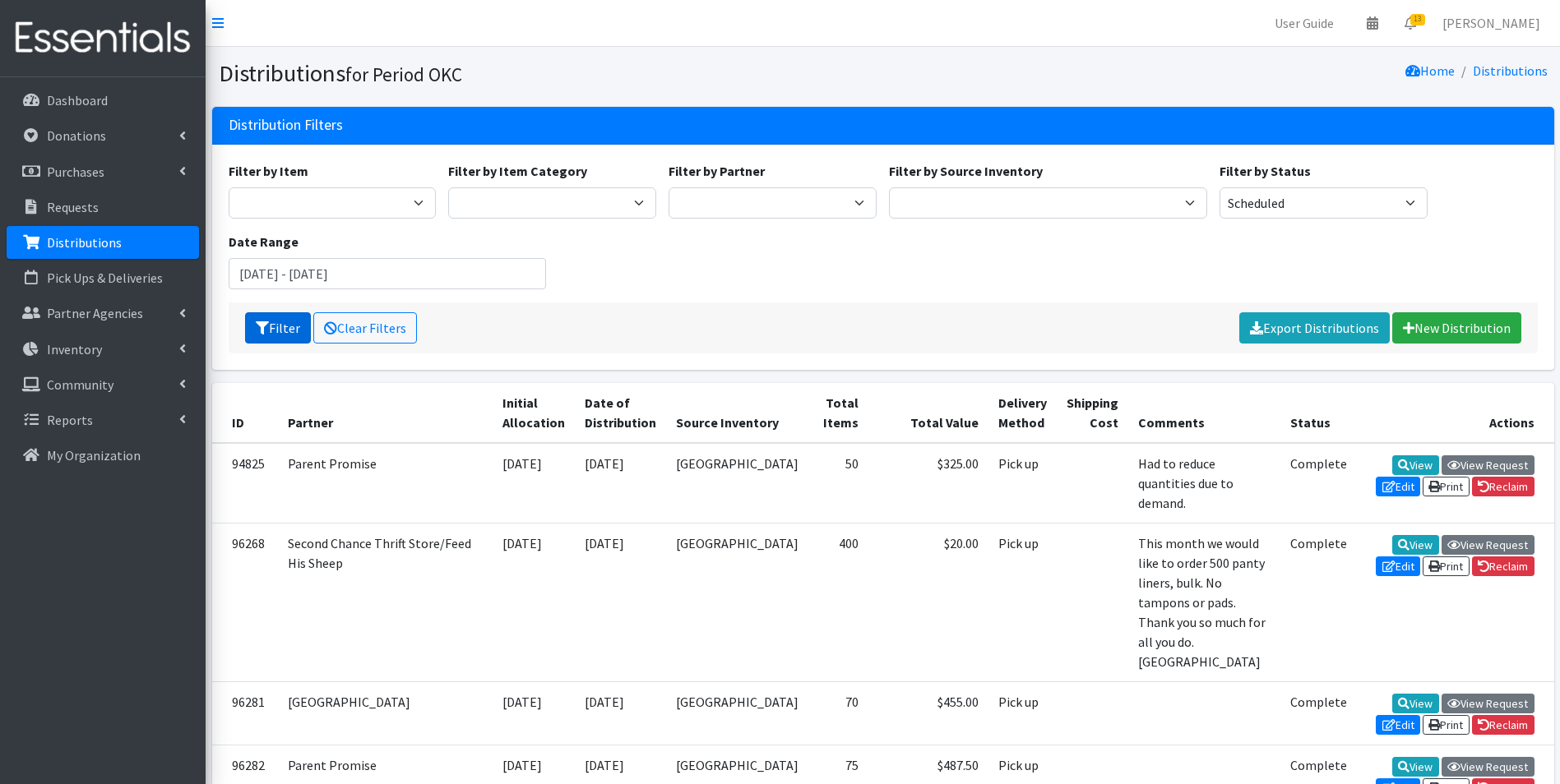
click at [289, 336] on button "Filter" at bounding box center [277, 328] width 66 height 32
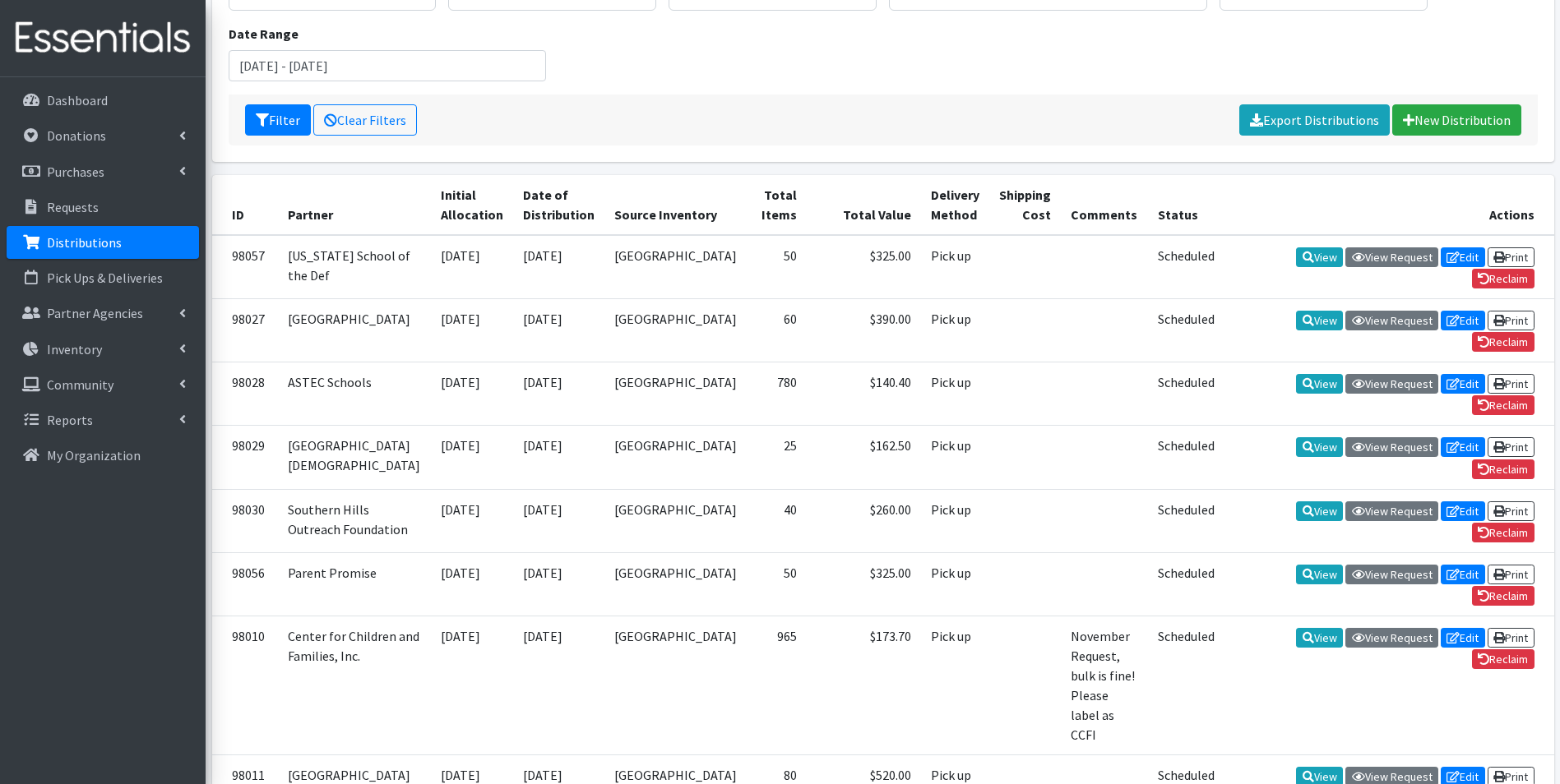
scroll to position [164, 0]
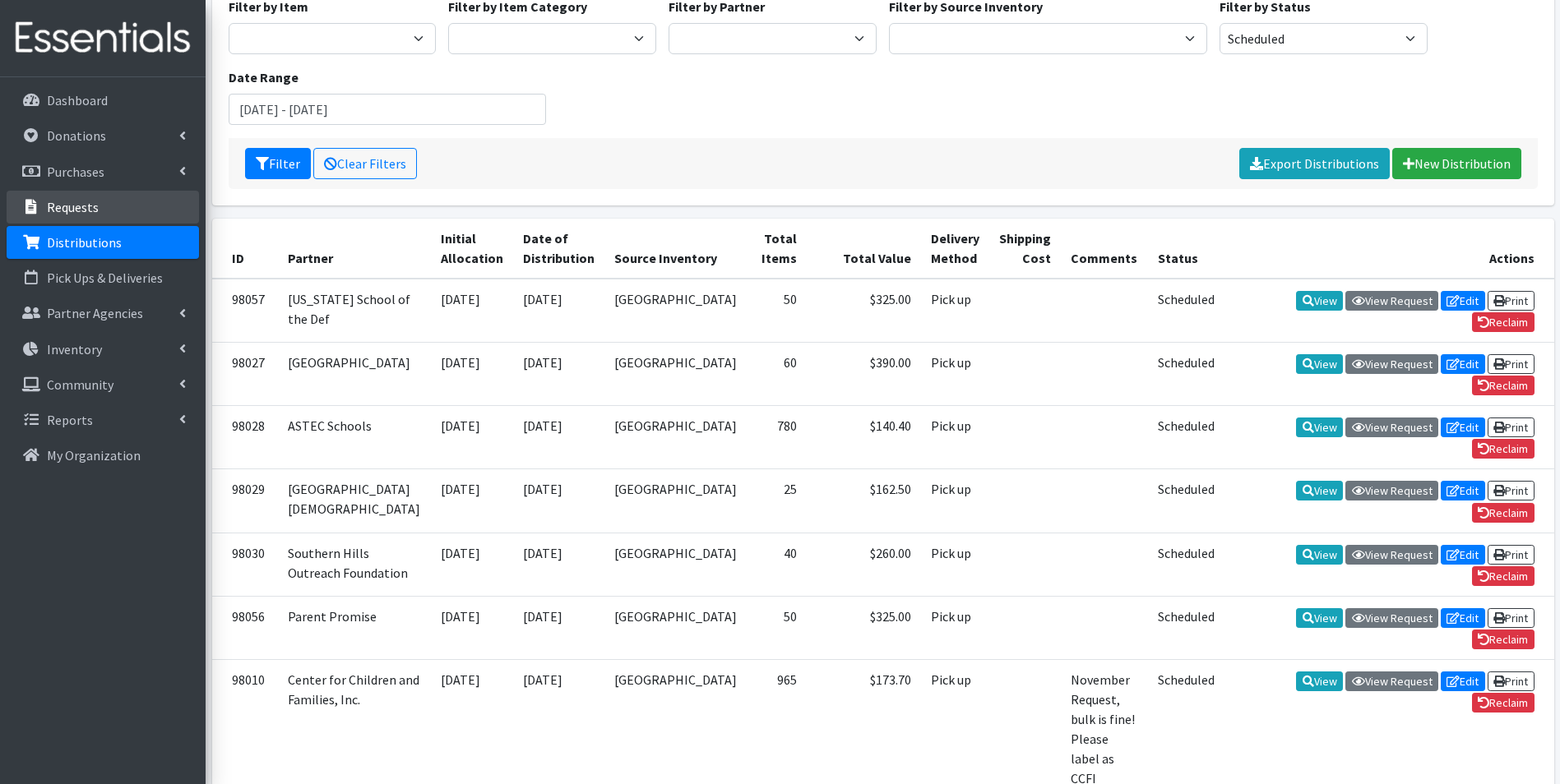
click at [83, 212] on p "Requests" at bounding box center [72, 206] width 52 height 16
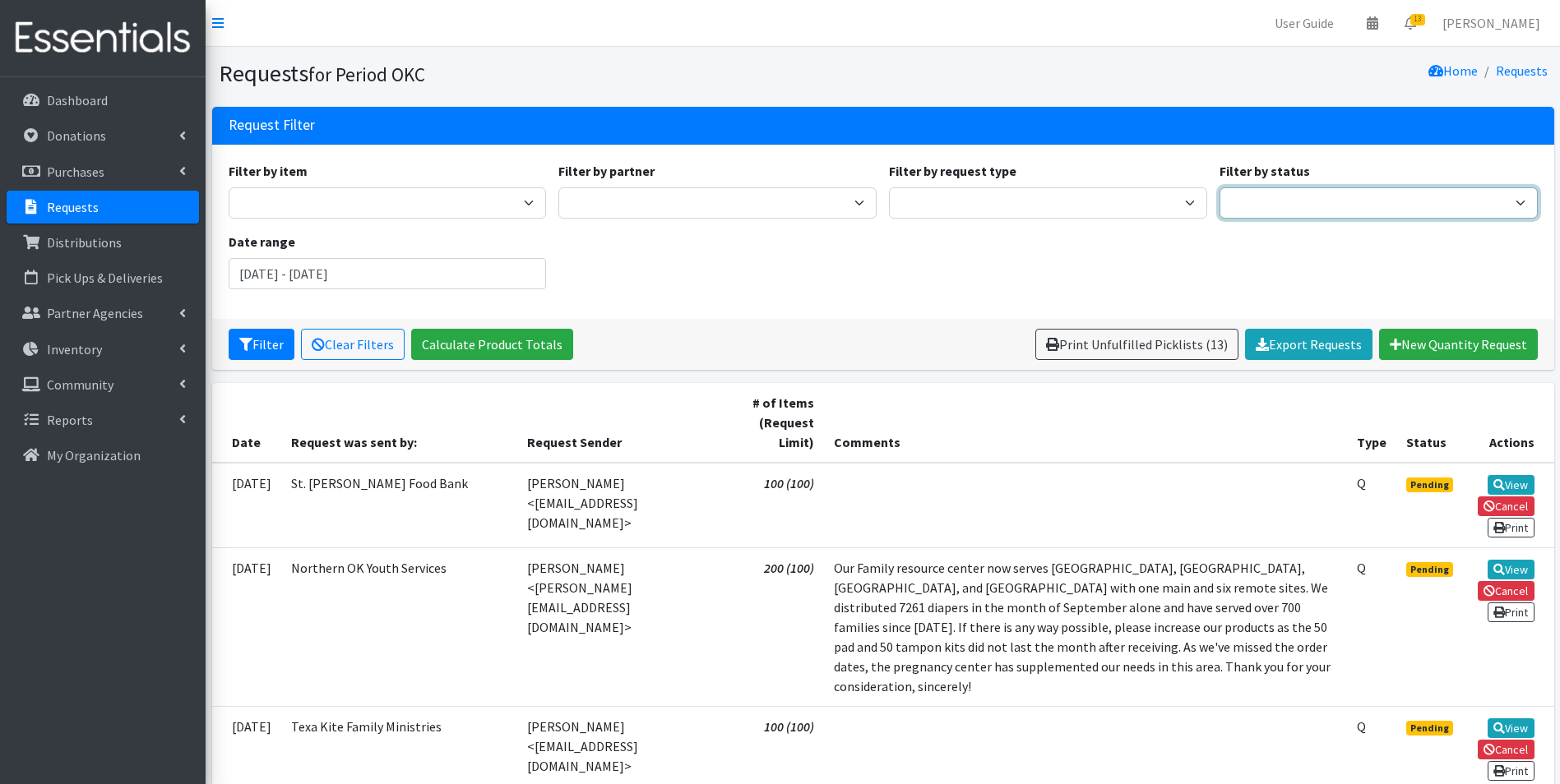
click at [1261, 210] on select "Pending Started Fulfilled Discarded" at bounding box center [1378, 203] width 318 height 32
select select "0"
click at [1220, 187] on select "Pending Started Fulfilled Discarded" at bounding box center [1378, 203] width 318 height 32
click at [255, 346] on button "Filter" at bounding box center [261, 344] width 66 height 32
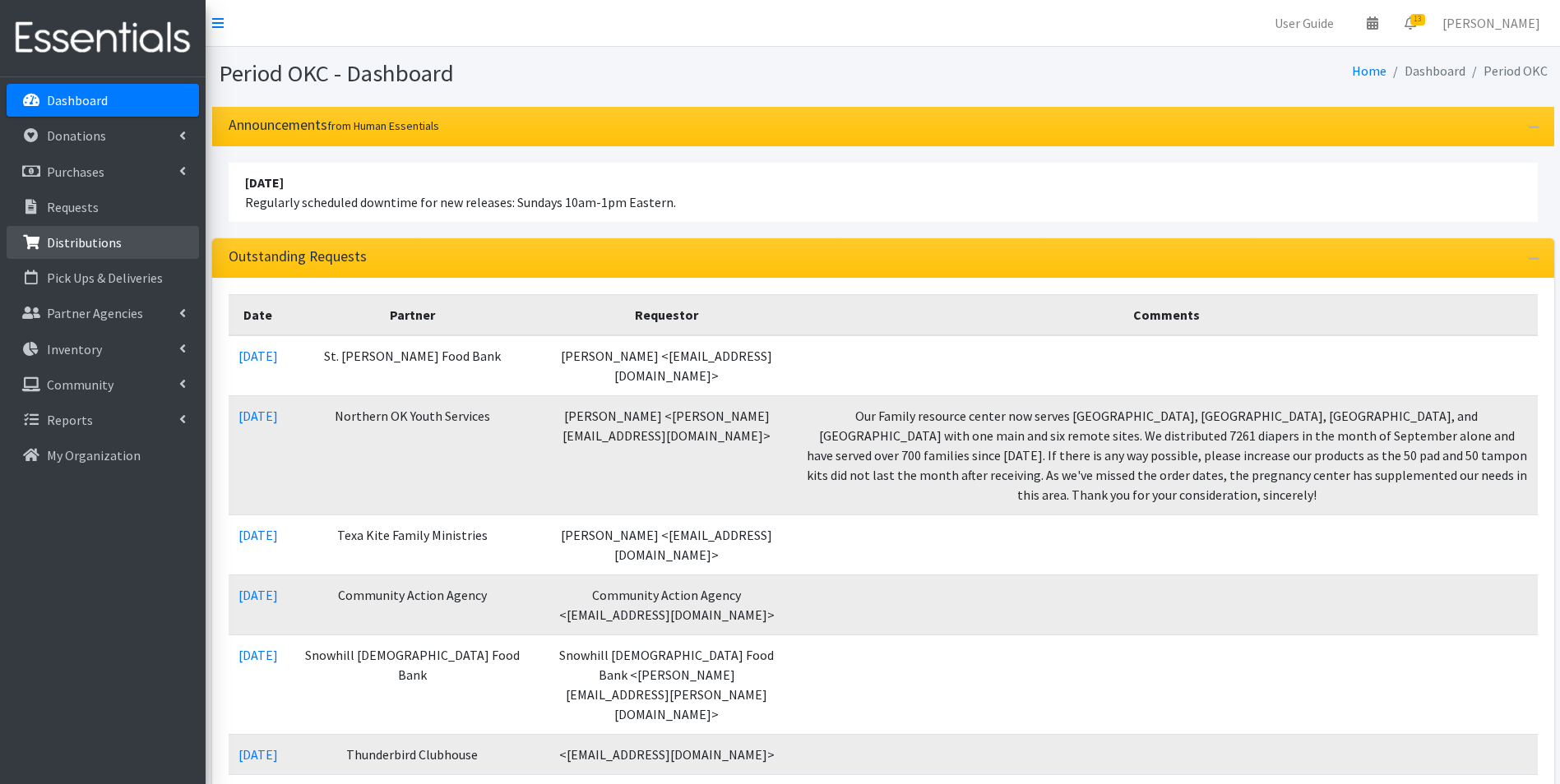
click at [84, 233] on link "Distributions" at bounding box center [103, 242] width 193 height 33
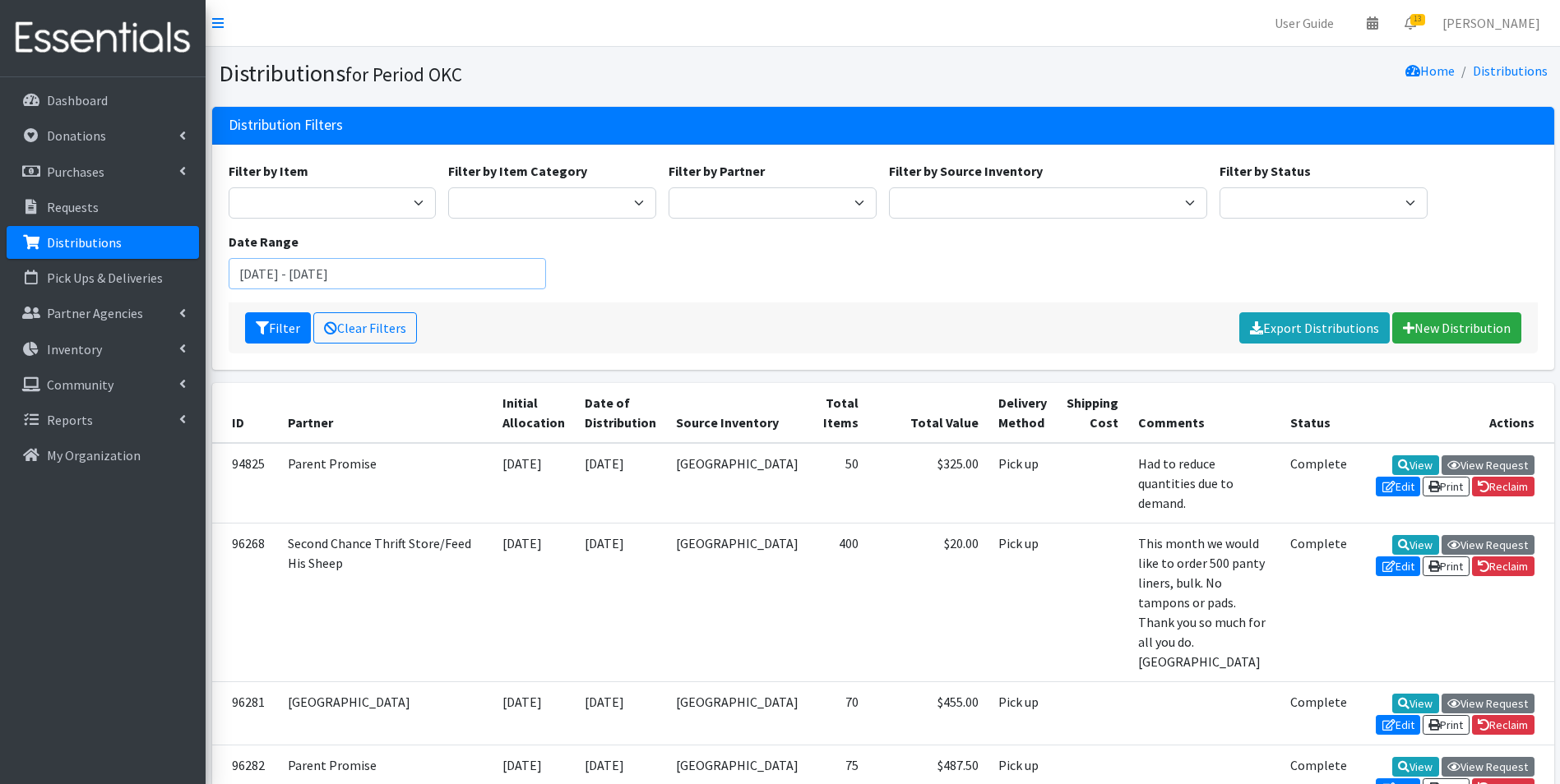
click at [277, 272] on input "August 10, 2025 - November 10, 2025" at bounding box center [387, 274] width 318 height 32
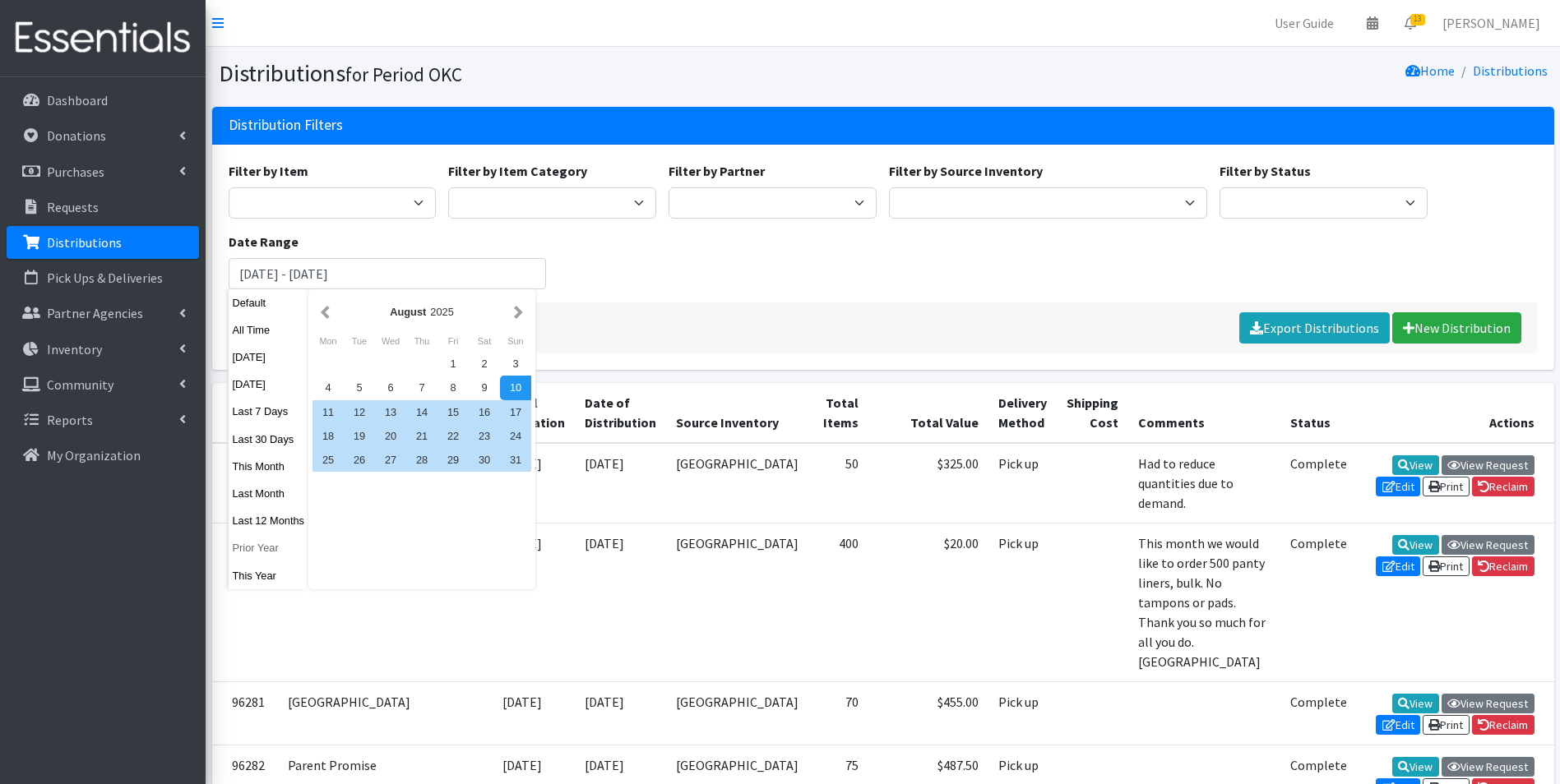
click at [263, 548] on button "Prior Year" at bounding box center [269, 548] width 81 height 24
type input "[DATE] - [DATE]"
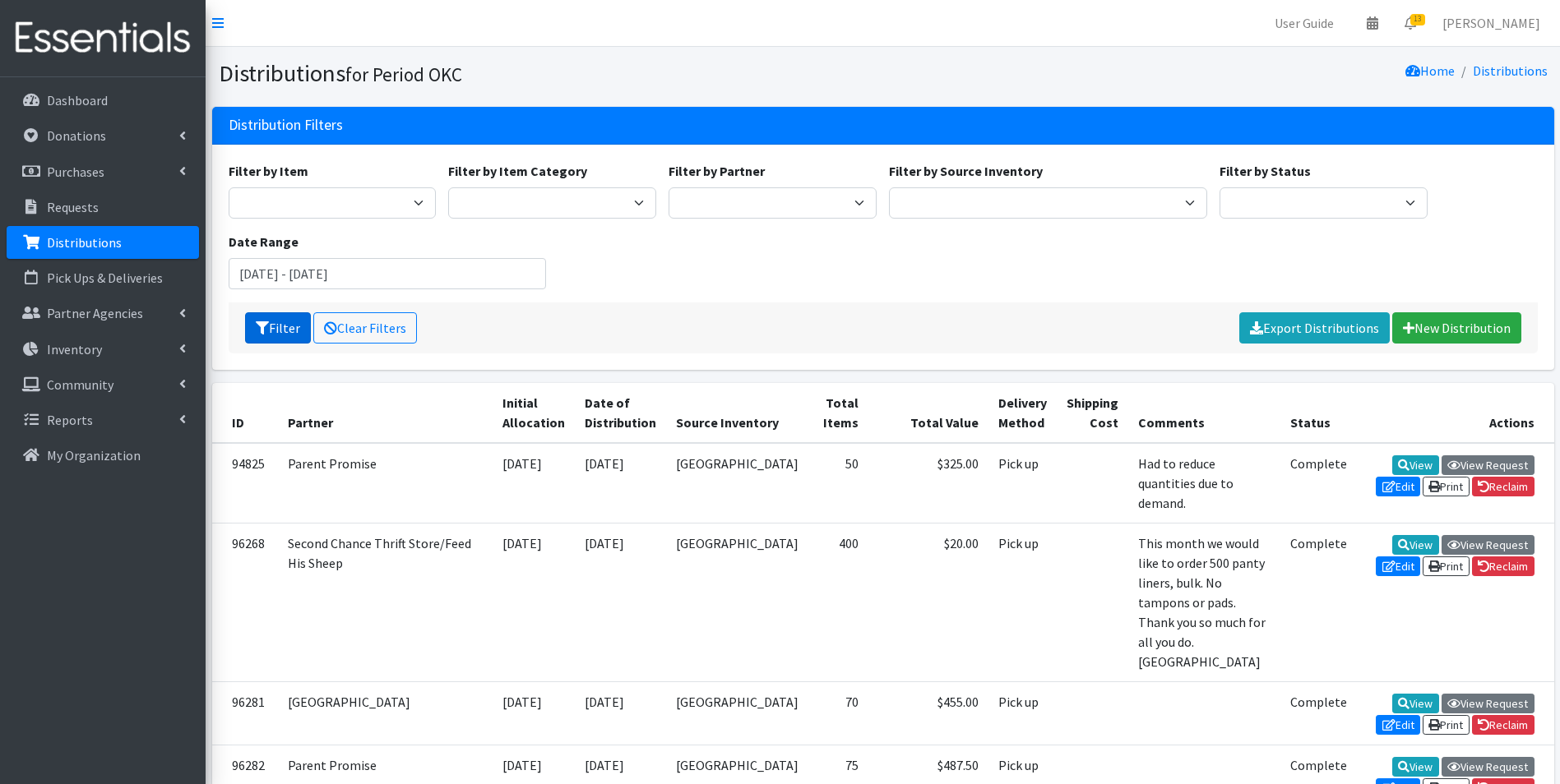
click at [281, 325] on button "Filter" at bounding box center [277, 328] width 66 height 32
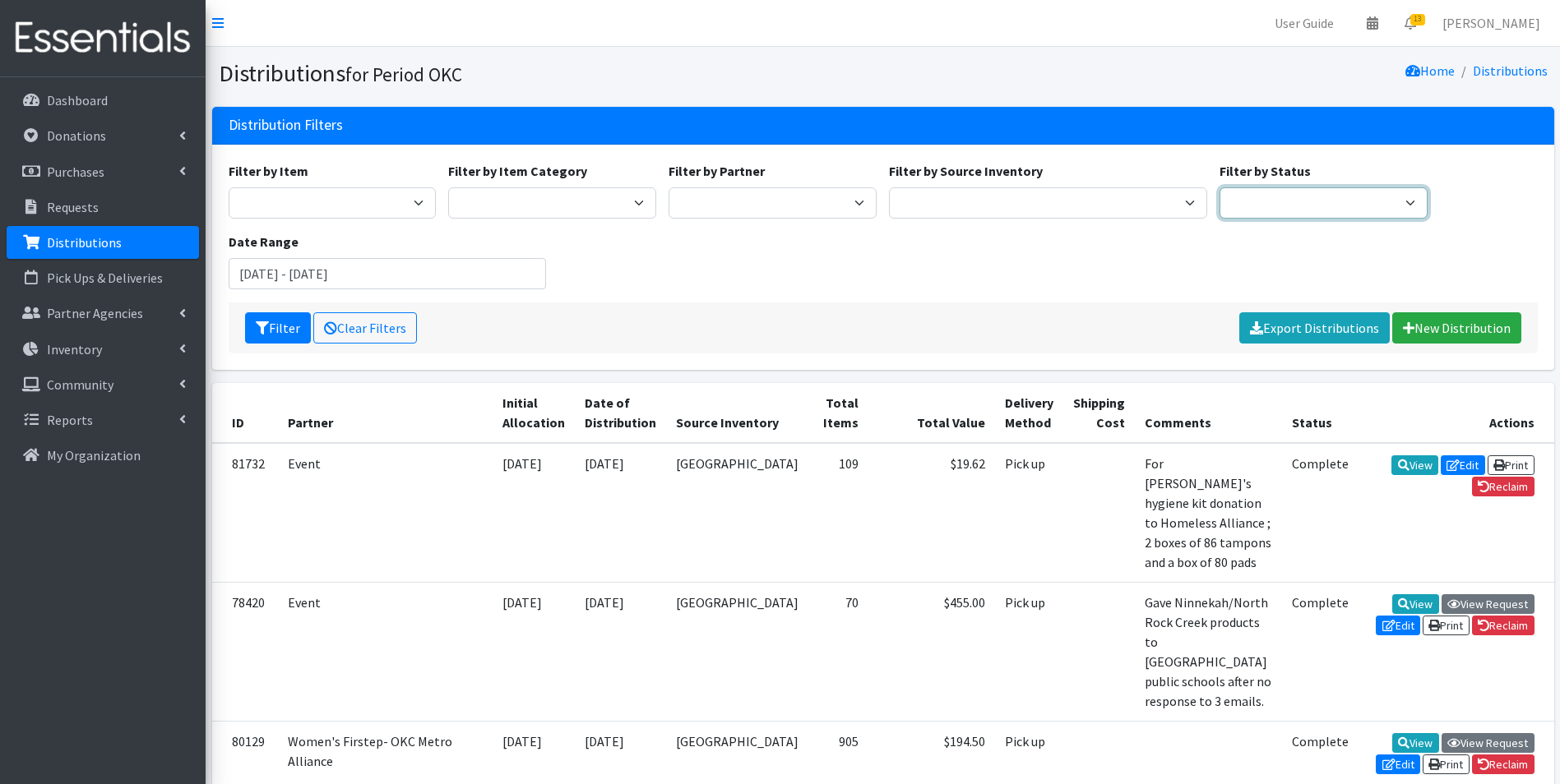
click at [1231, 198] on select "Scheduled Complete" at bounding box center [1324, 203] width 208 height 32
select select "5"
click at [1220, 187] on select "Scheduled Complete" at bounding box center [1324, 203] width 208 height 32
click at [285, 328] on button "Filter" at bounding box center [277, 328] width 66 height 32
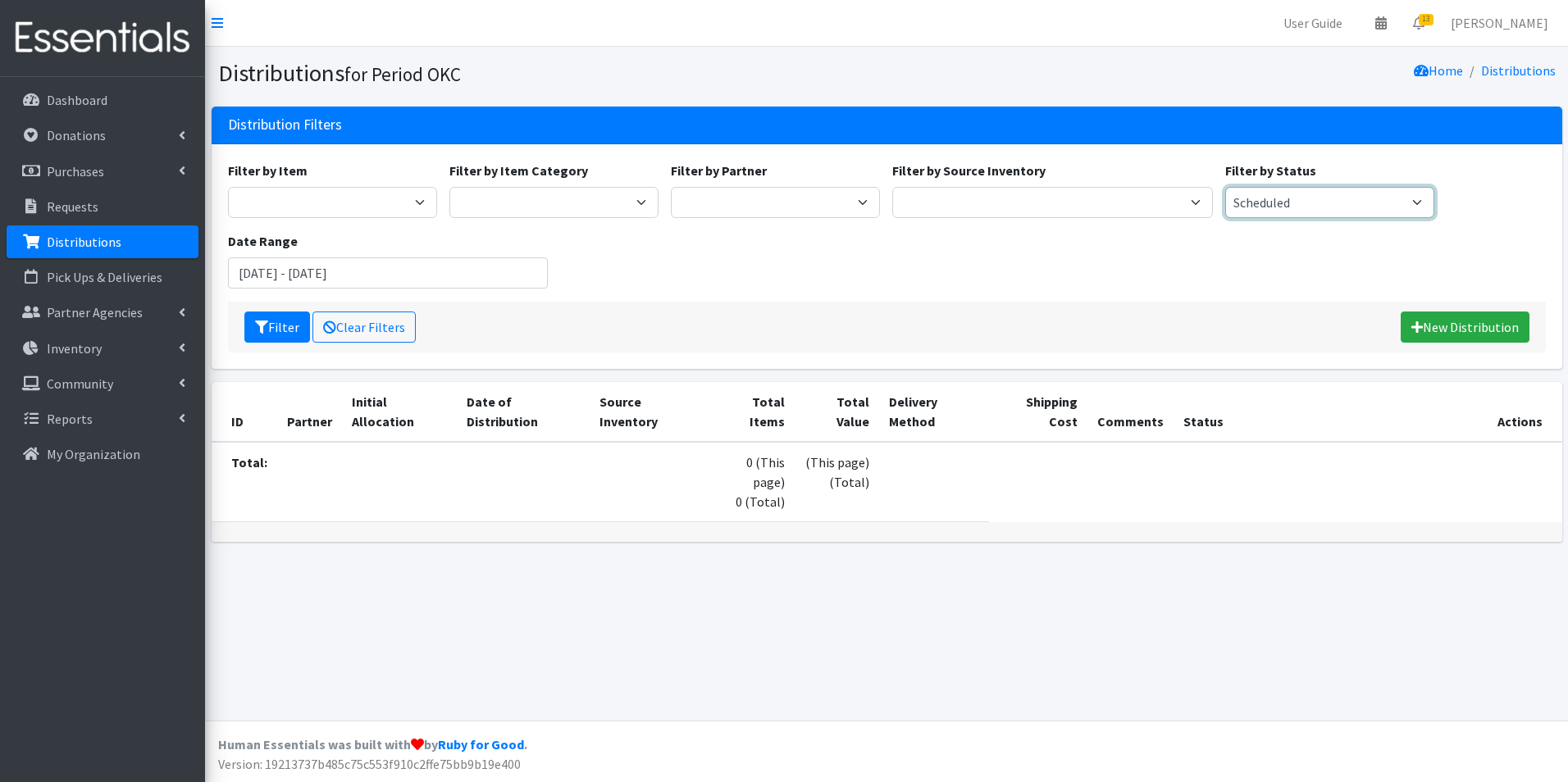
click at [1340, 204] on select "Scheduled Complete" at bounding box center [1330, 202] width 209 height 31
click at [461, 278] on input "[DATE] - [DATE]" at bounding box center [388, 273] width 321 height 31
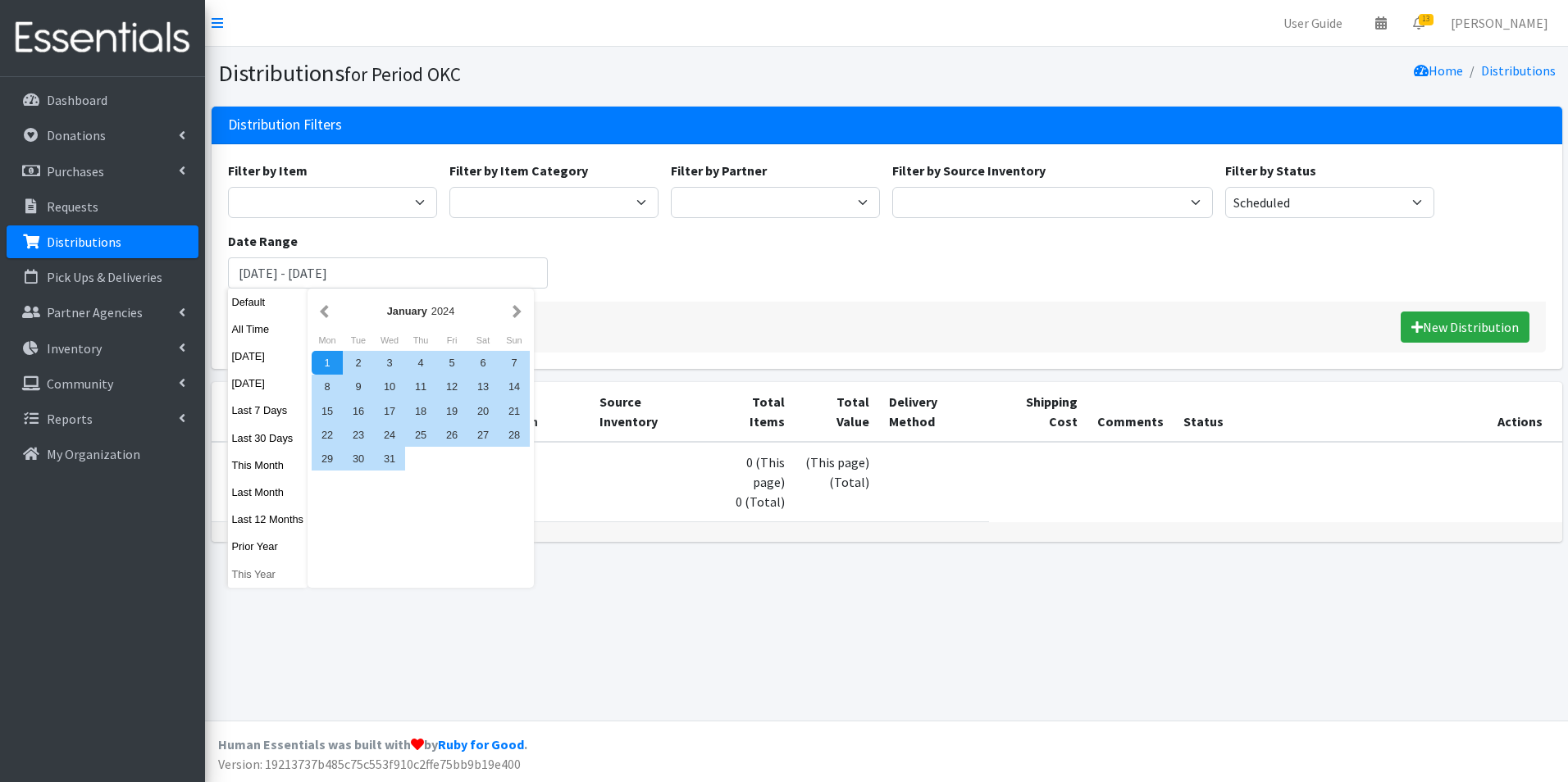
click at [261, 573] on button "This Year" at bounding box center [268, 575] width 81 height 24
type input "[DATE] - [DATE]"
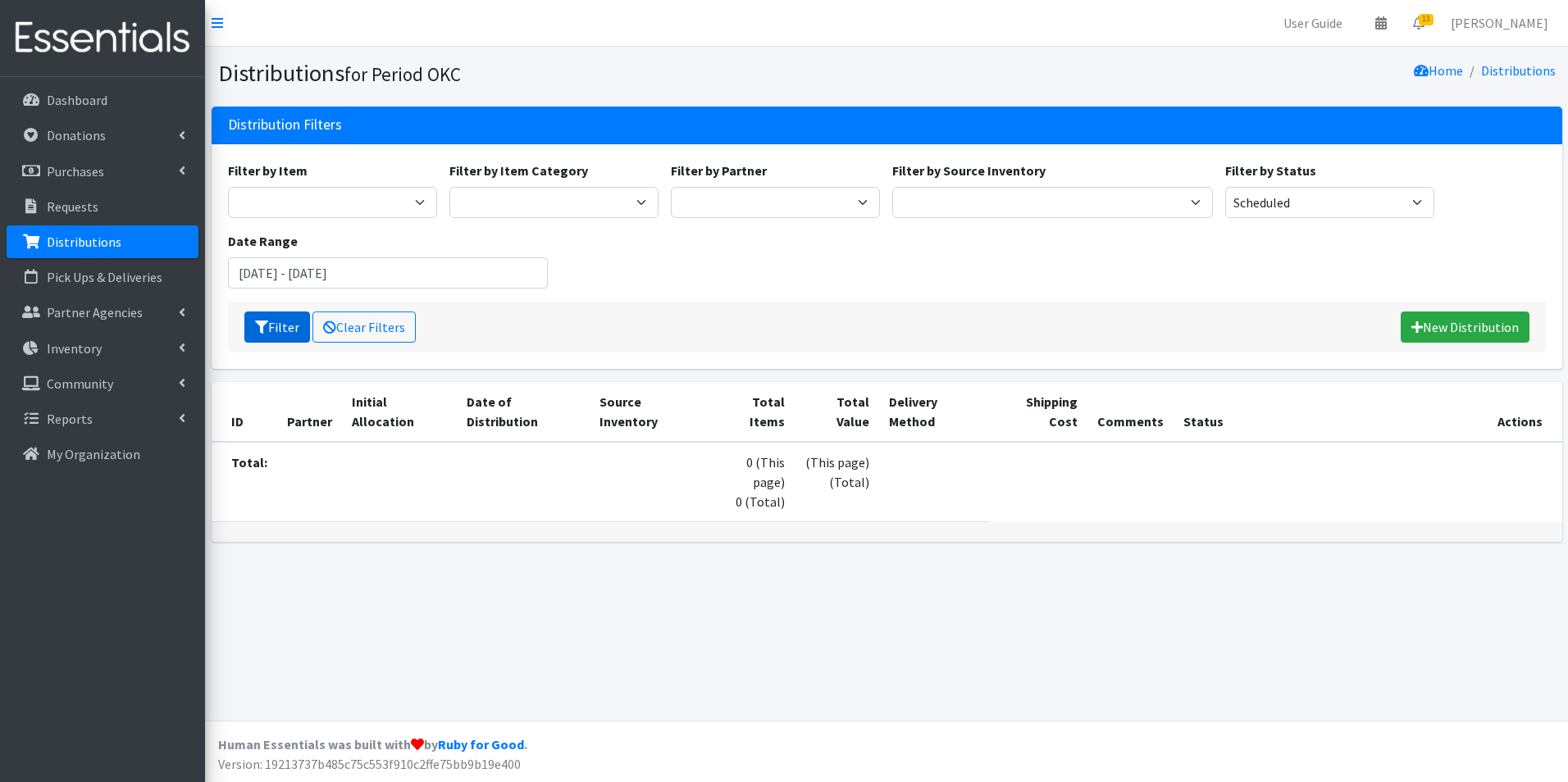
click at [287, 337] on button "Filter" at bounding box center [276, 327] width 65 height 31
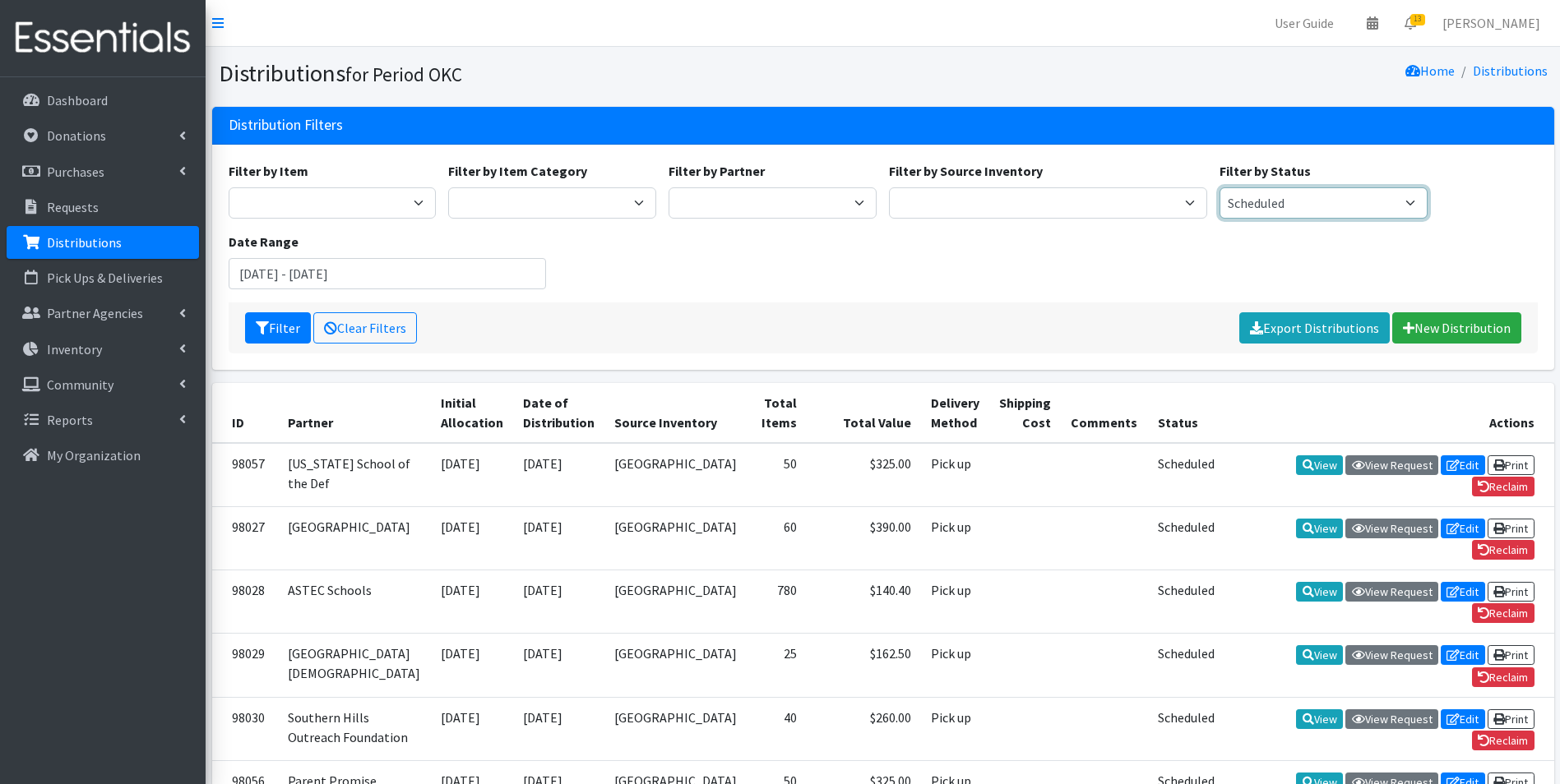
click at [1277, 204] on select "Scheduled Complete" at bounding box center [1324, 203] width 208 height 32
click at [261, 328] on icon "submit" at bounding box center [262, 327] width 13 height 13
